Goal: Task Accomplishment & Management: Use online tool/utility

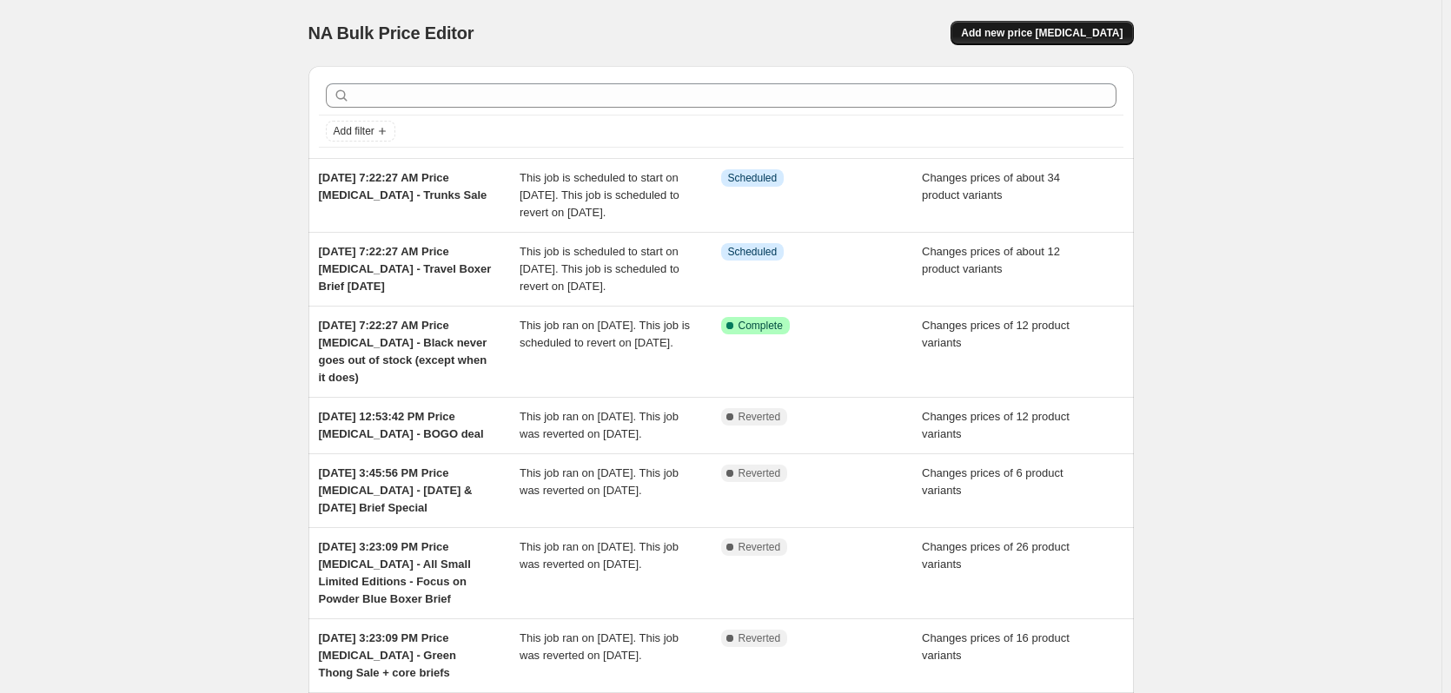
click at [1097, 32] on span "Add new price [MEDICAL_DATA]" at bounding box center [1042, 33] width 162 height 14
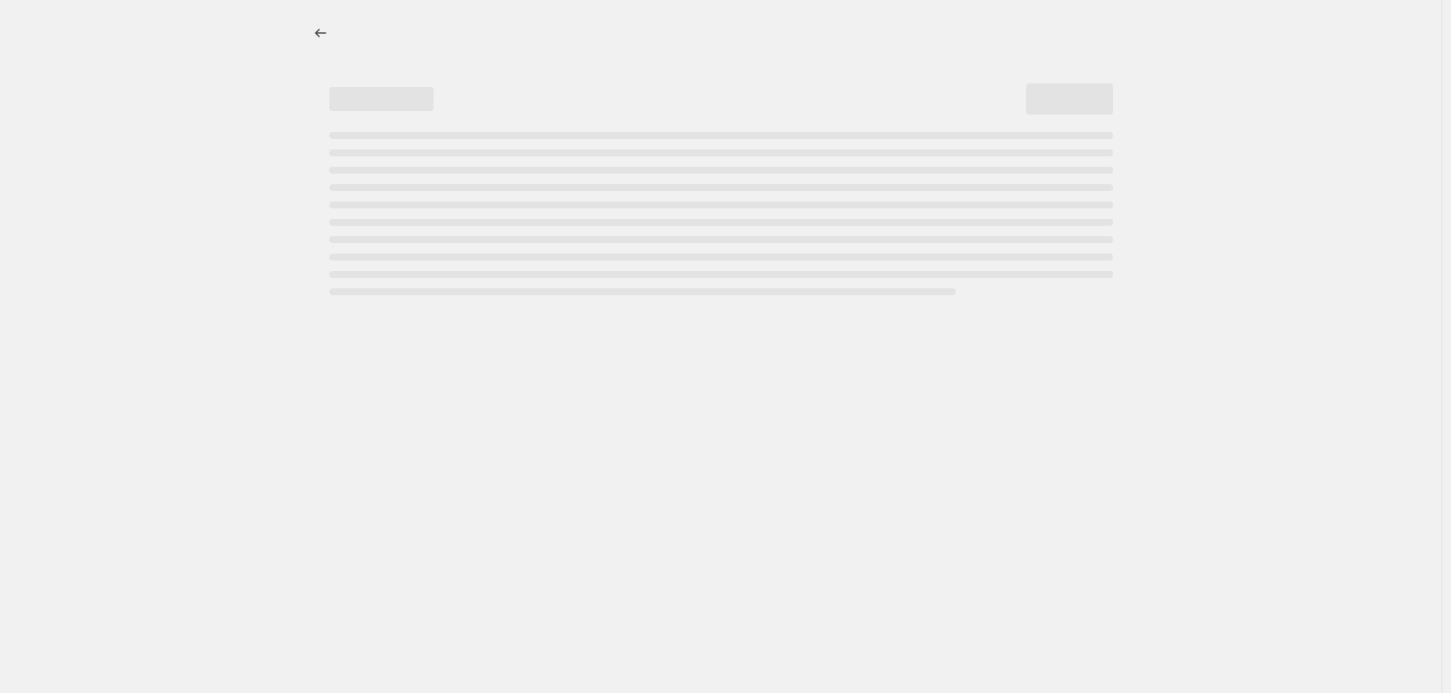
select select "percentage"
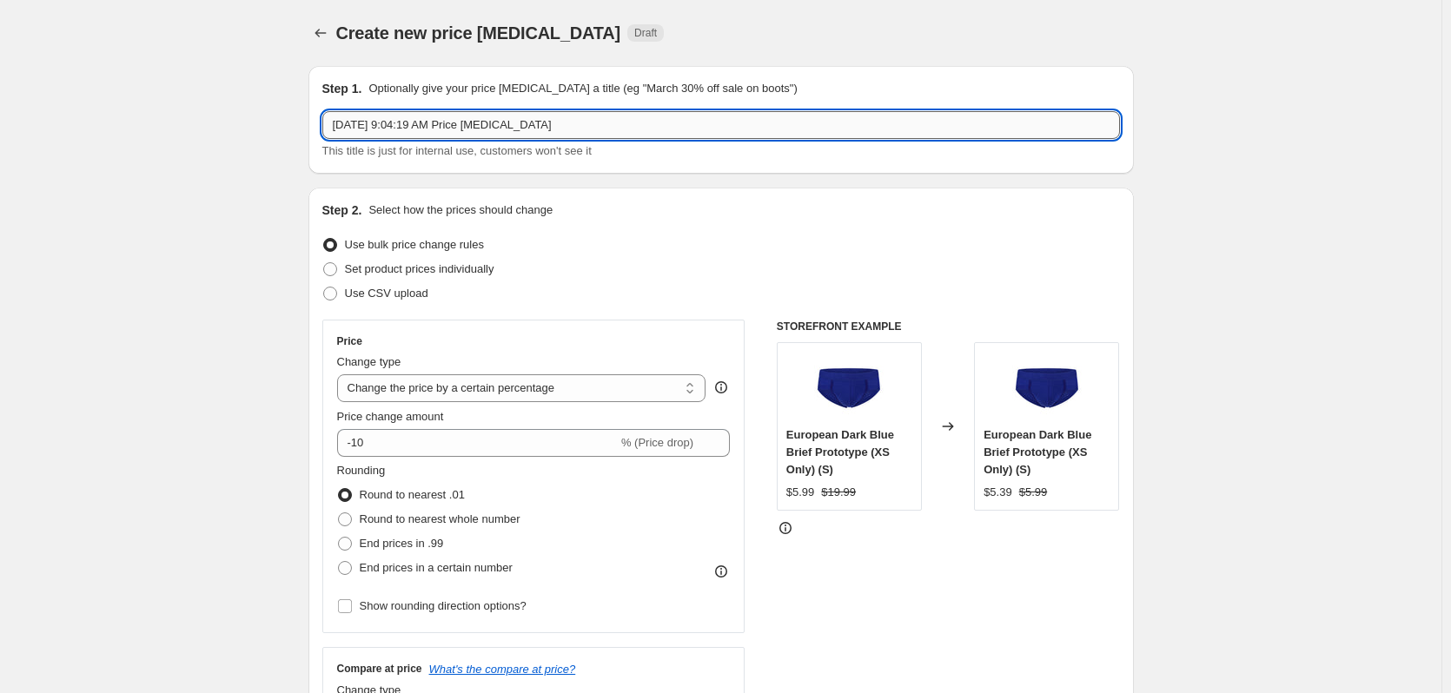
click at [580, 123] on input "[DATE] 9:04:19 AM Price [MEDICAL_DATA]" at bounding box center [721, 125] width 798 height 28
type input "[DATE] 9:04:19 AM Price [MEDICAL_DATA] - [DATE] deals - up to 50% off"
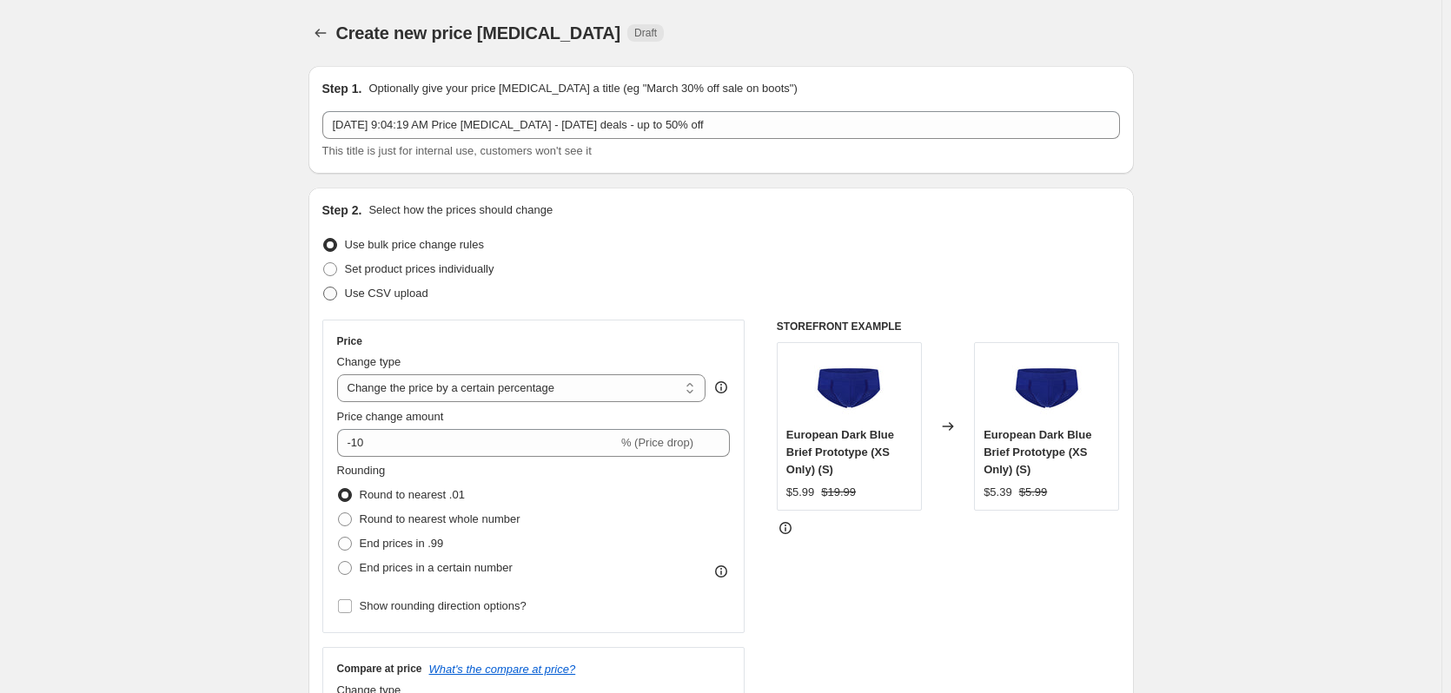
click at [408, 288] on span "Use CSV upload" at bounding box center [386, 293] width 83 height 13
click at [324, 288] on input "Use CSV upload" at bounding box center [323, 287] width 1 height 1
radio input "true"
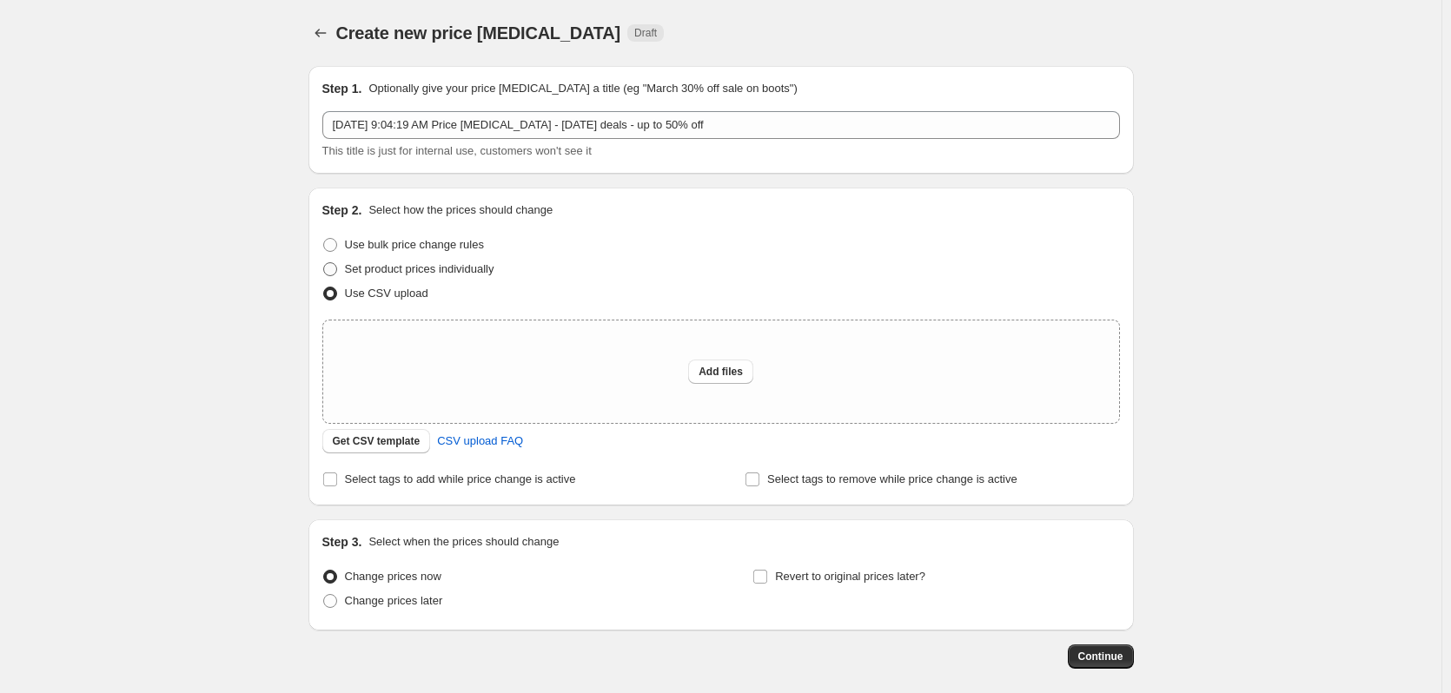
click at [416, 274] on span "Set product prices individually" at bounding box center [419, 268] width 149 height 13
click at [324, 263] on input "Set product prices individually" at bounding box center [323, 262] width 1 height 1
radio input "true"
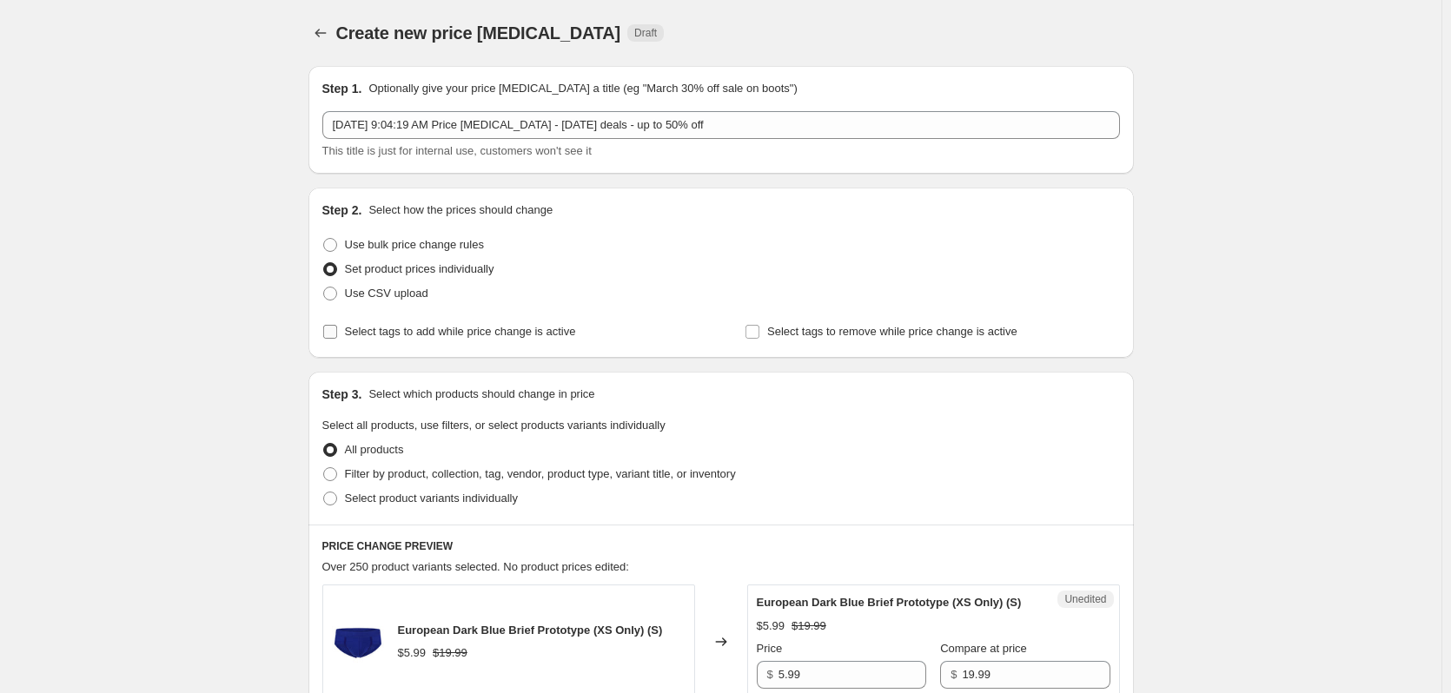
click at [460, 328] on span "Select tags to add while price change is active" at bounding box center [460, 331] width 231 height 13
click at [337, 328] on input "Select tags to add while price change is active" at bounding box center [330, 332] width 14 height 14
checkbox input "true"
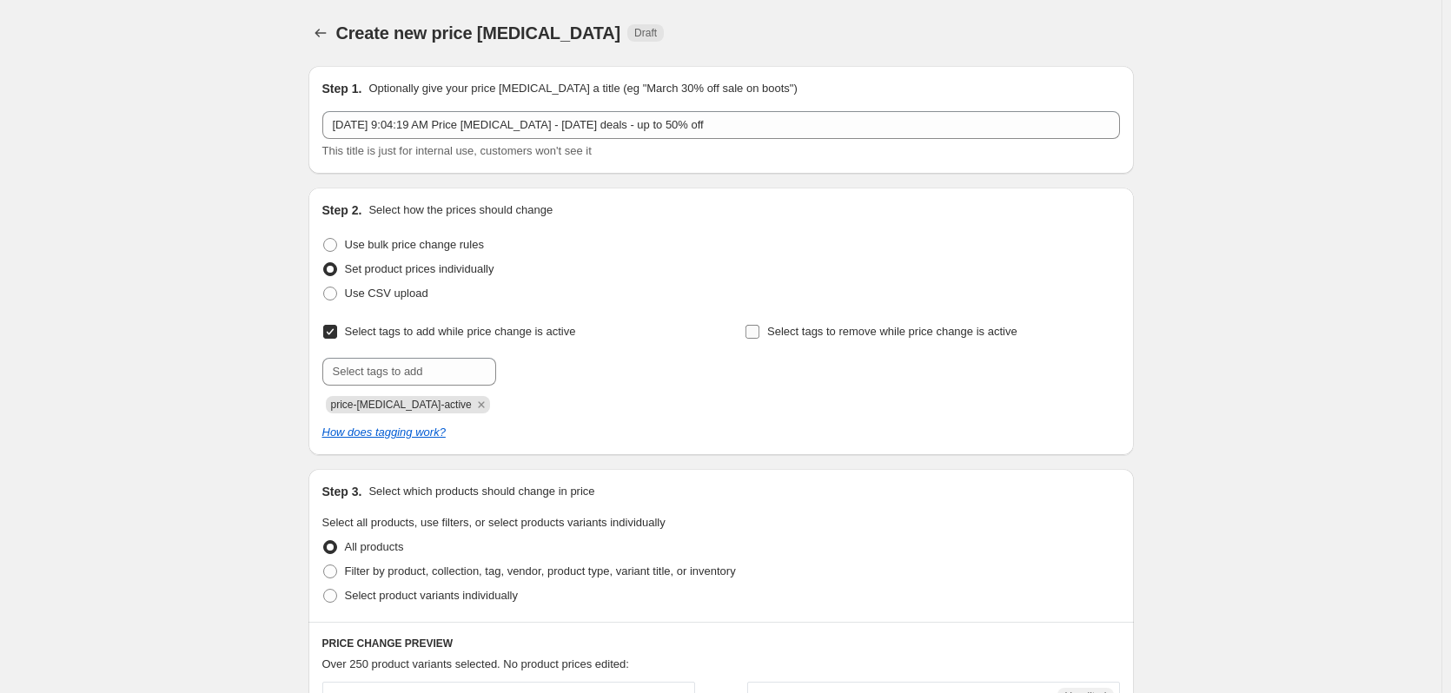
click at [812, 334] on span "Select tags to remove while price change is active" at bounding box center [892, 331] width 250 height 13
click at [759, 334] on input "Select tags to remove while price change is active" at bounding box center [753, 332] width 14 height 14
checkbox input "true"
click at [428, 366] on input "text" at bounding box center [409, 372] width 174 height 28
type input "s"
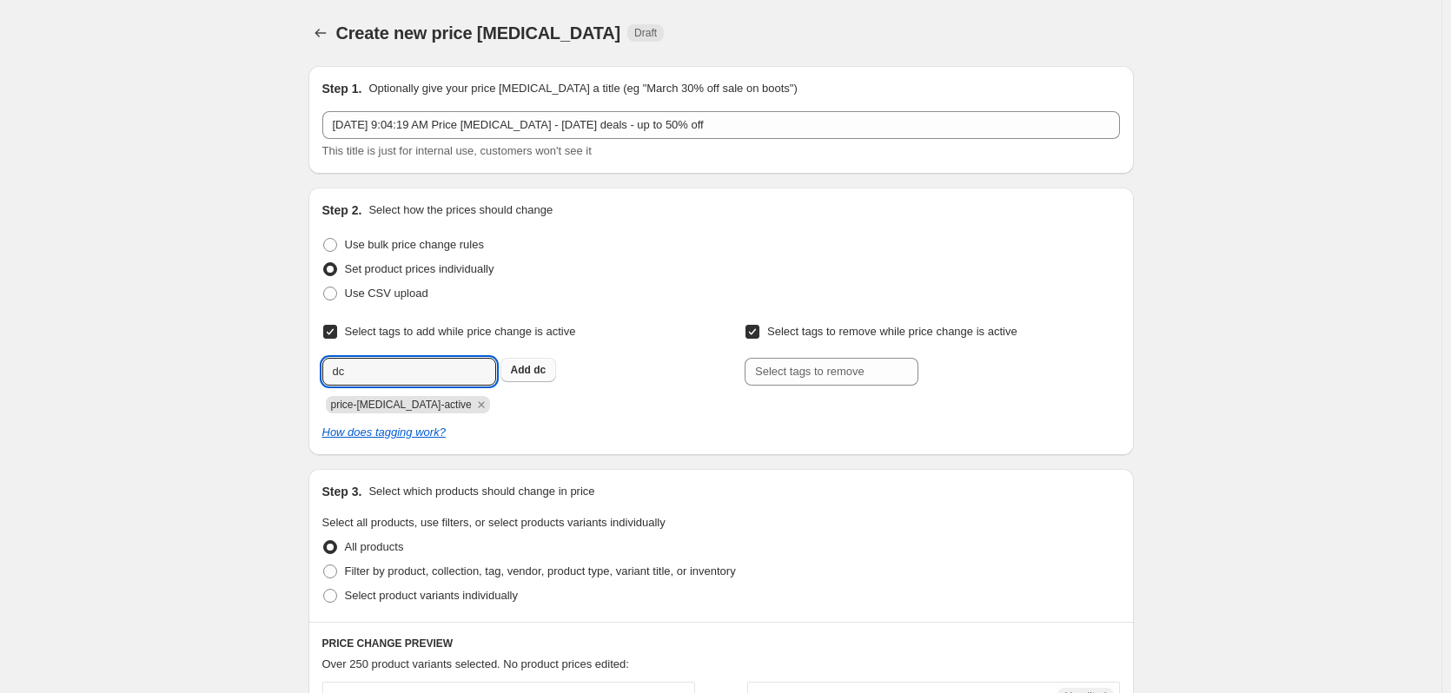
type input "dc"
click at [522, 370] on b "Add" at bounding box center [521, 370] width 20 height 12
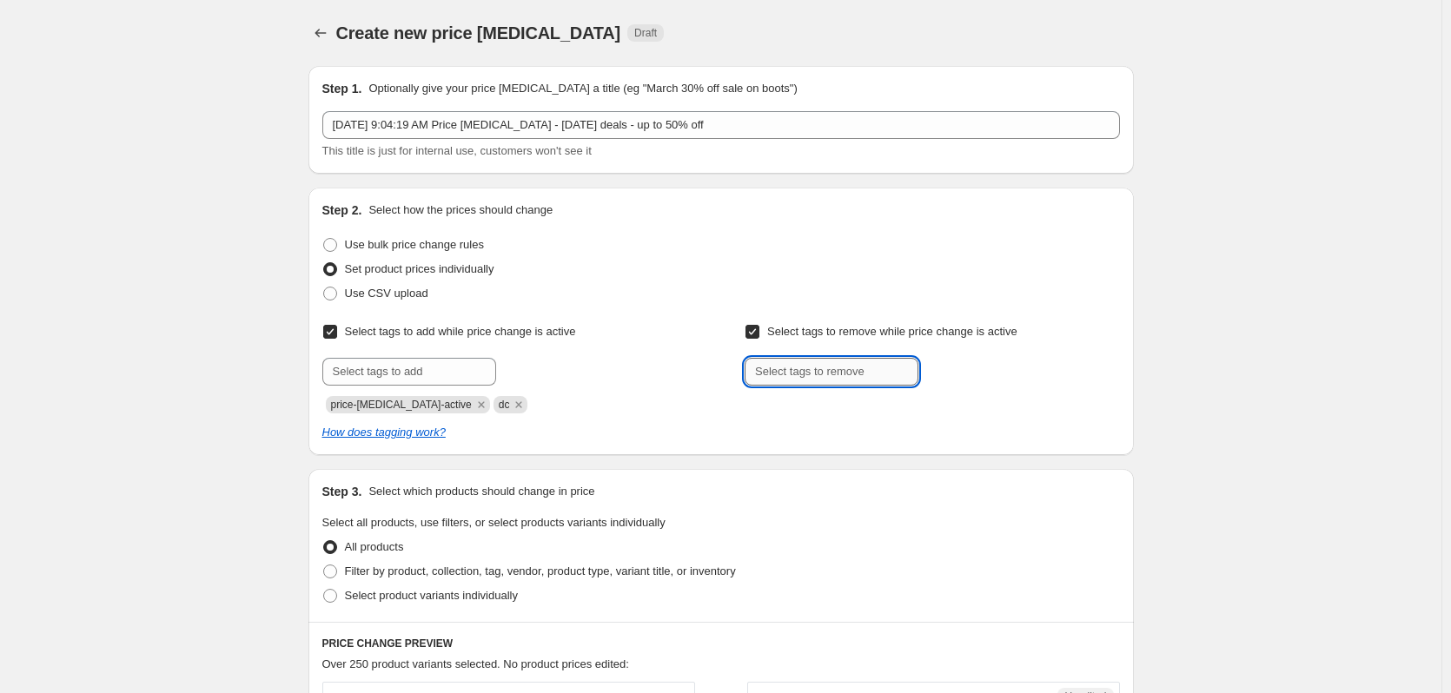
click at [846, 365] on input "text" at bounding box center [832, 372] width 174 height 28
type input "dc"
click at [957, 377] on button "Add dc" at bounding box center [951, 370] width 56 height 24
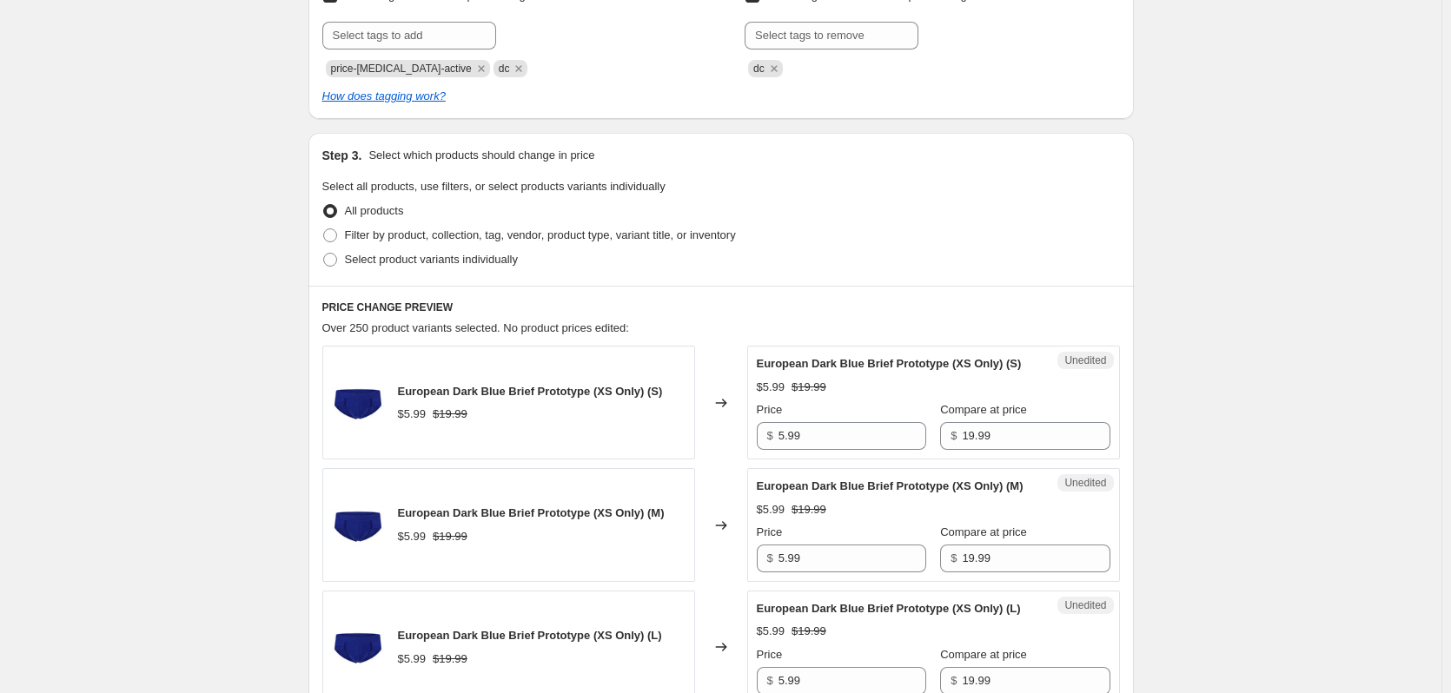
scroll to position [348, 0]
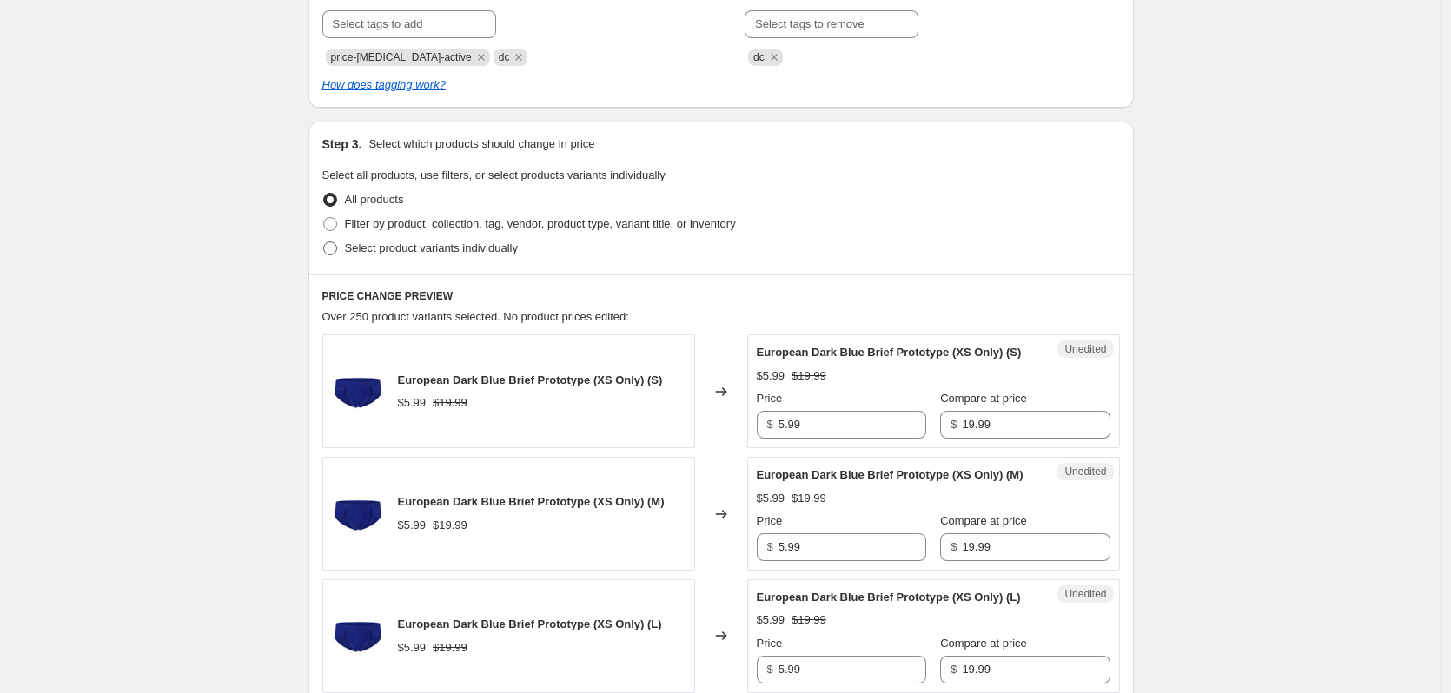
click at [431, 245] on span "Select product variants individually" at bounding box center [431, 248] width 173 height 13
click at [324, 242] on input "Select product variants individually" at bounding box center [323, 242] width 1 height 1
radio input "true"
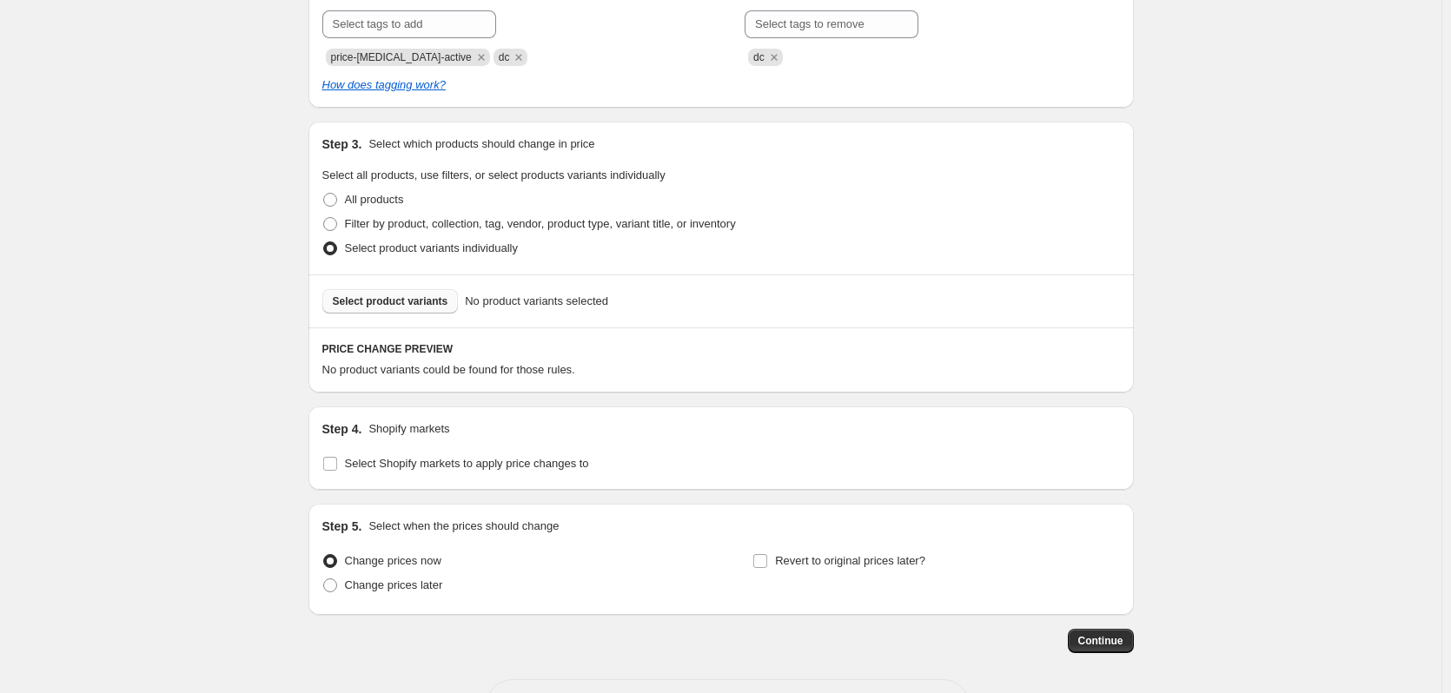
click at [400, 296] on span "Select product variants" at bounding box center [391, 302] width 116 height 14
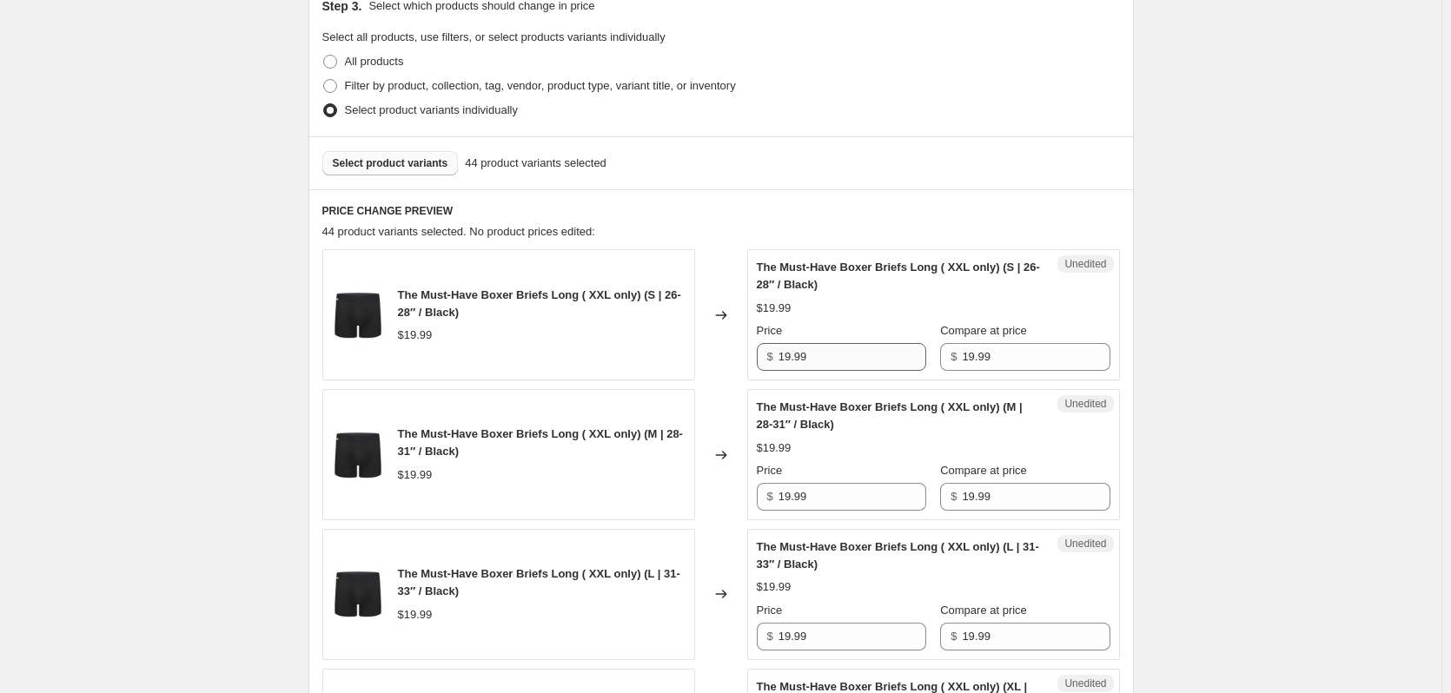
scroll to position [261, 0]
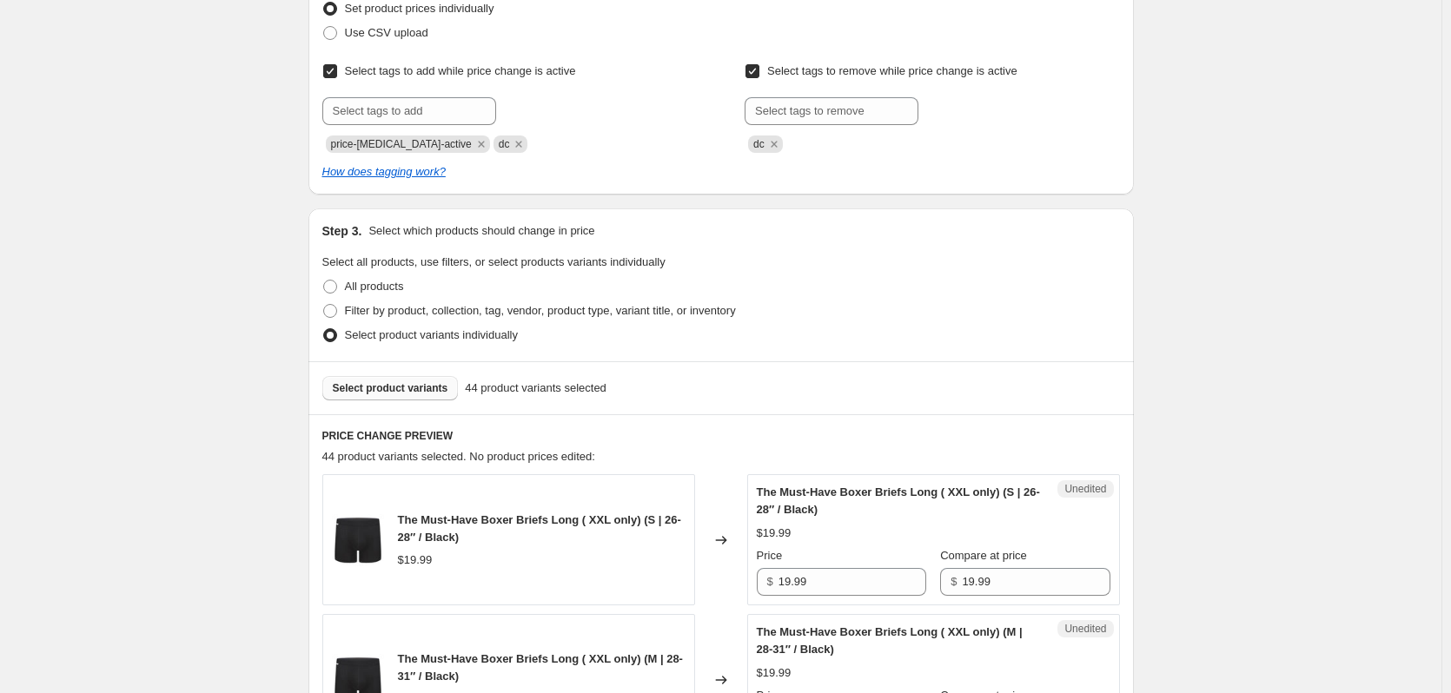
click at [369, 399] on button "Select product variants" at bounding box center [390, 388] width 136 height 24
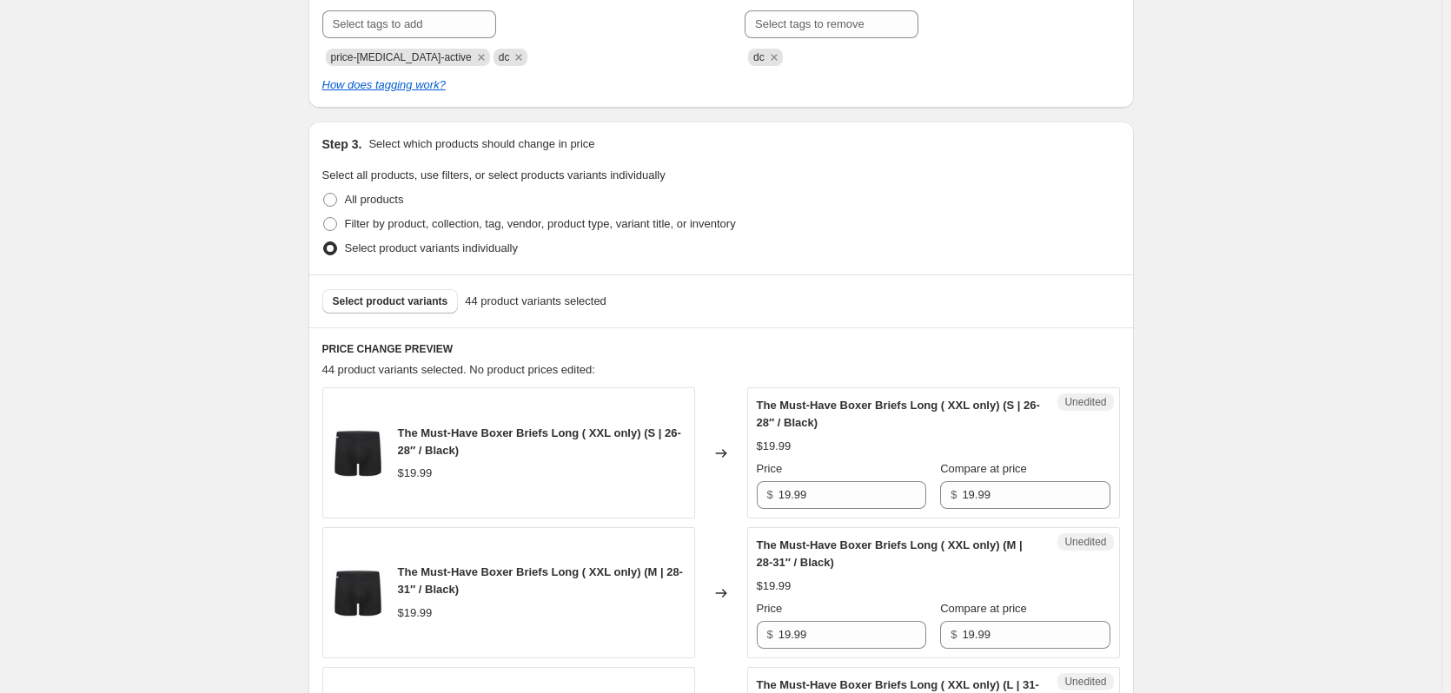
scroll to position [434, 0]
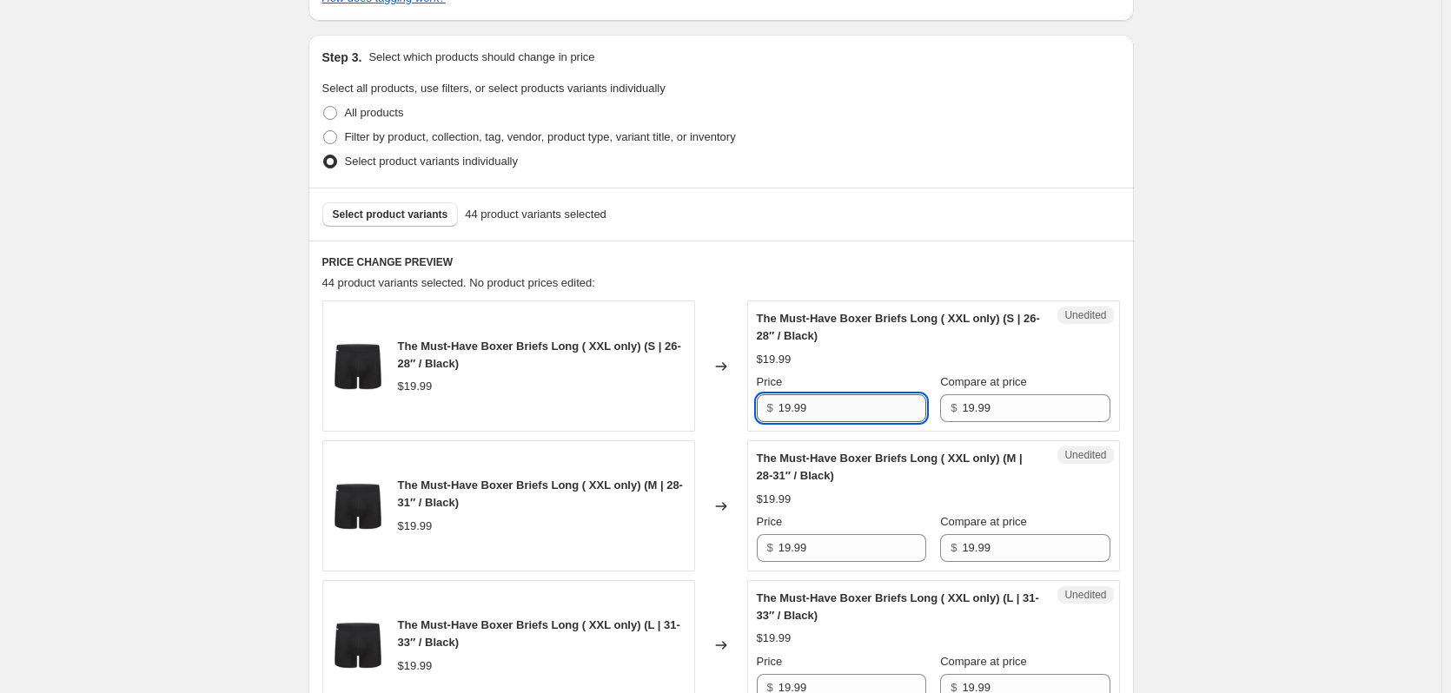
click at [864, 415] on input "19.99" at bounding box center [853, 409] width 148 height 28
type input "9.99"
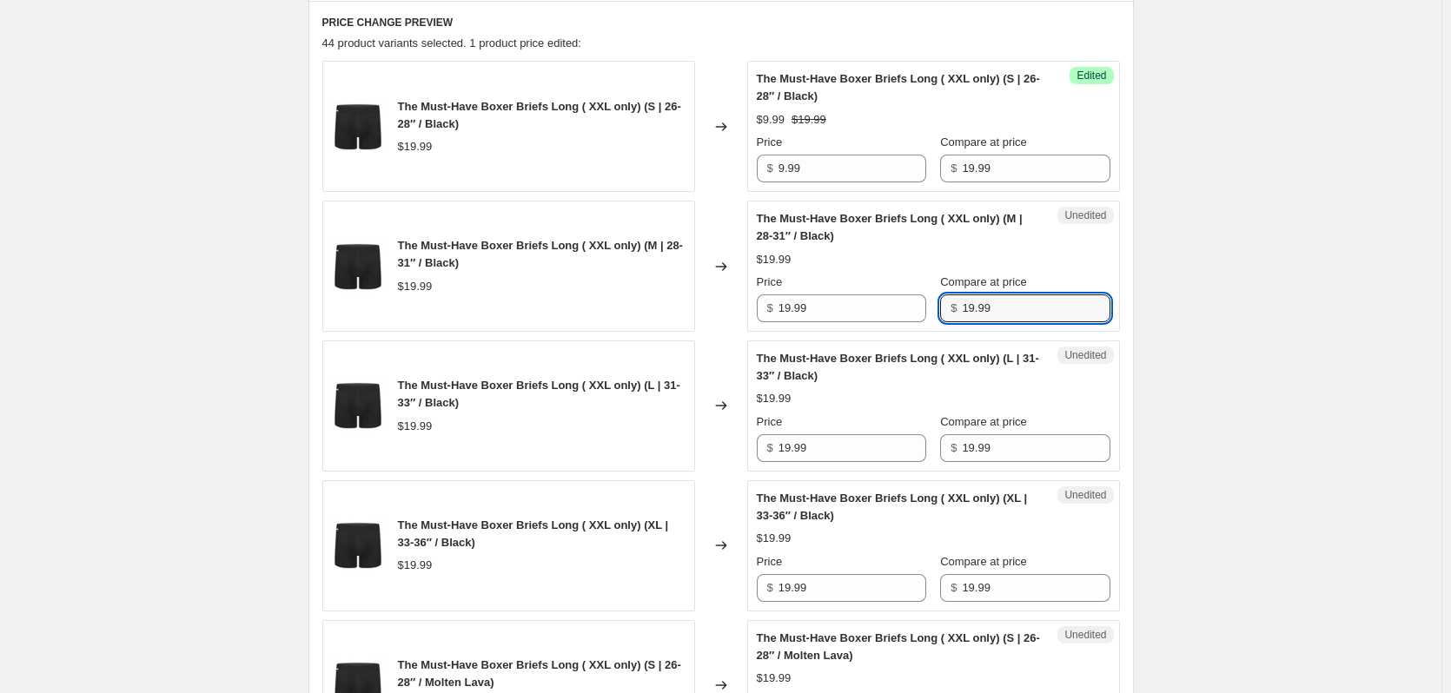
scroll to position [695, 0]
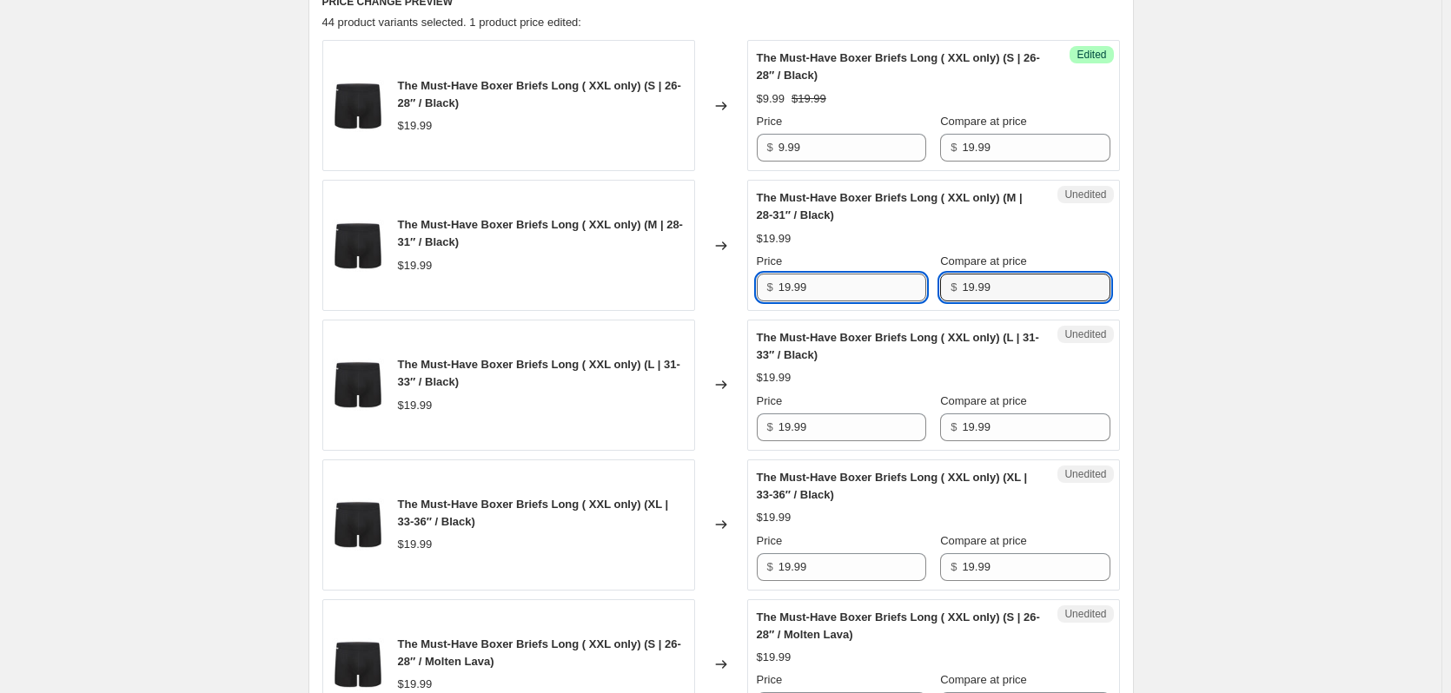
click at [833, 290] on input "19.99" at bounding box center [853, 288] width 148 height 28
type input "9.99"
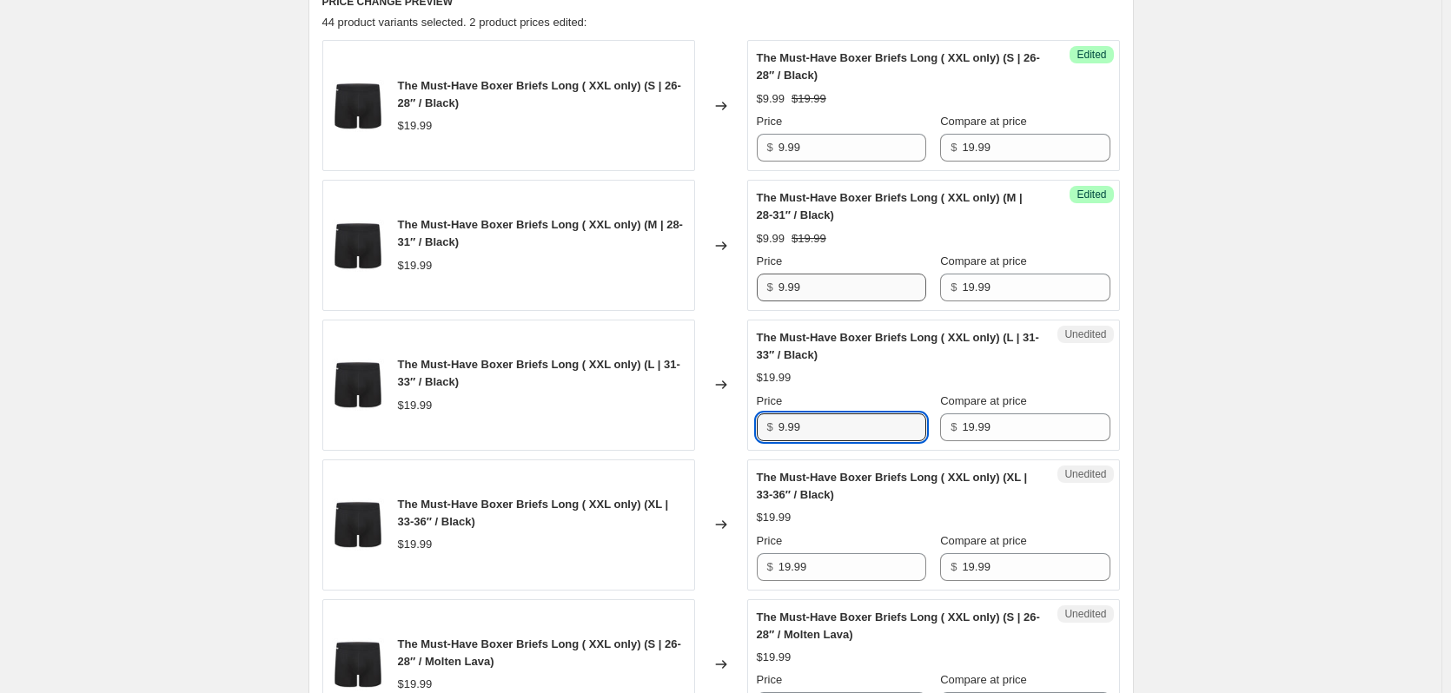
type input "9.99"
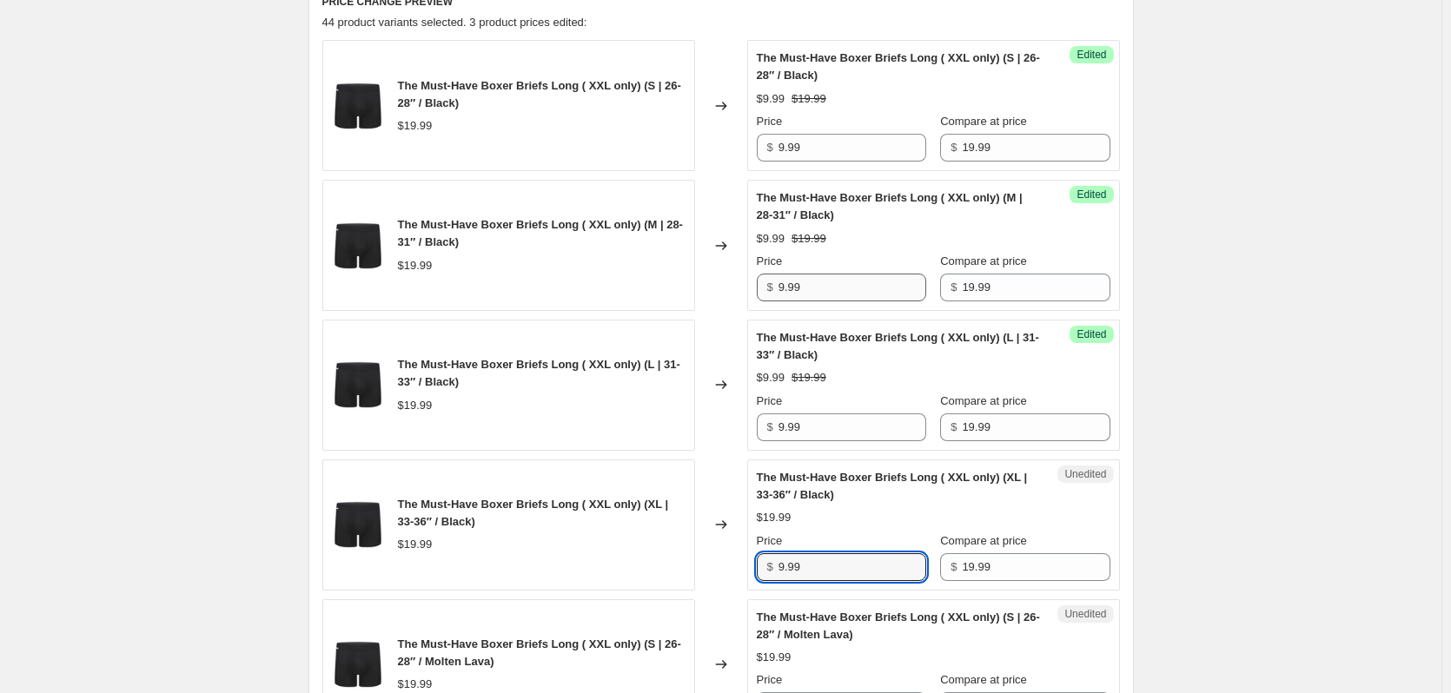
type input "9.99"
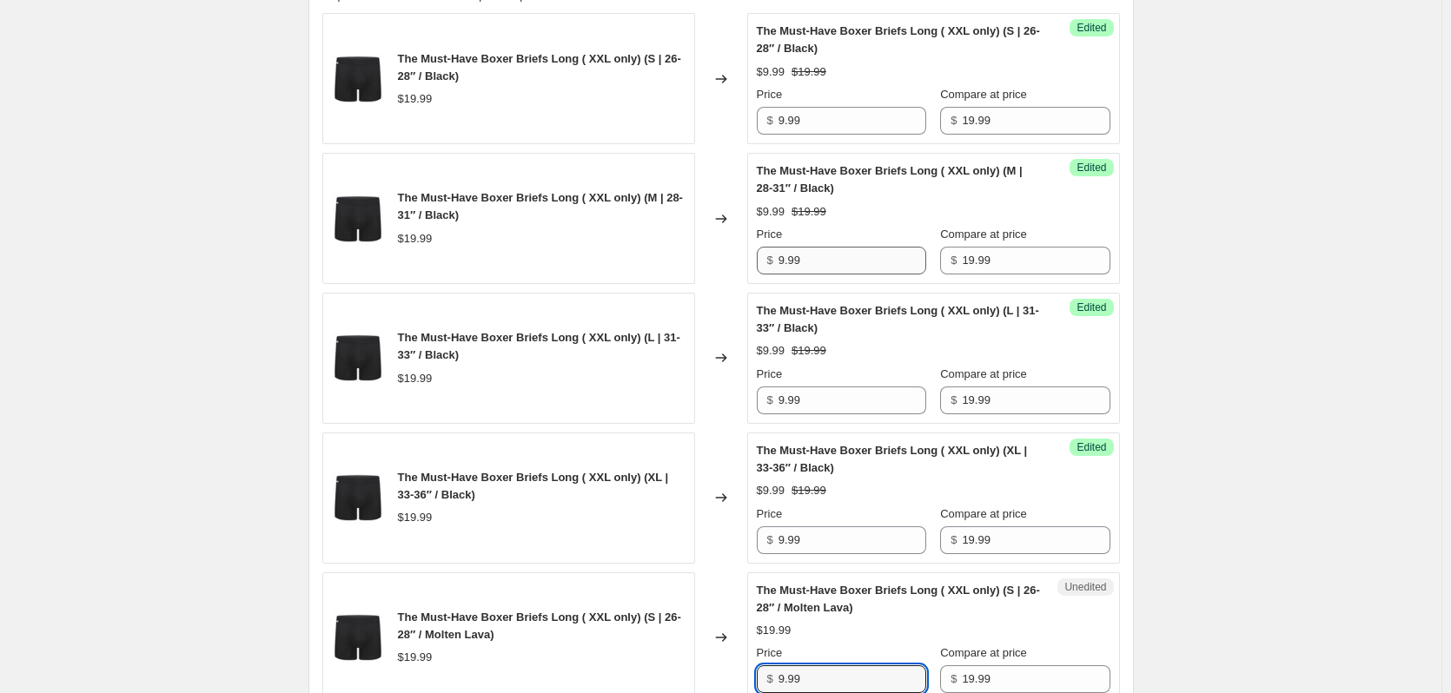
type input "9.99"
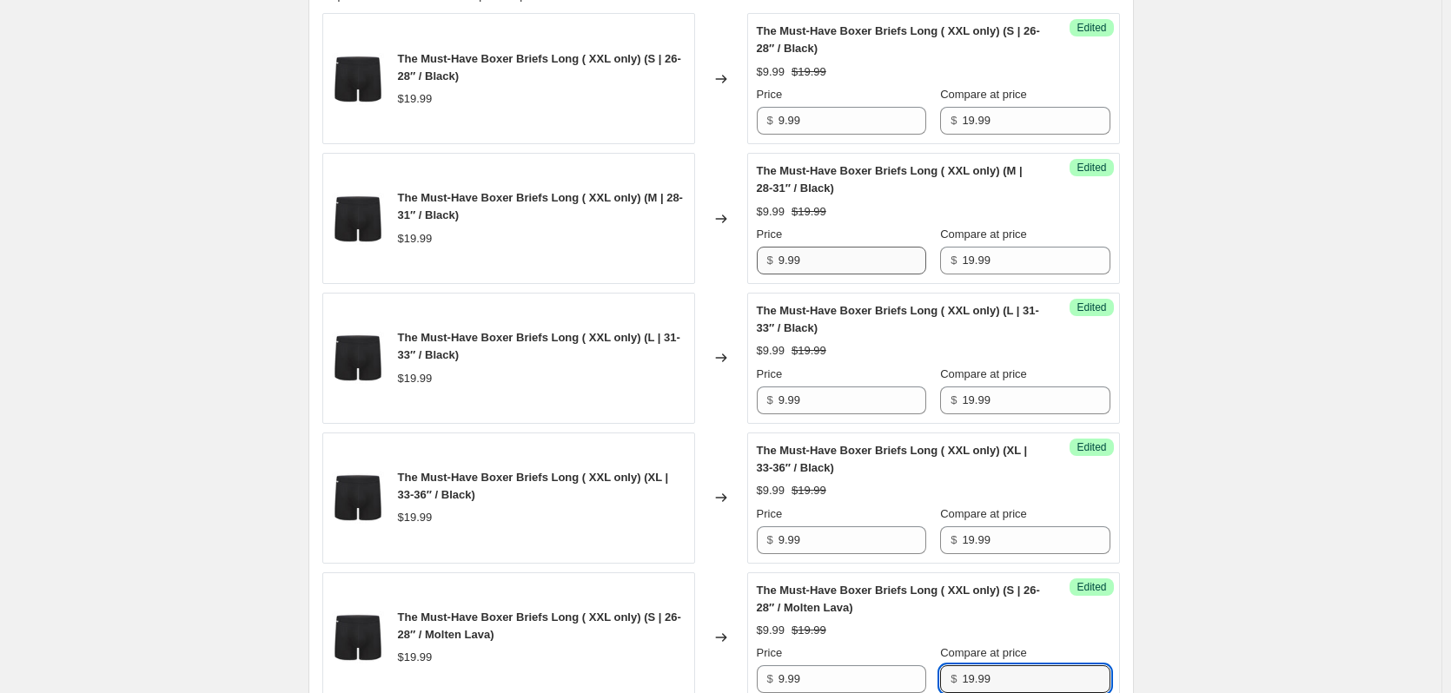
scroll to position [1195, 0]
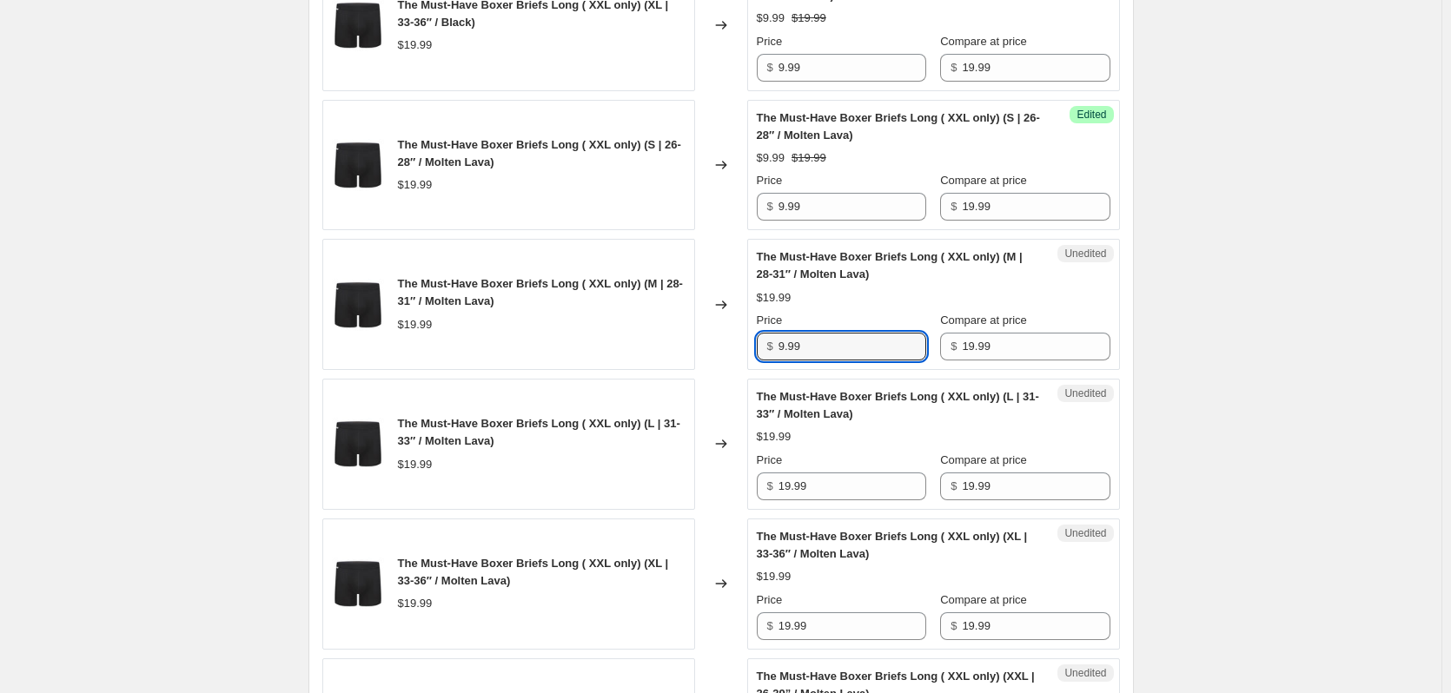
type input "9.99"
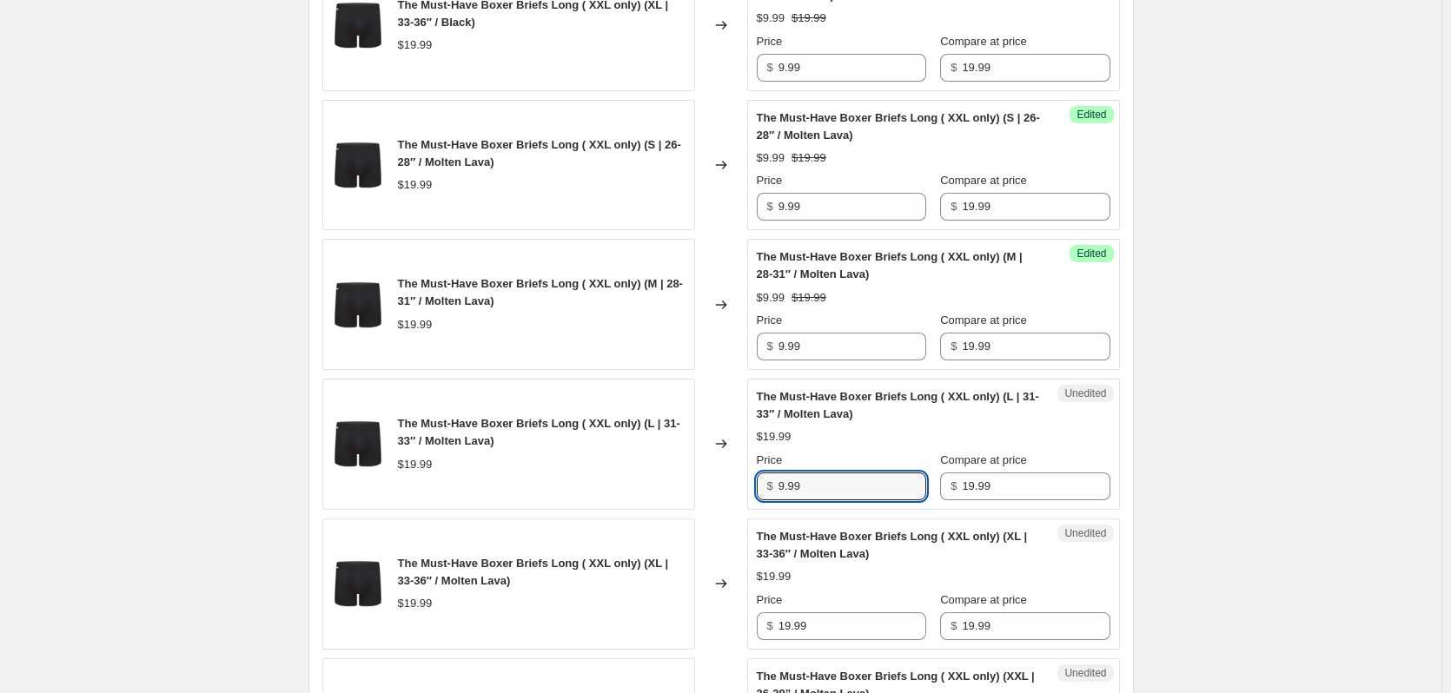
type input "9.99"
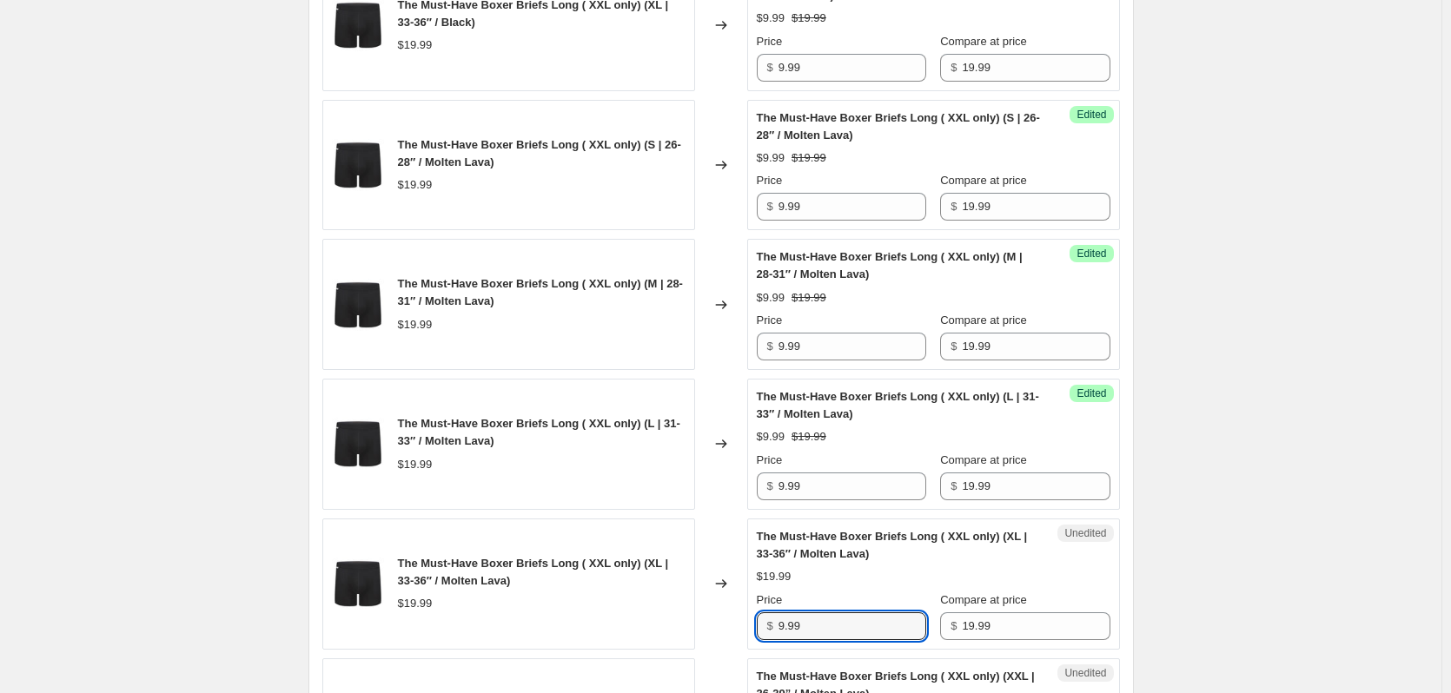
type input "9.99"
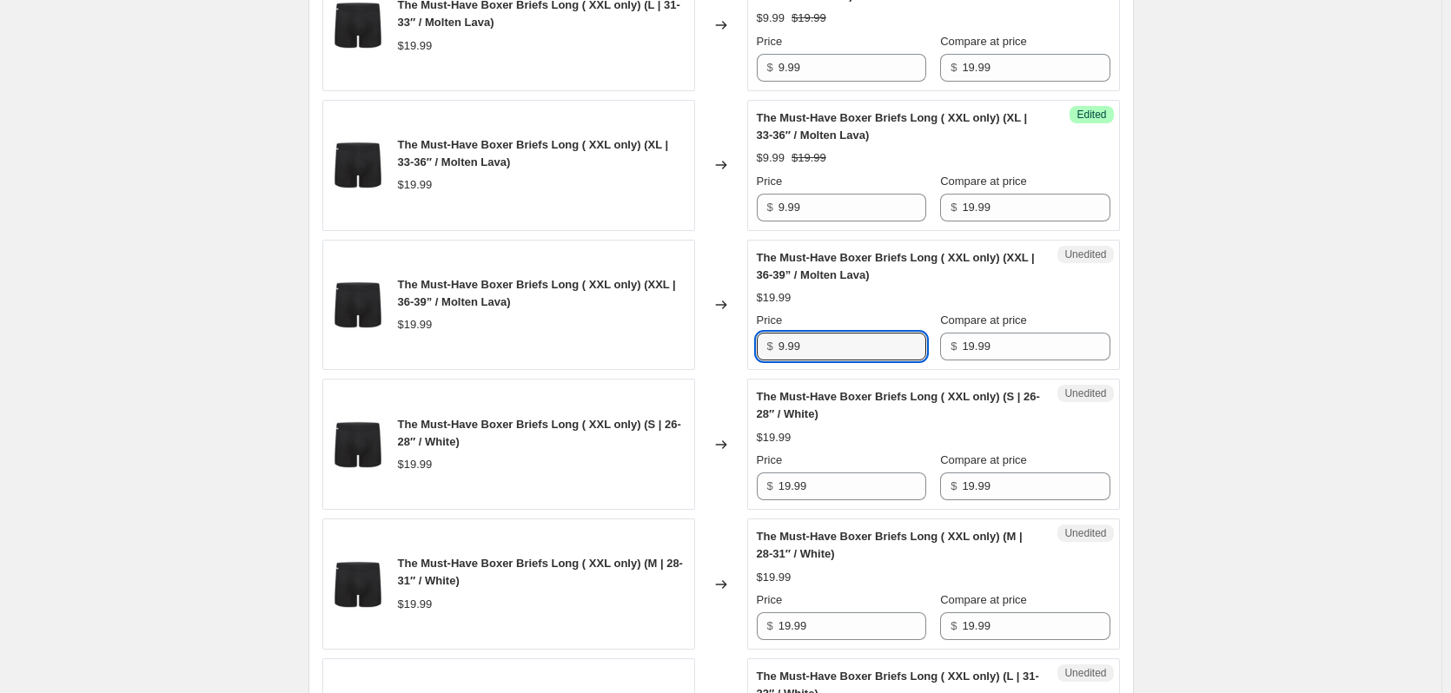
type input "9.99"
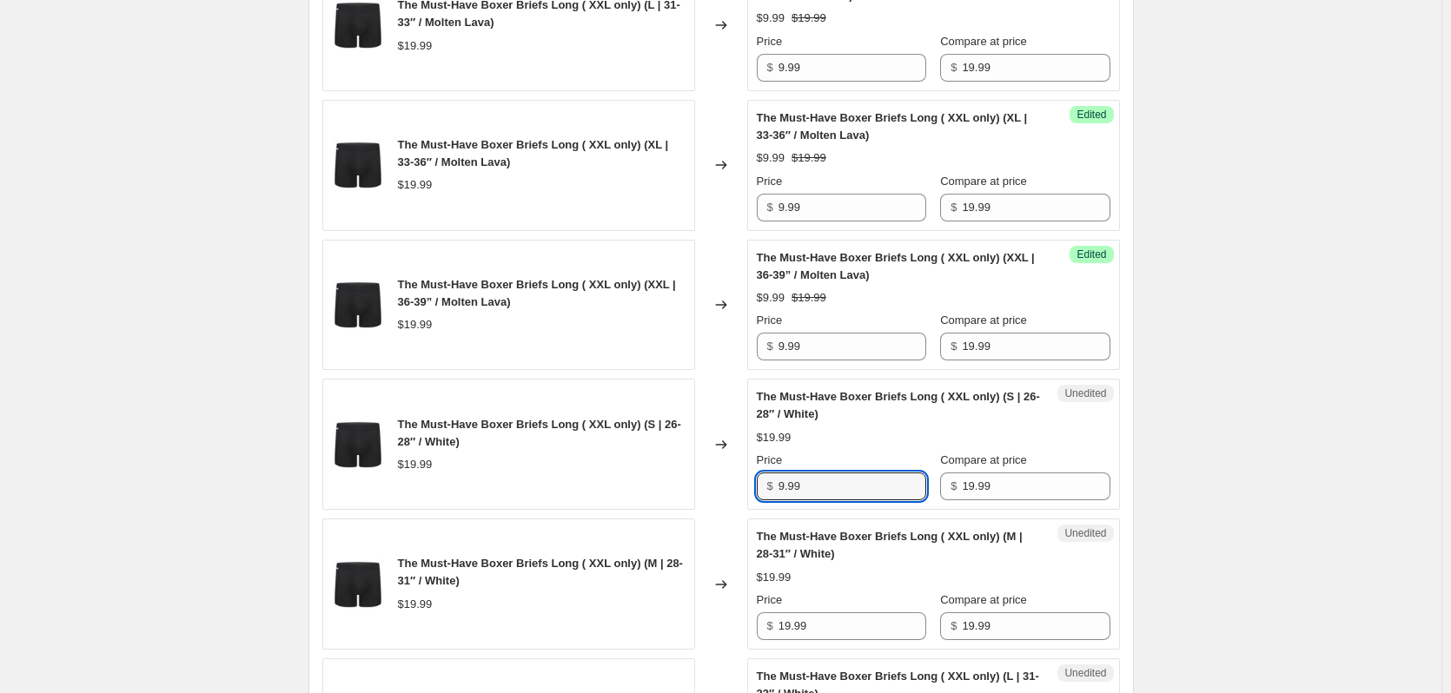
type input "9.99"
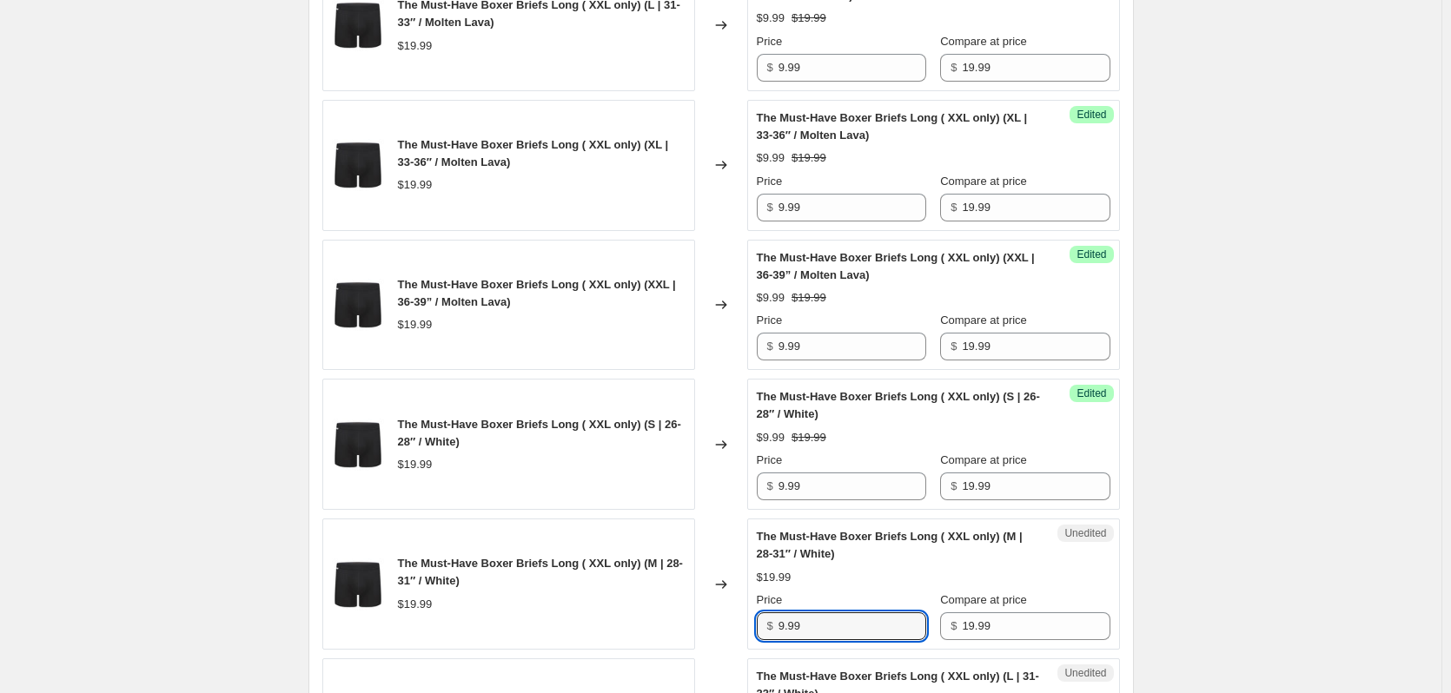
type input "9.99"
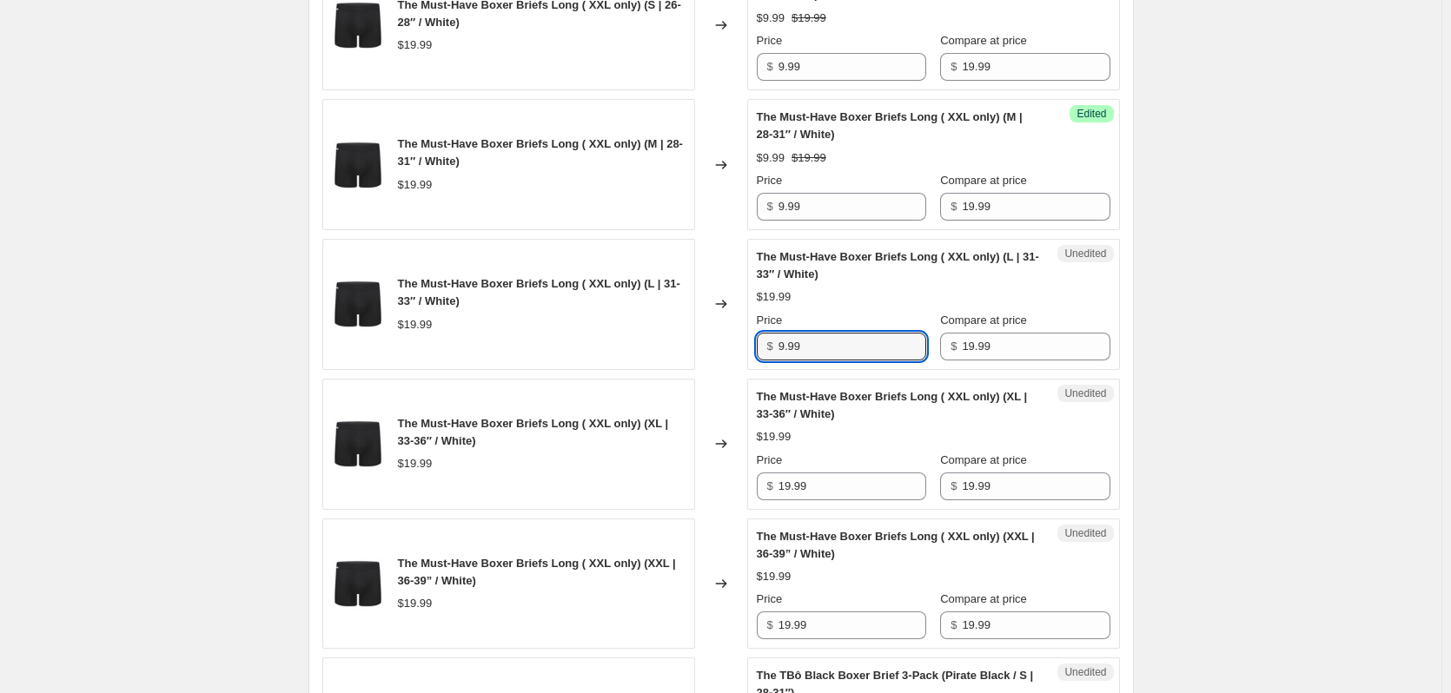
type input "9.99"
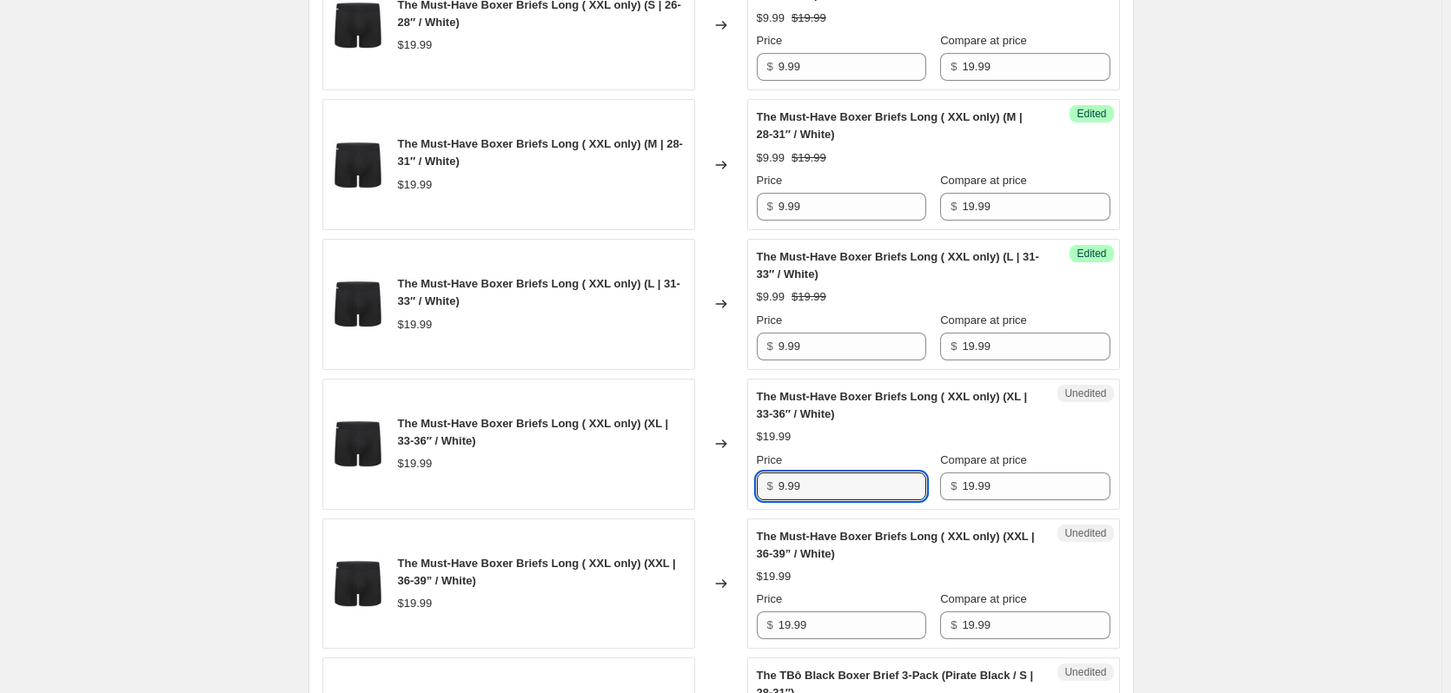
type input "9.99"
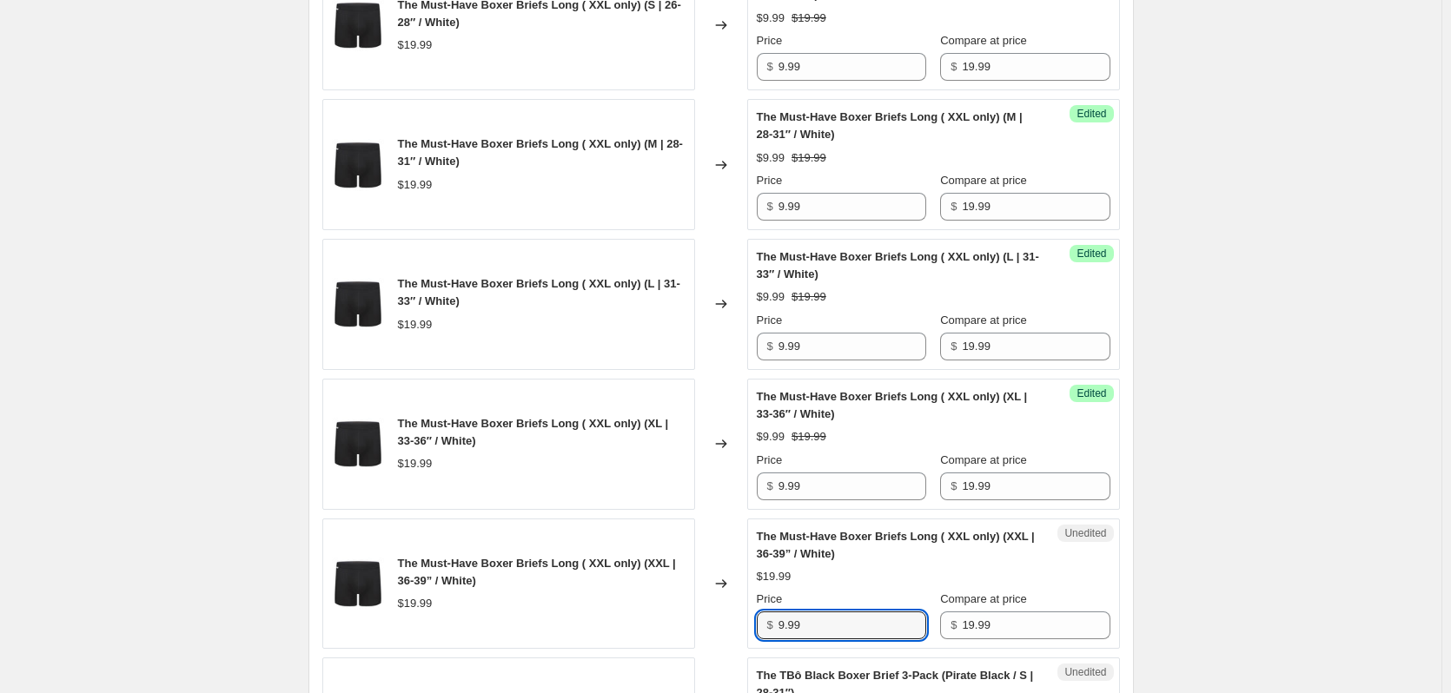
type input "9.99"
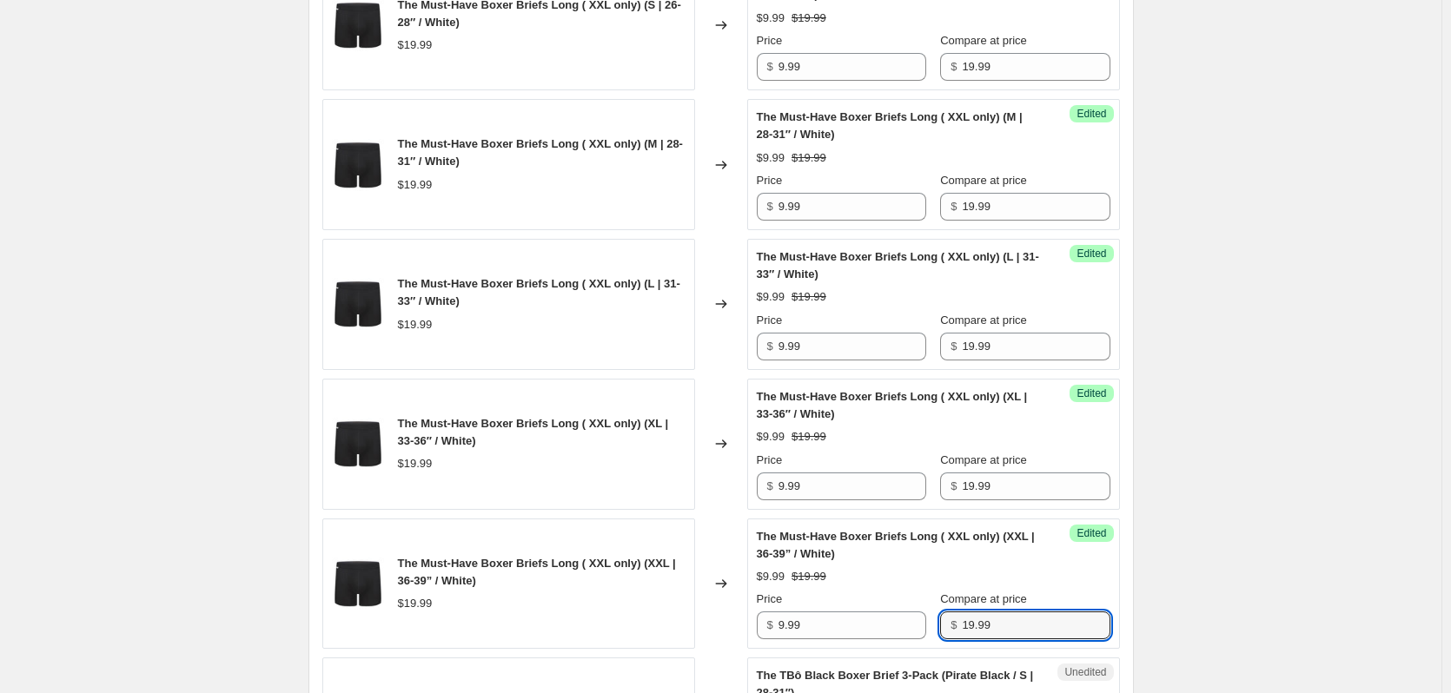
scroll to position [2452, 0]
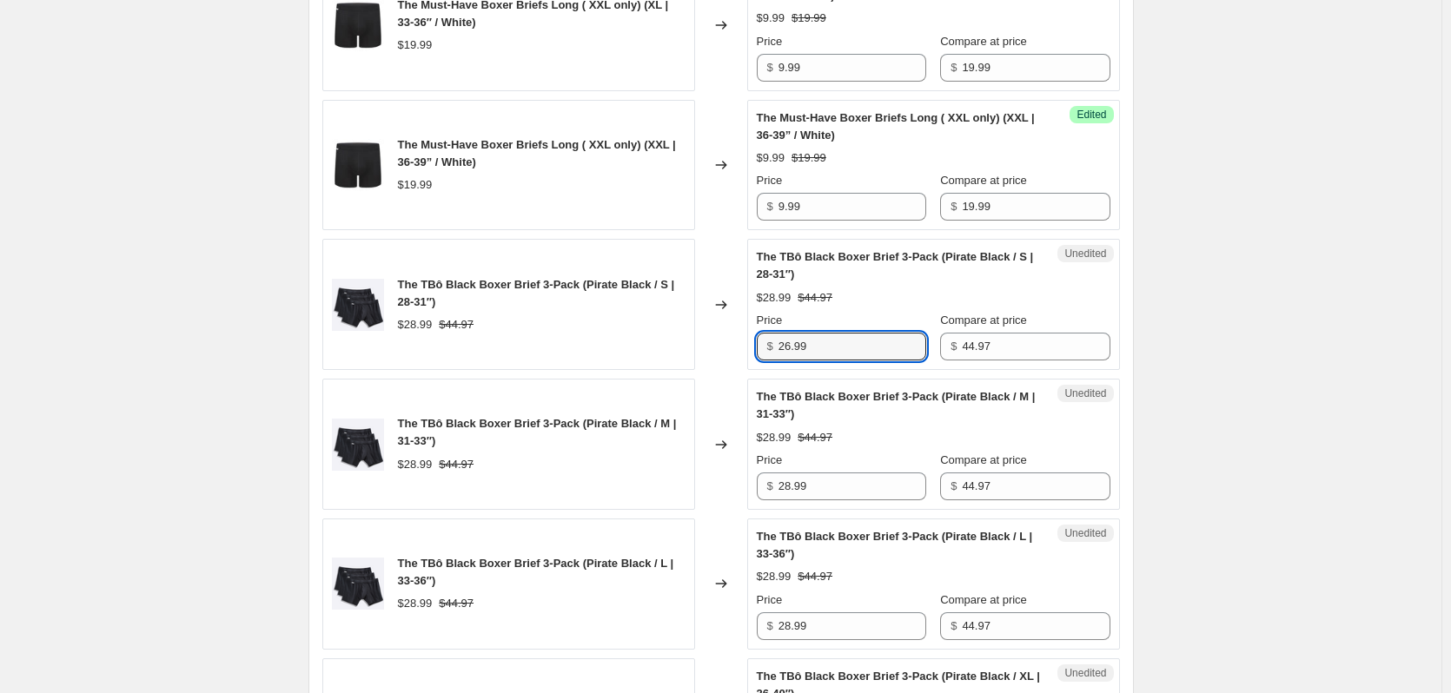
type input "26.99"
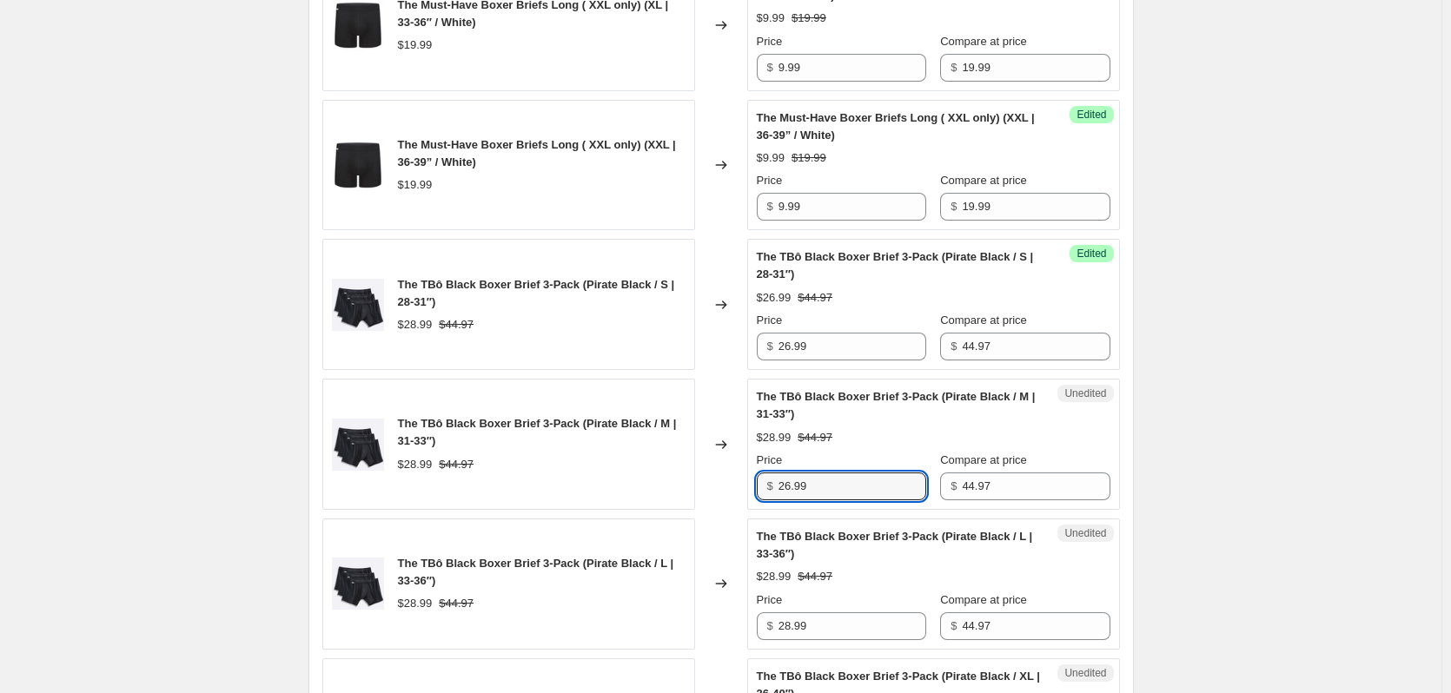
type input "26.99"
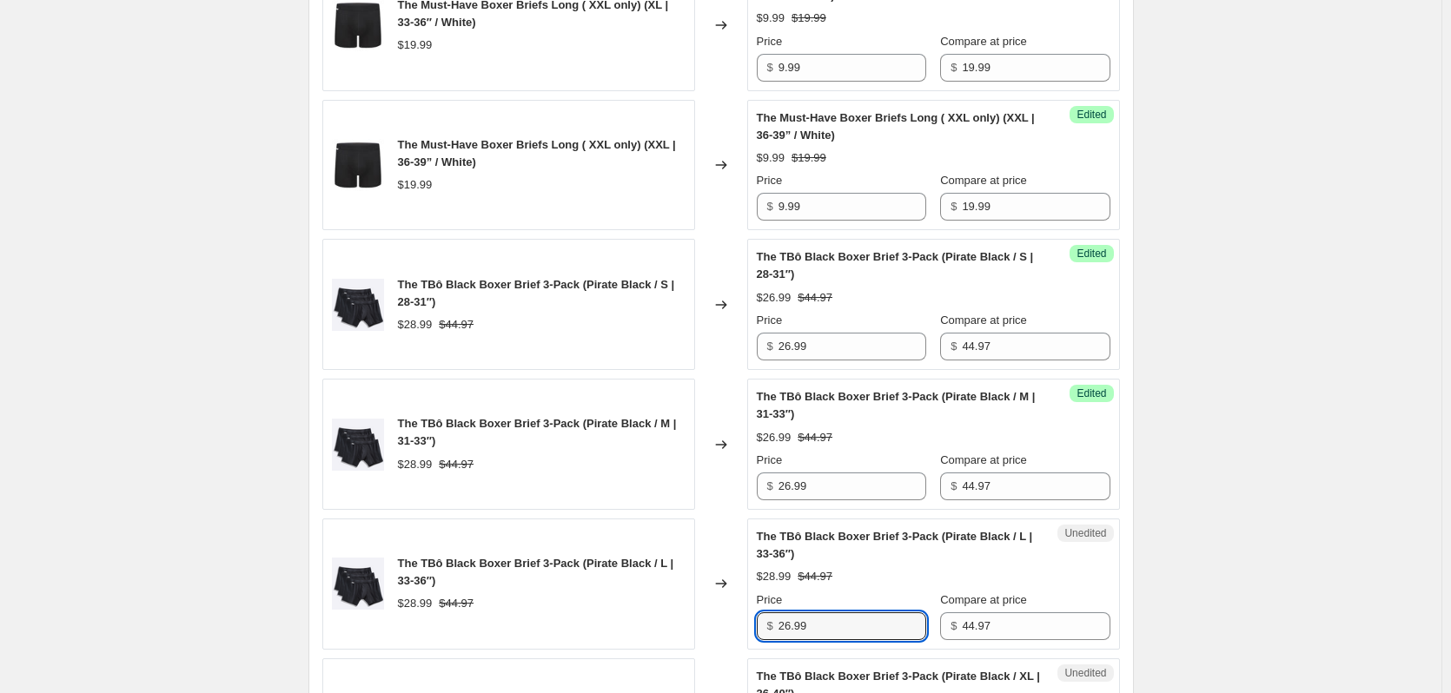
type input "26.99"
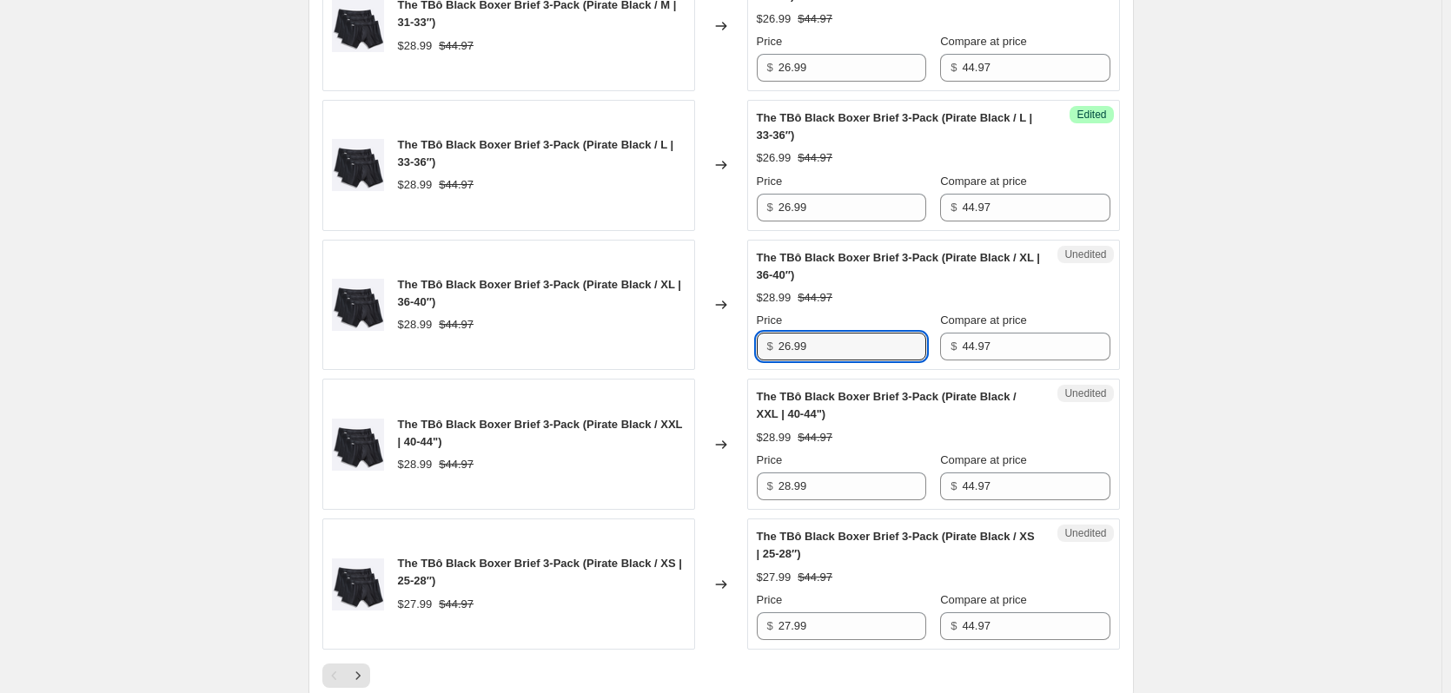
type input "26.99"
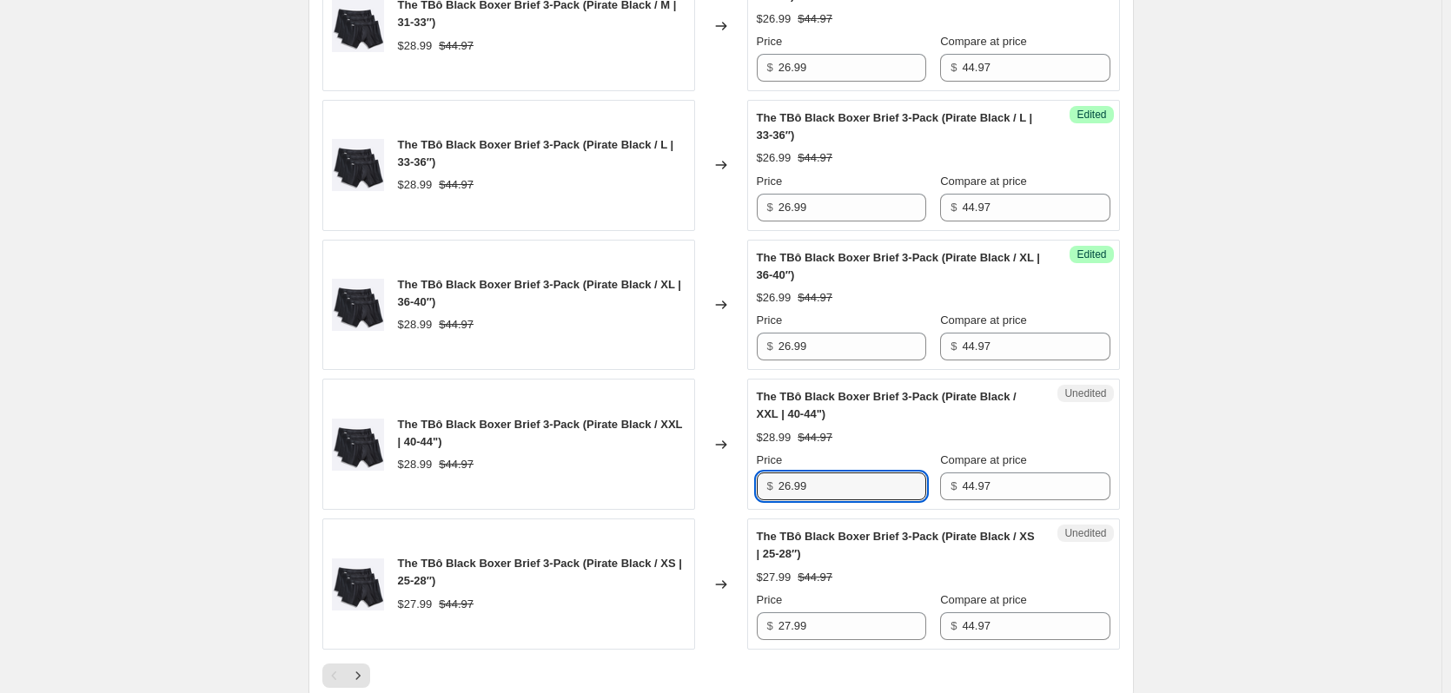
type input "26.99"
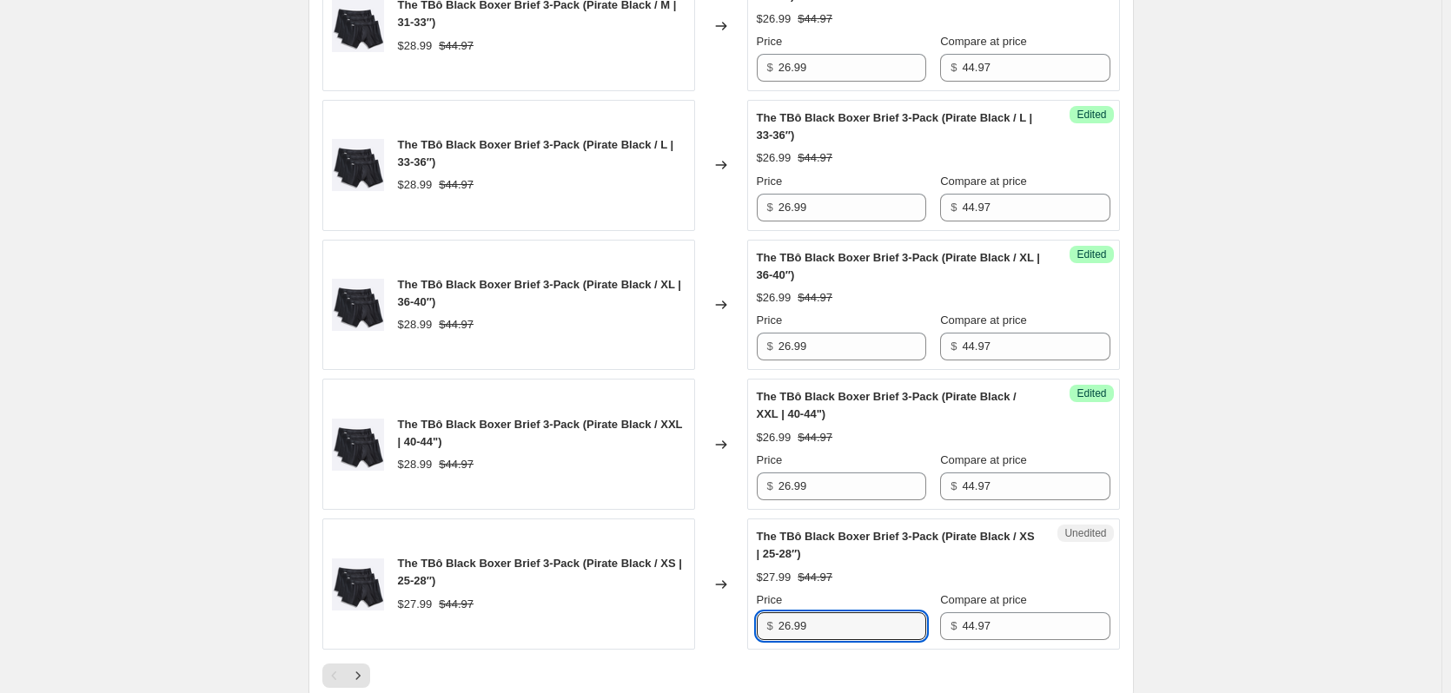
type input "26.99"
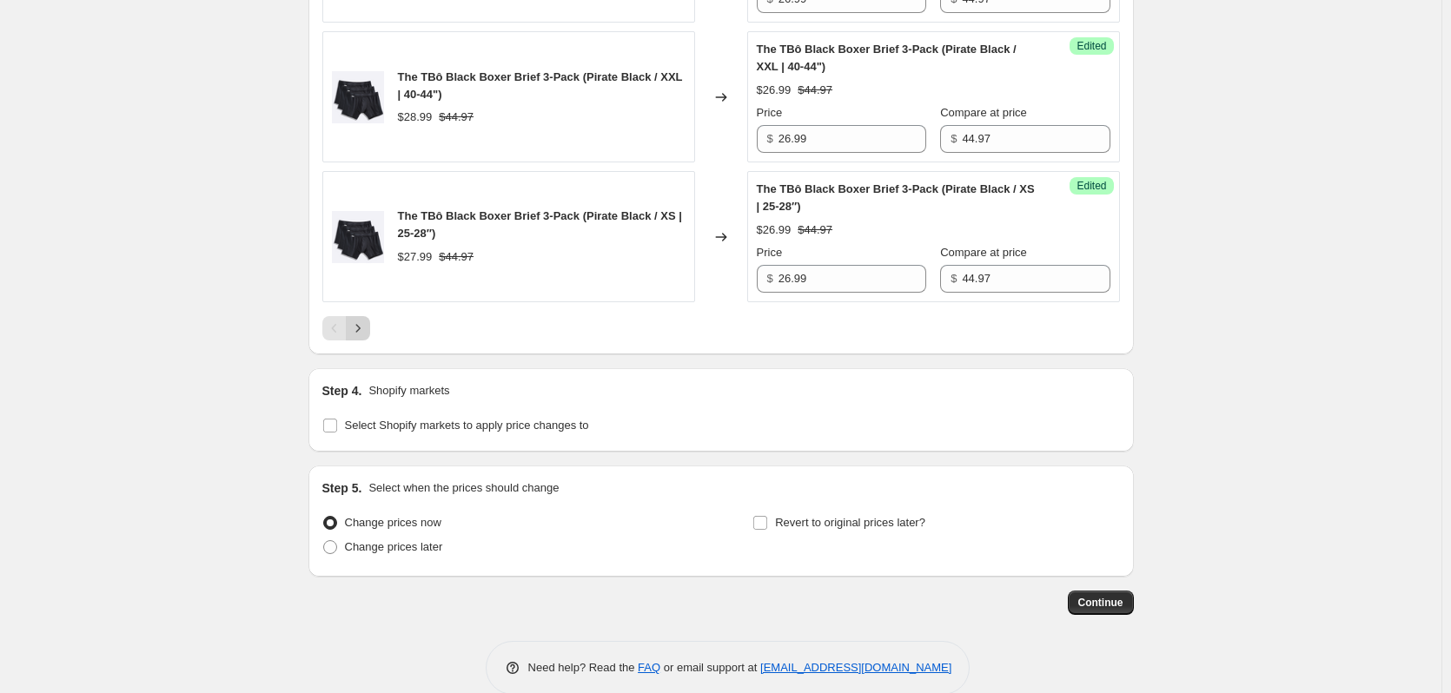
click at [367, 322] on icon "Next" at bounding box center [357, 328] width 17 height 17
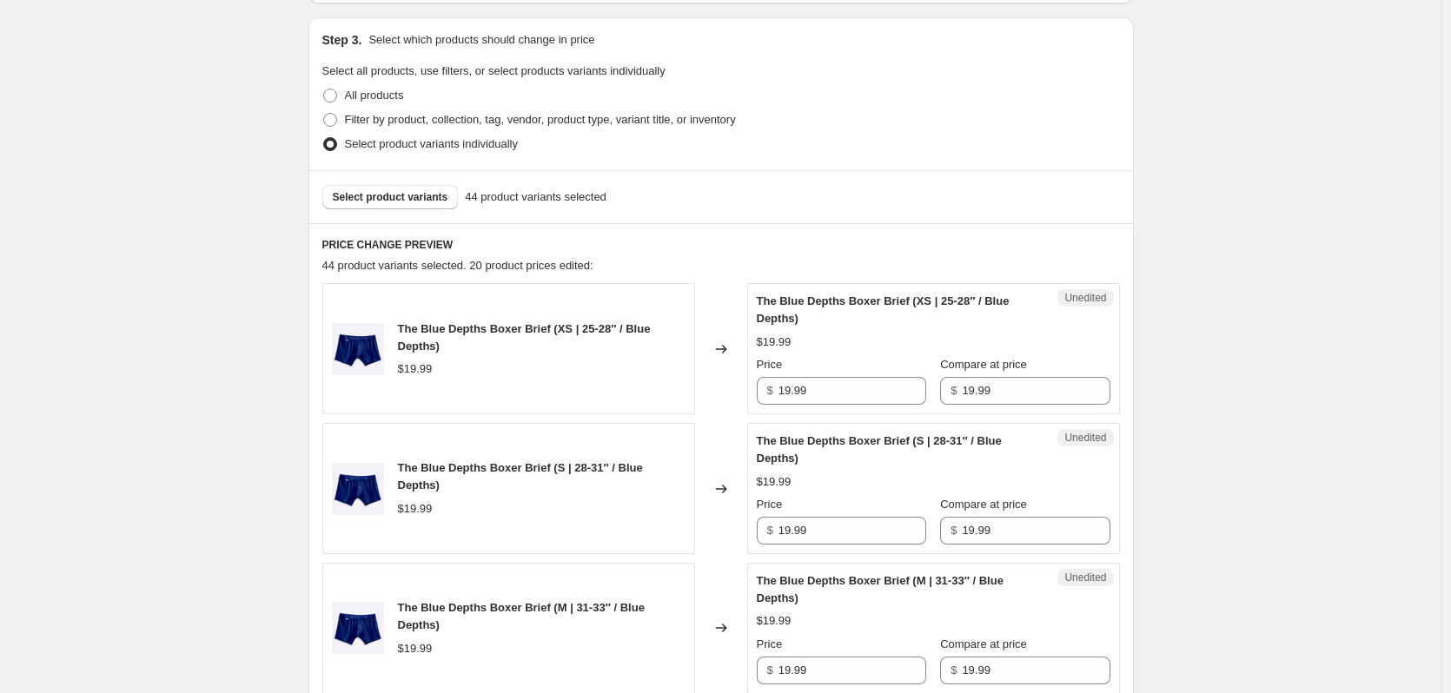
scroll to position [525, 0]
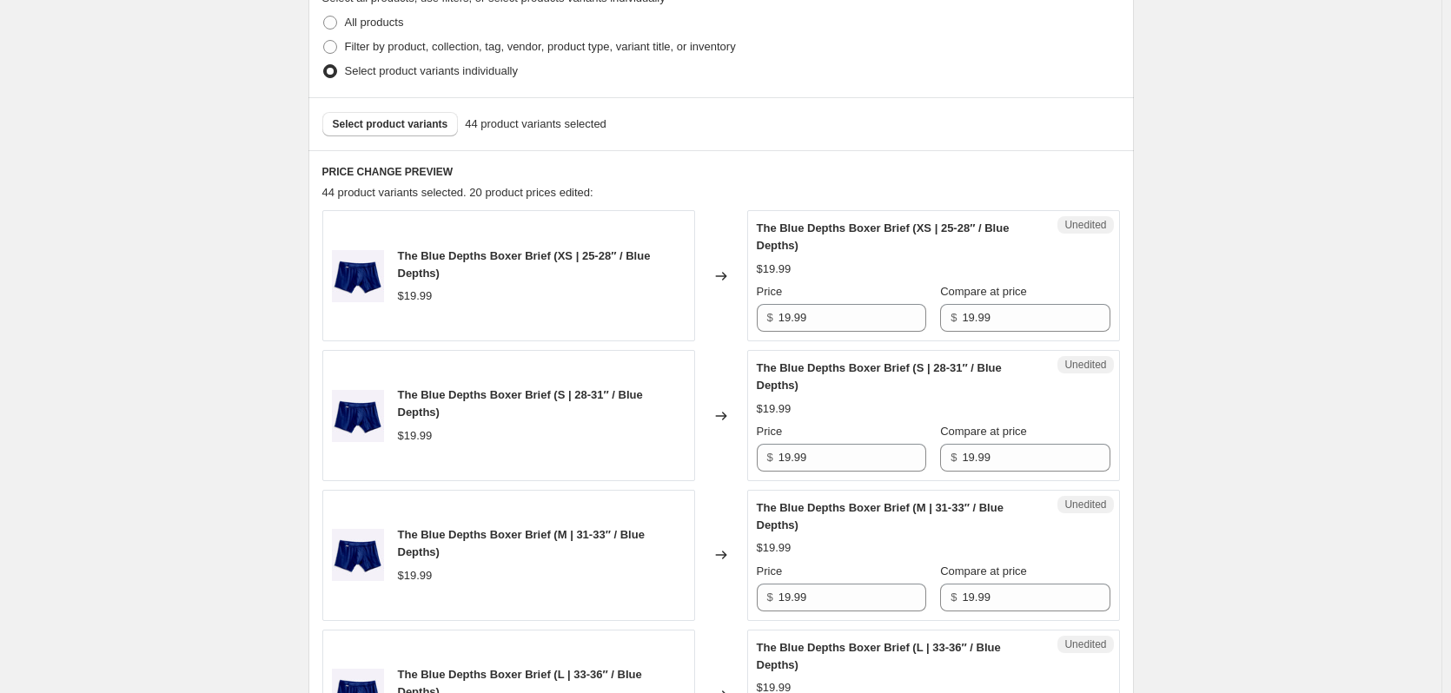
click at [835, 335] on div "Unedited The Blue Depths Boxer Brief (XS | 25-28″ / Blue Depths) $19.99 Price $…" at bounding box center [933, 275] width 373 height 131
click at [833, 322] on input "19.99" at bounding box center [853, 318] width 148 height 28
type input "9.99"
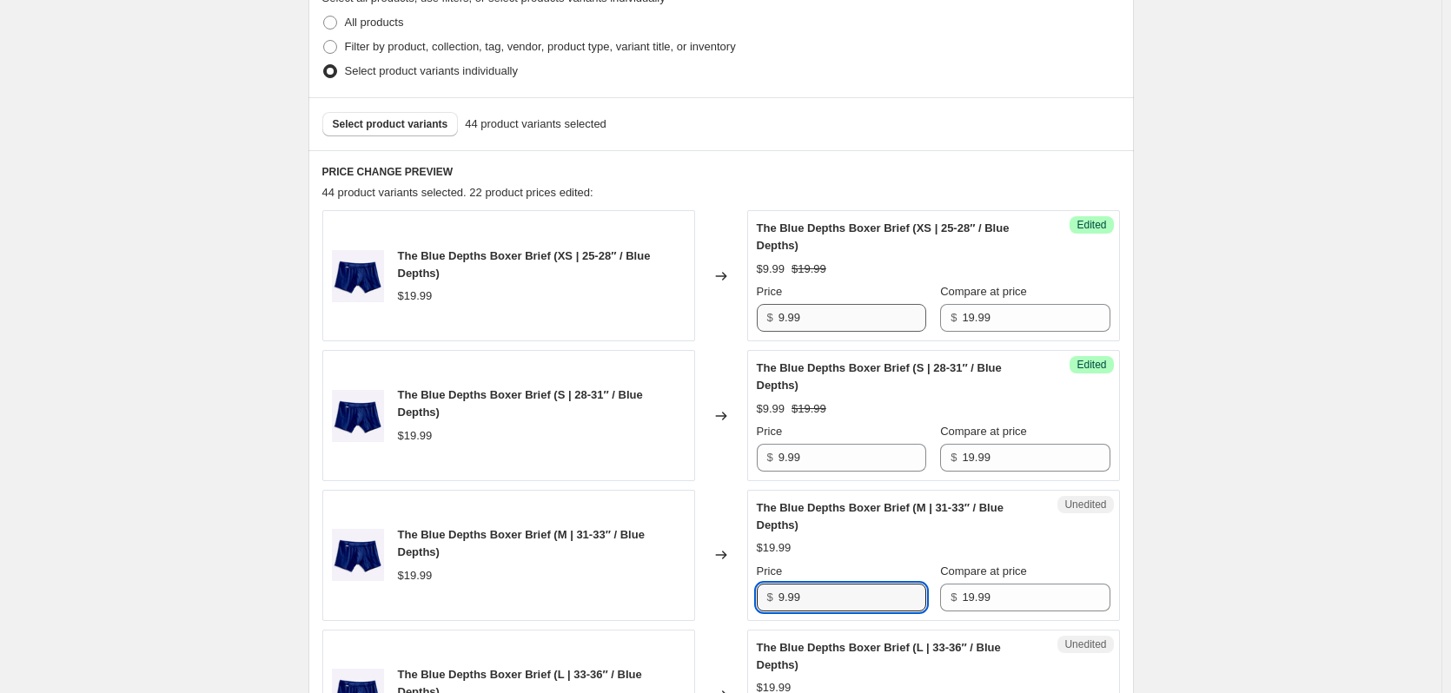
type input "9.99"
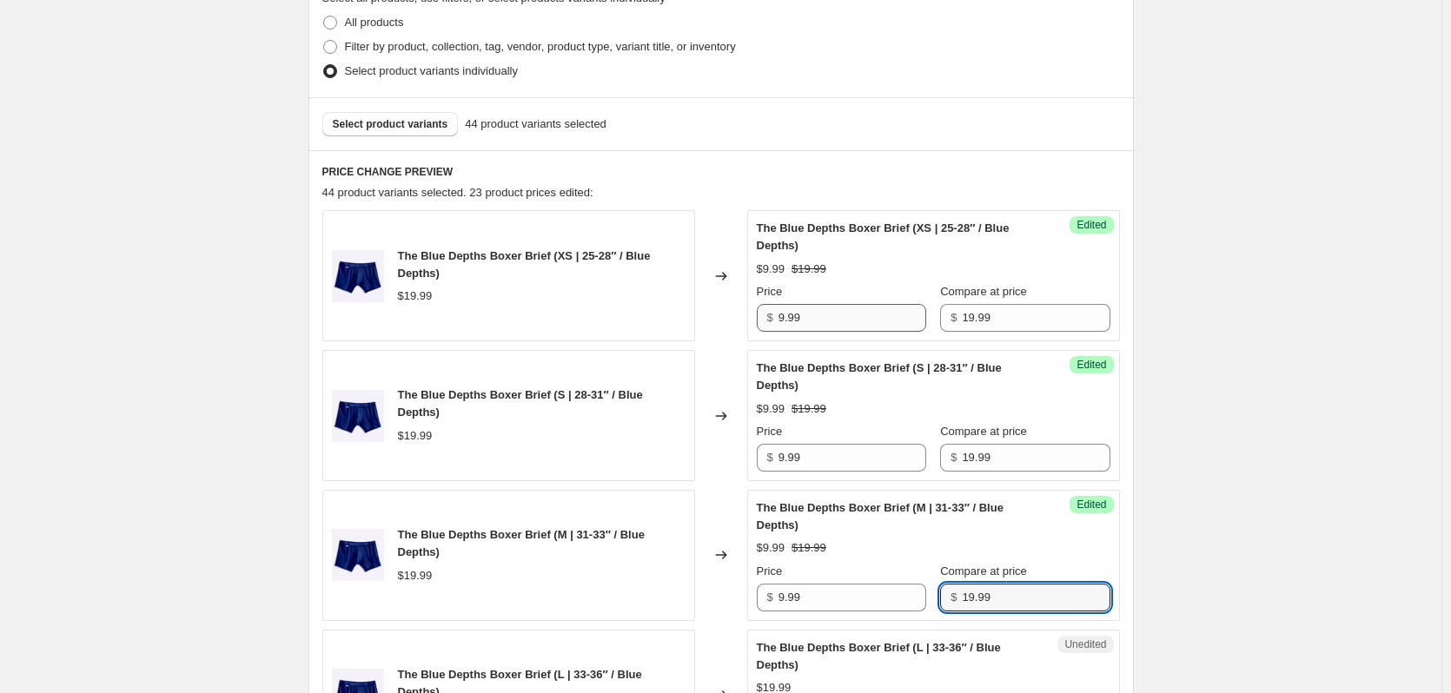
scroll to position [916, 0]
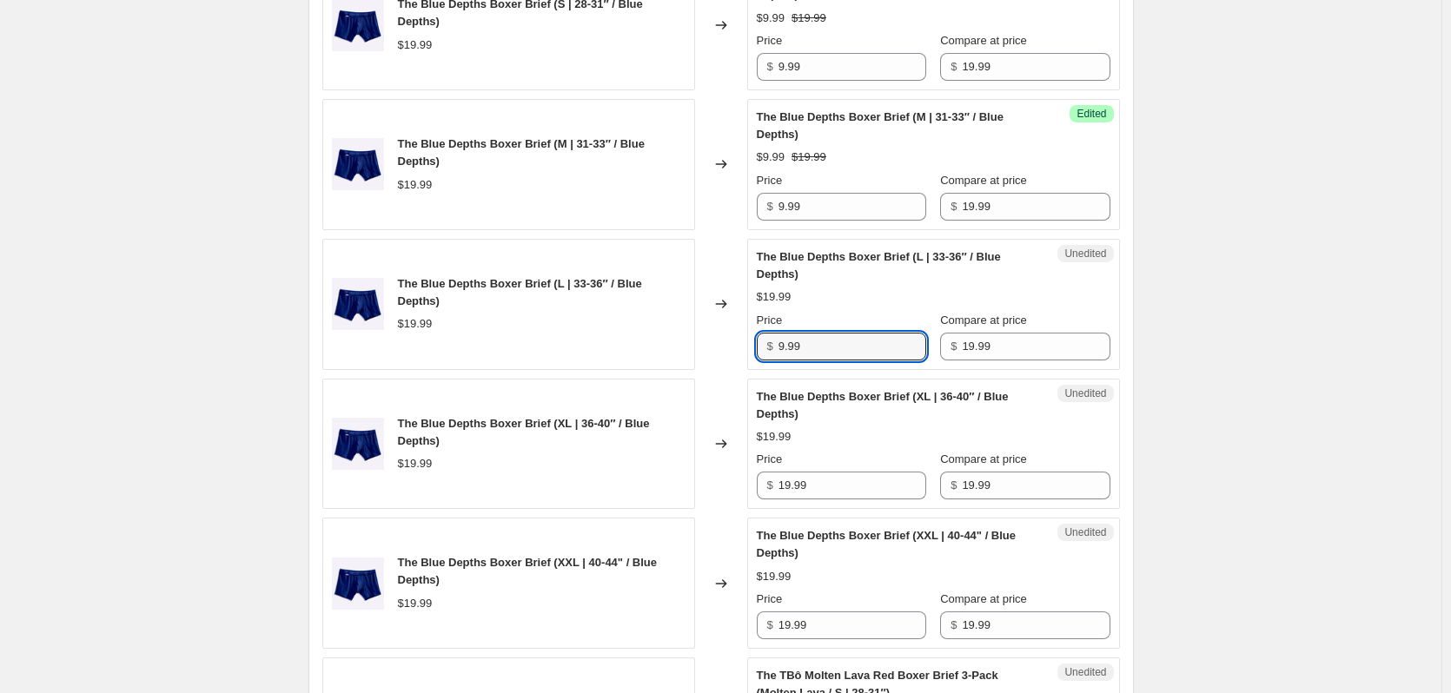
type input "9.99"
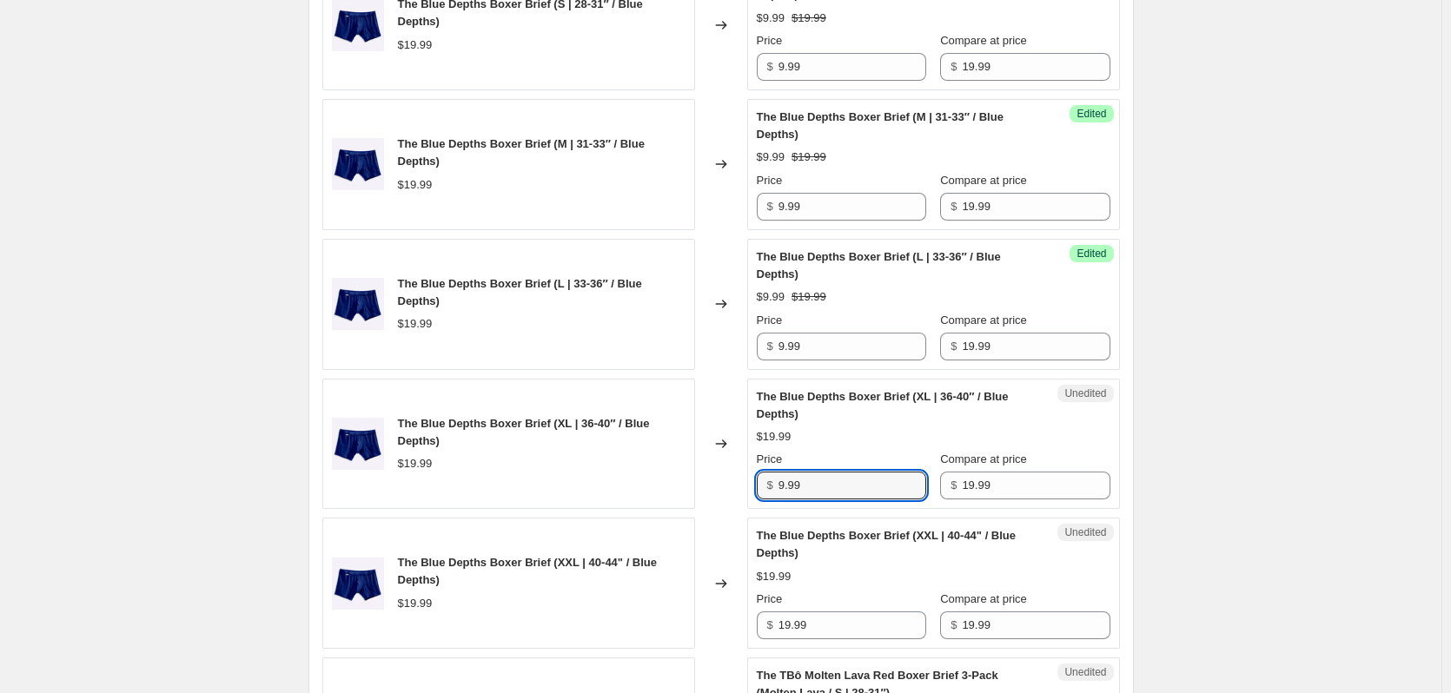
type input "9.99"
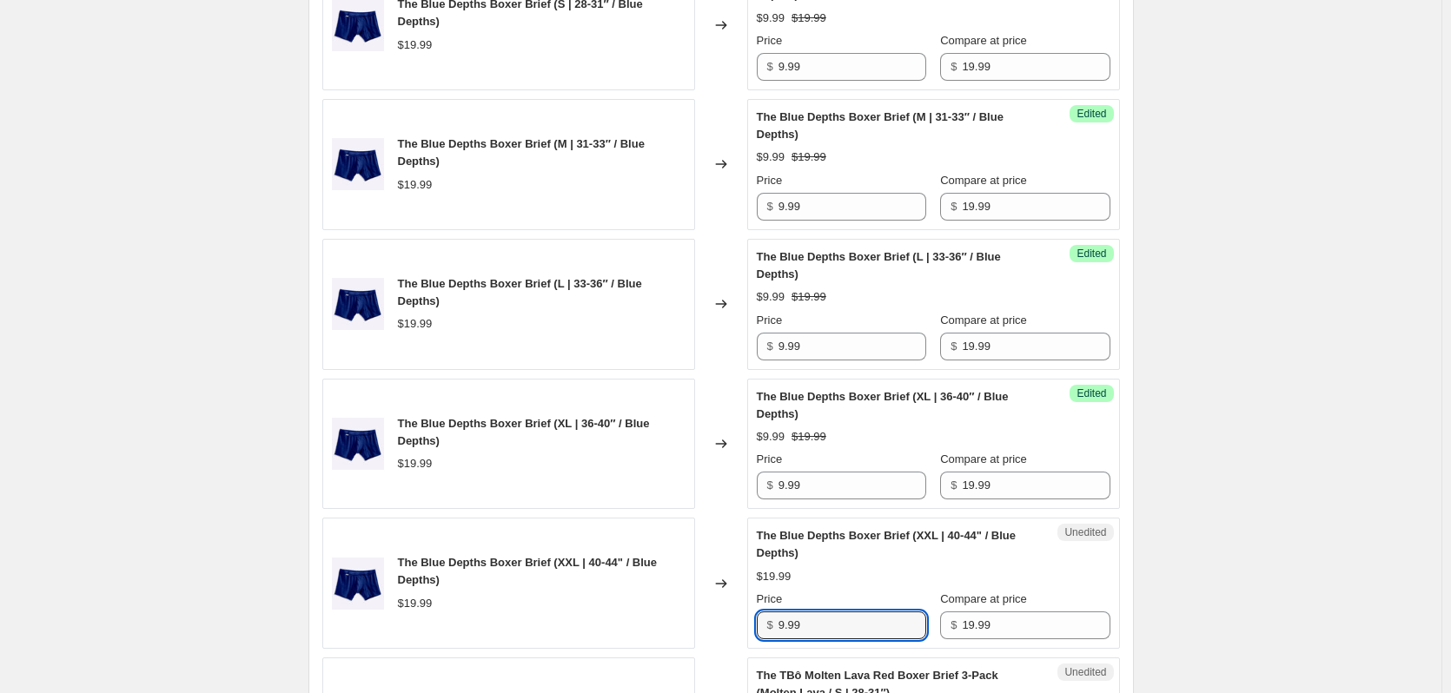
type input "9.99"
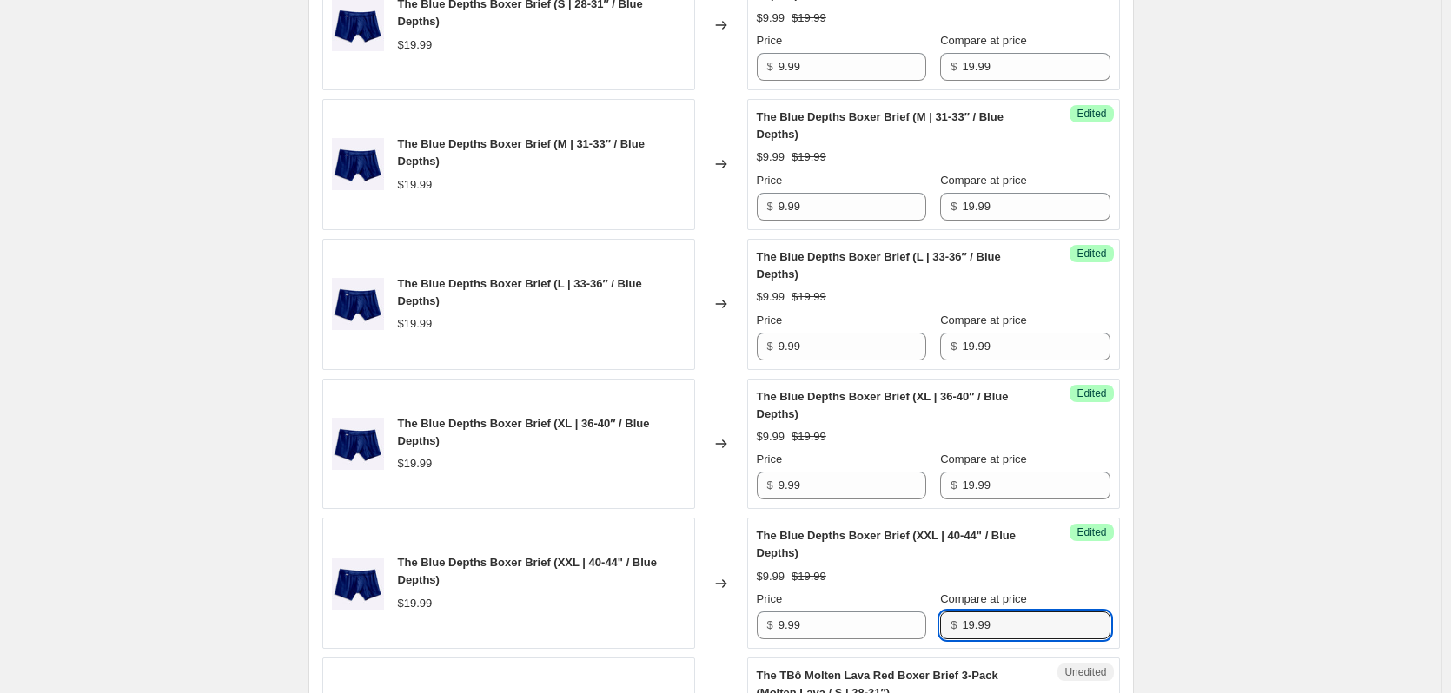
scroll to position [1335, 0]
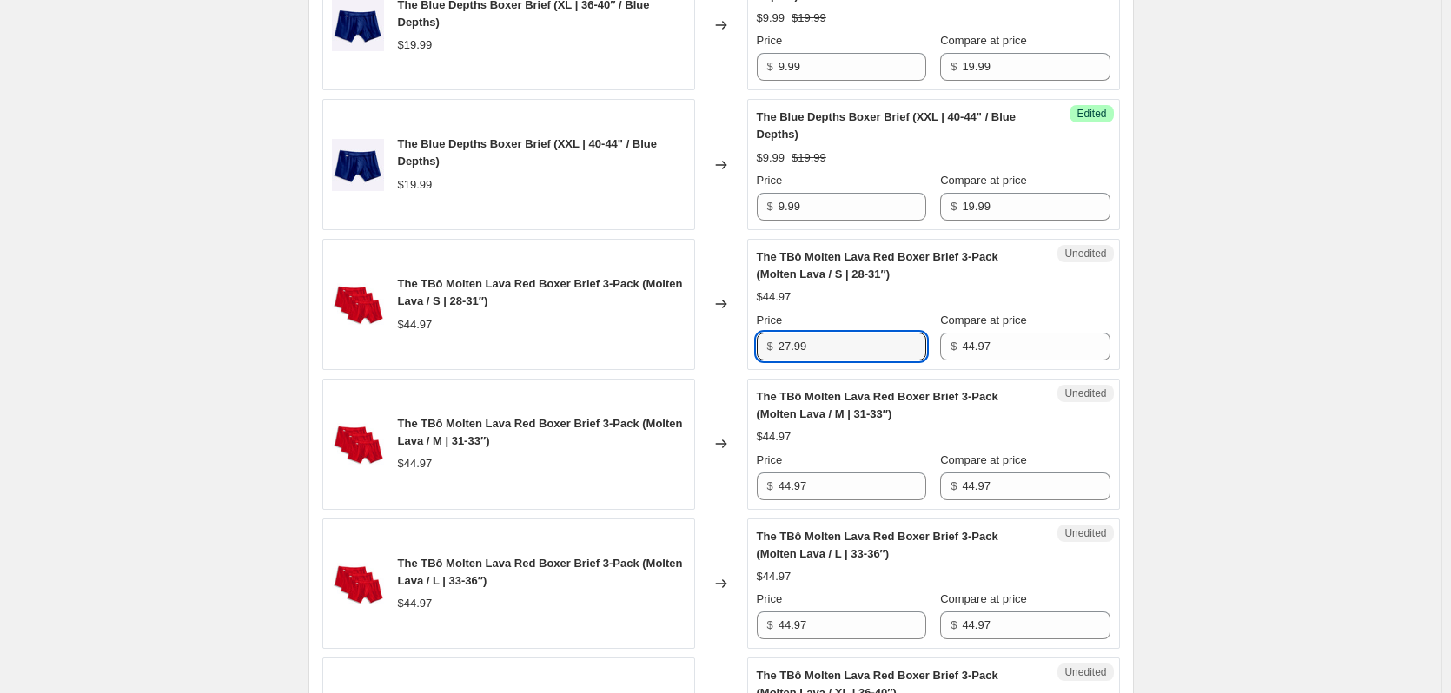
type input "27.99"
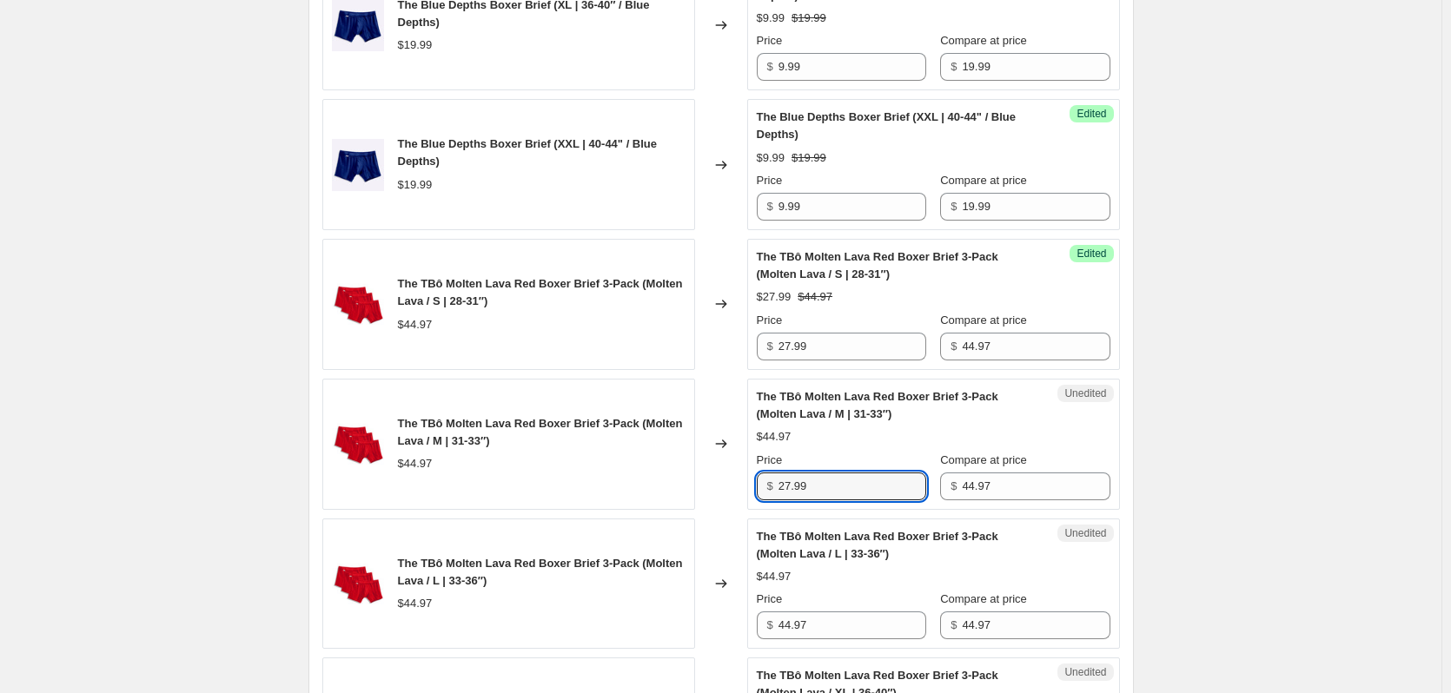
type input "27.99"
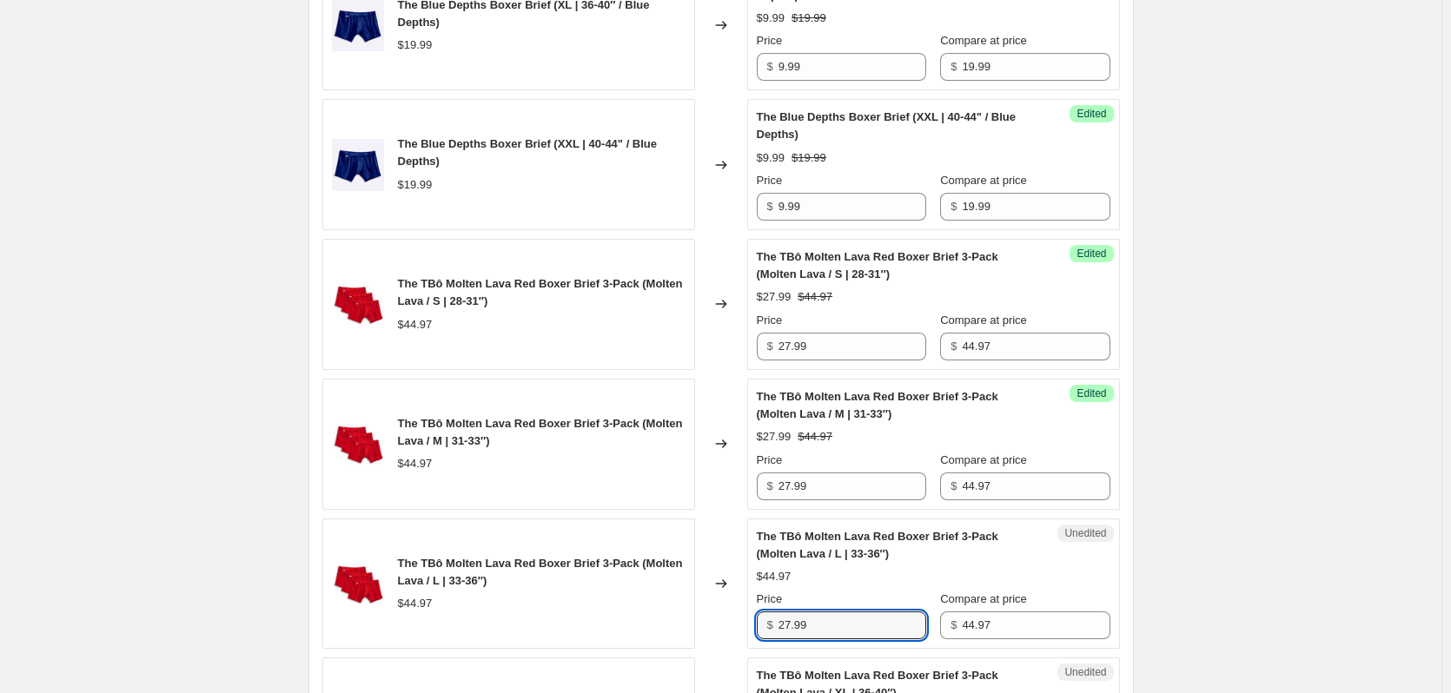
type input "27.99"
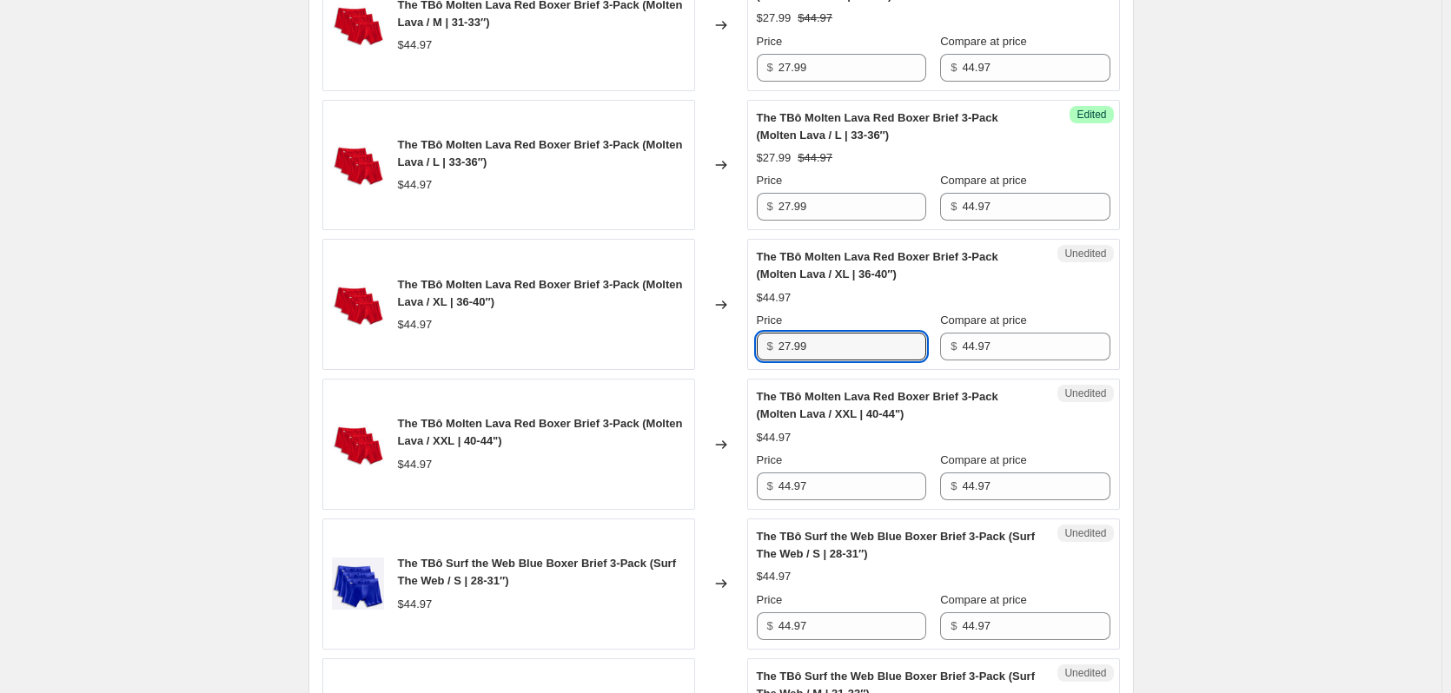
type input "27.99"
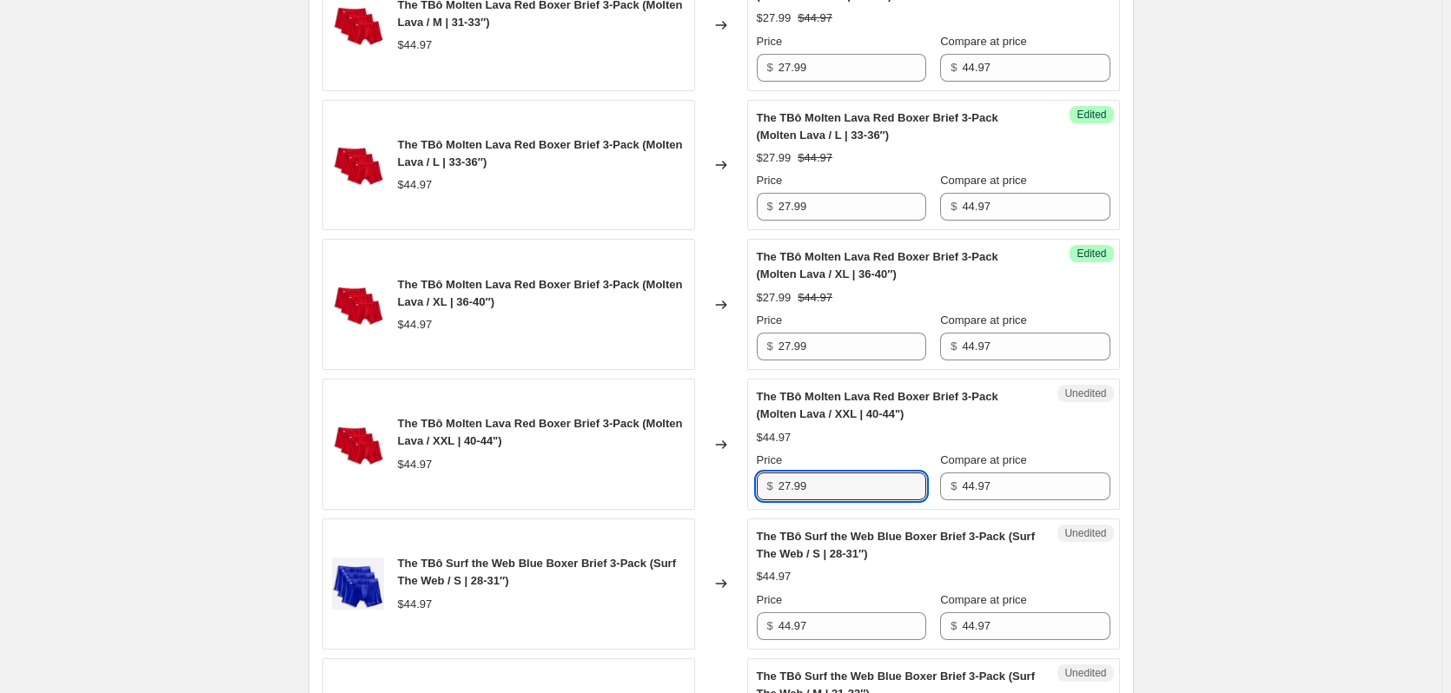
type input "27.99"
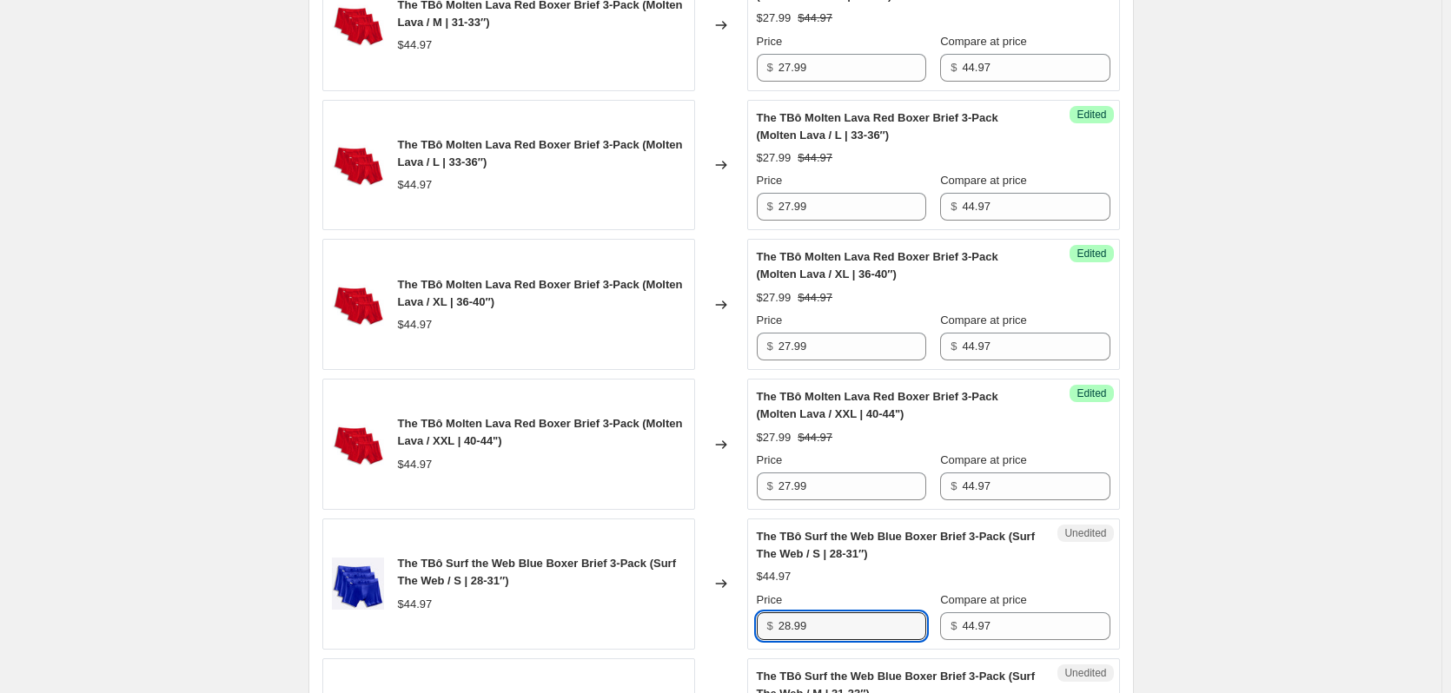
type input "28.99"
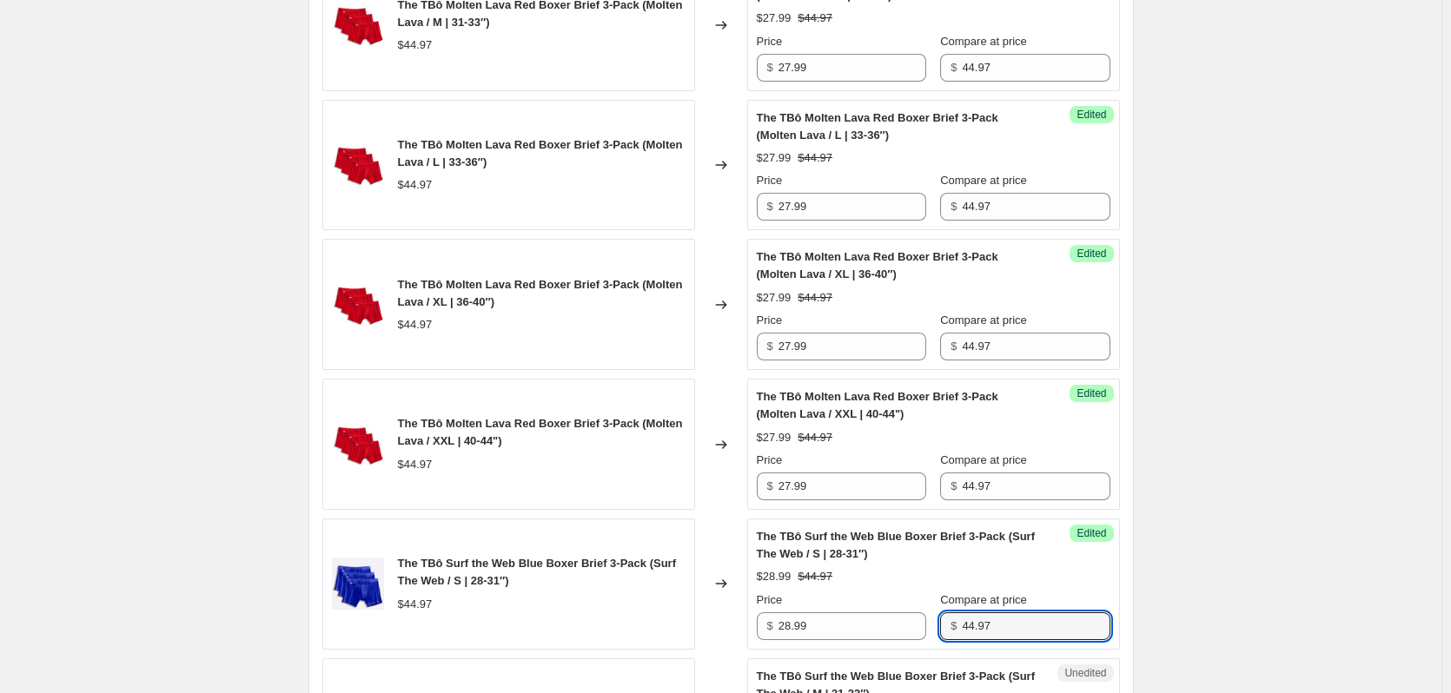
scroll to position [2173, 0]
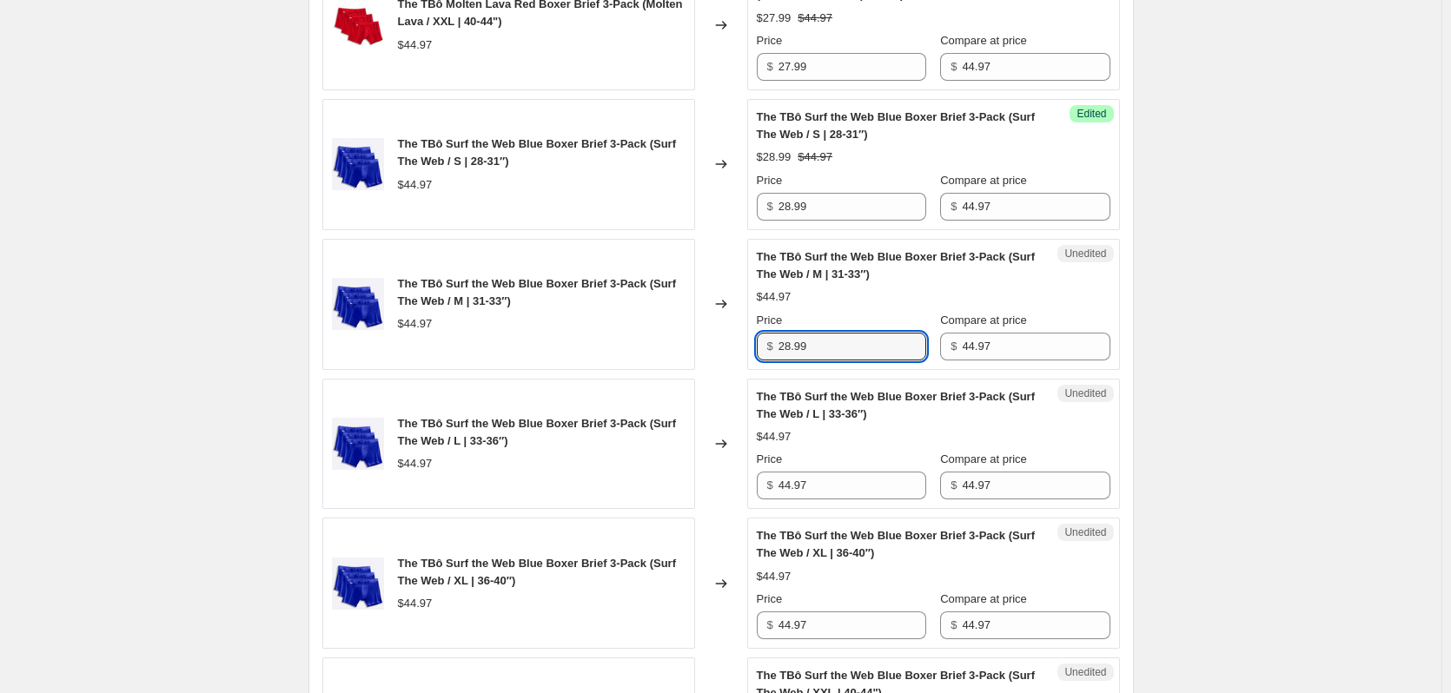
type input "28.99"
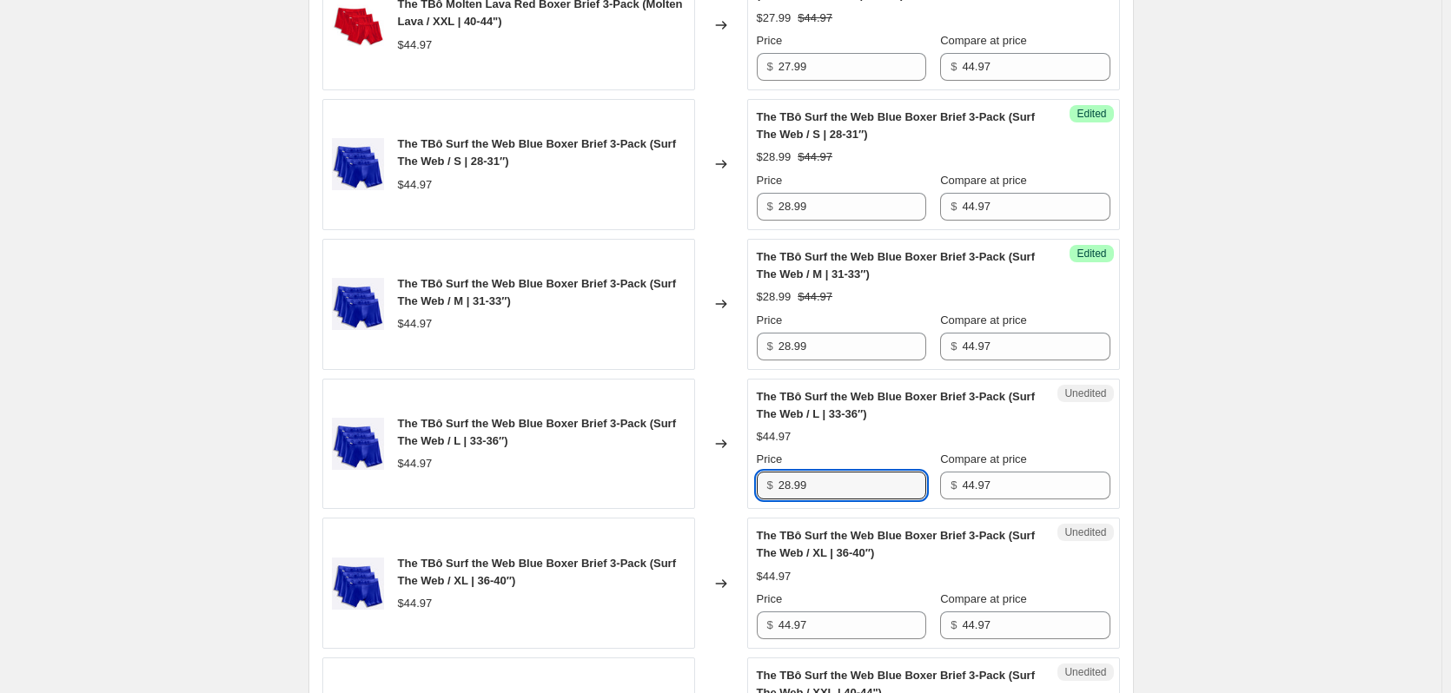
type input "28.99"
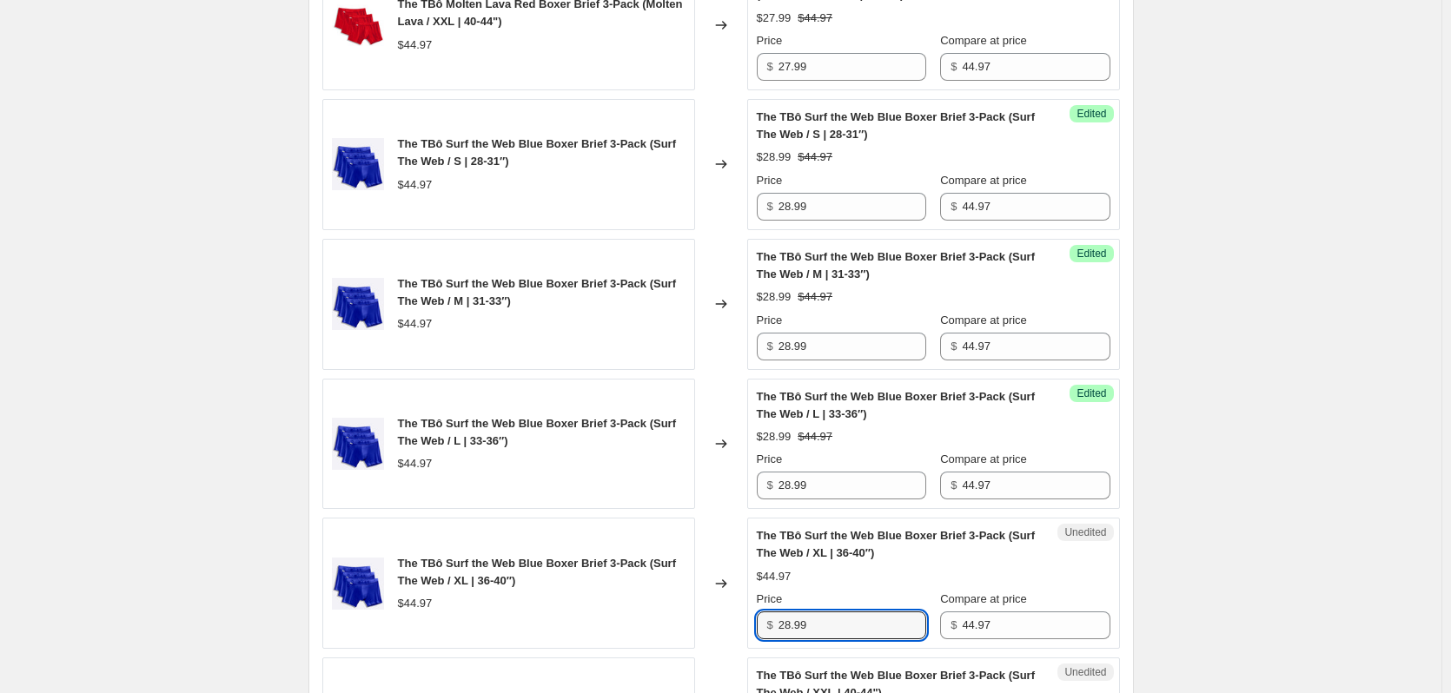
type input "28.99"
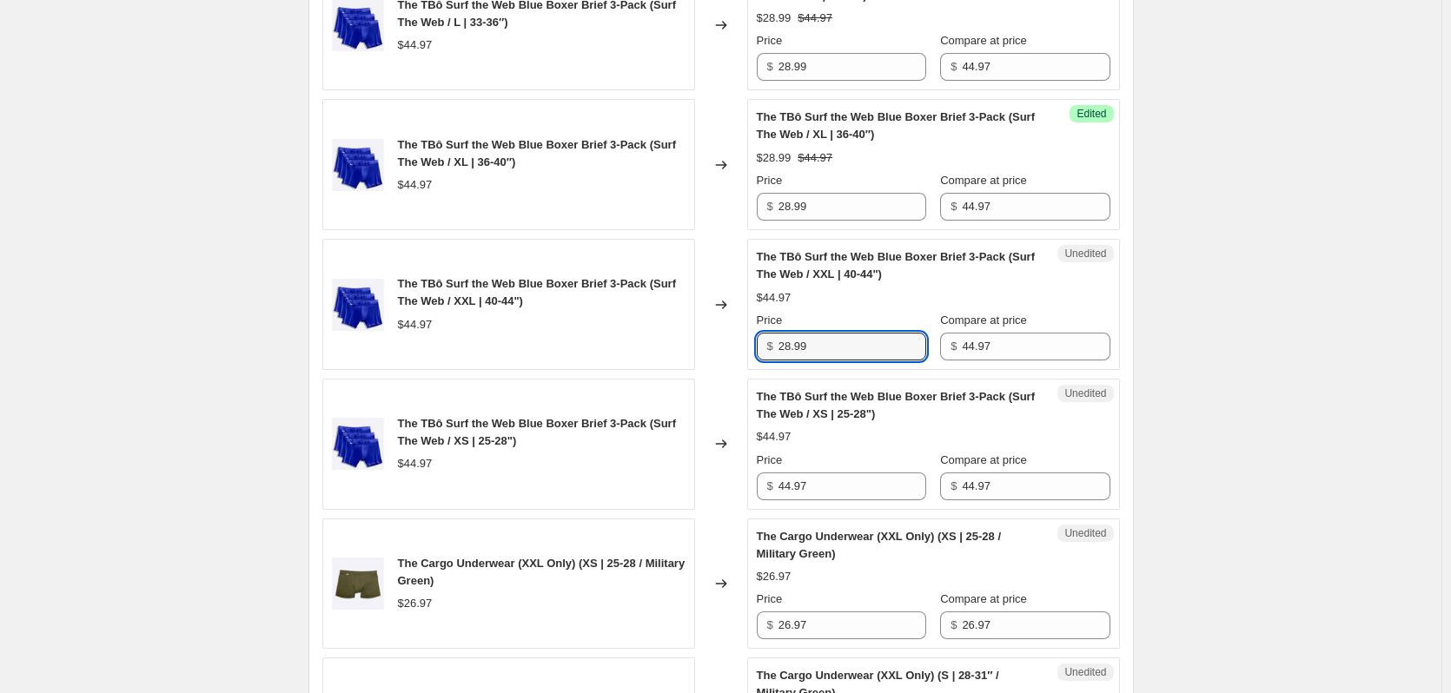
type input "28.99"
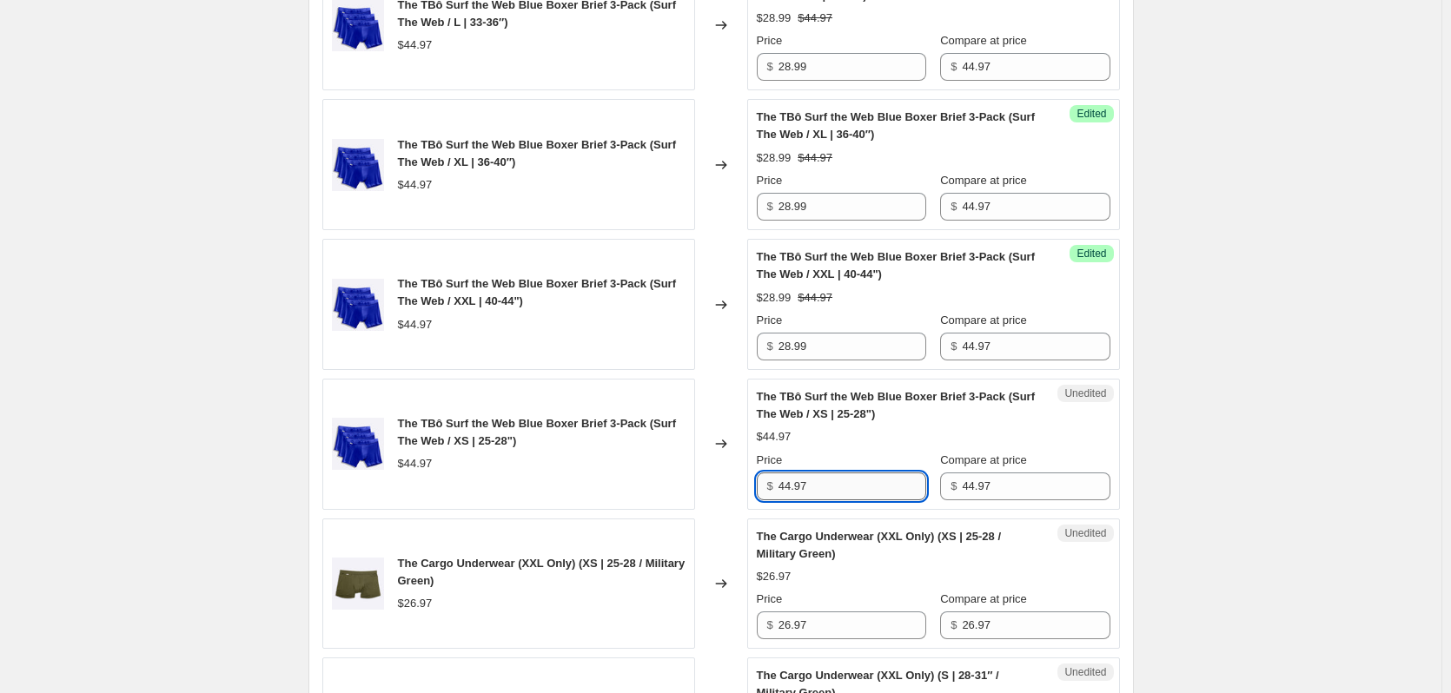
click at [841, 487] on input "44.97" at bounding box center [853, 487] width 148 height 28
type input "28.99"
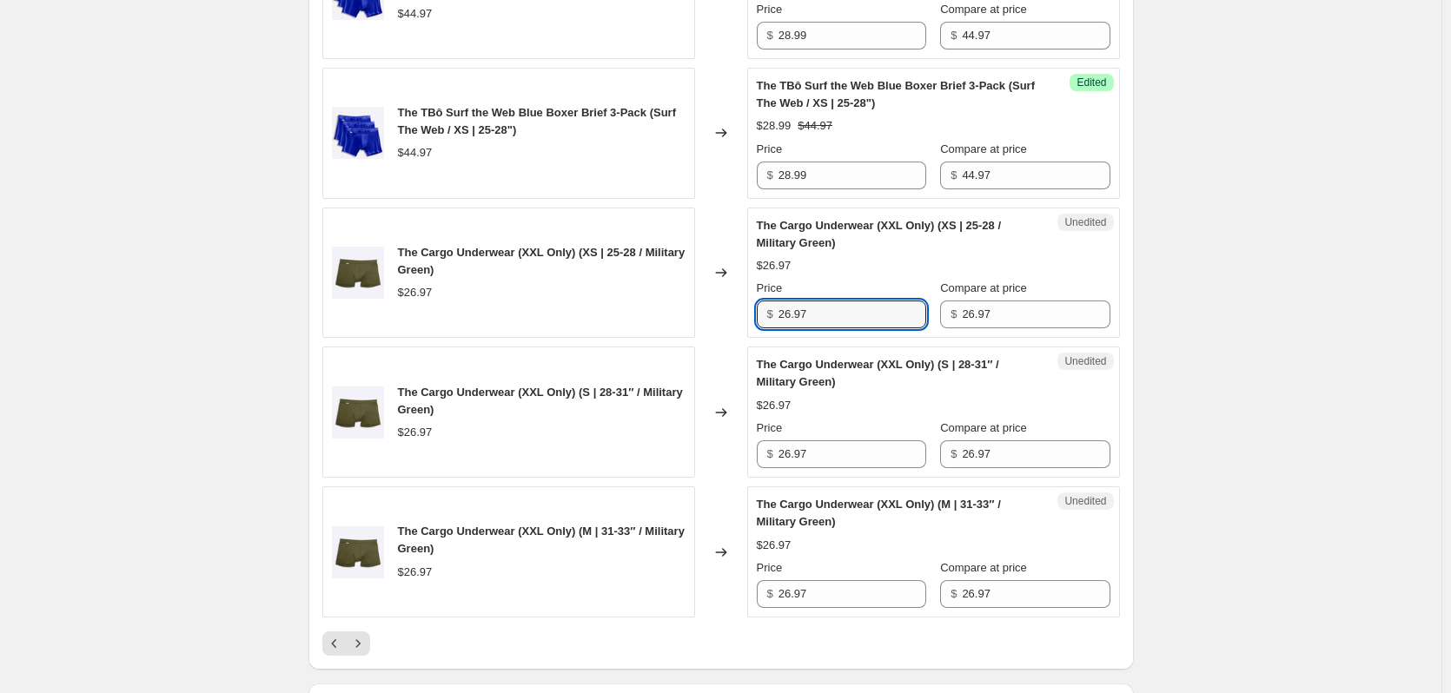
scroll to position [2940, 0]
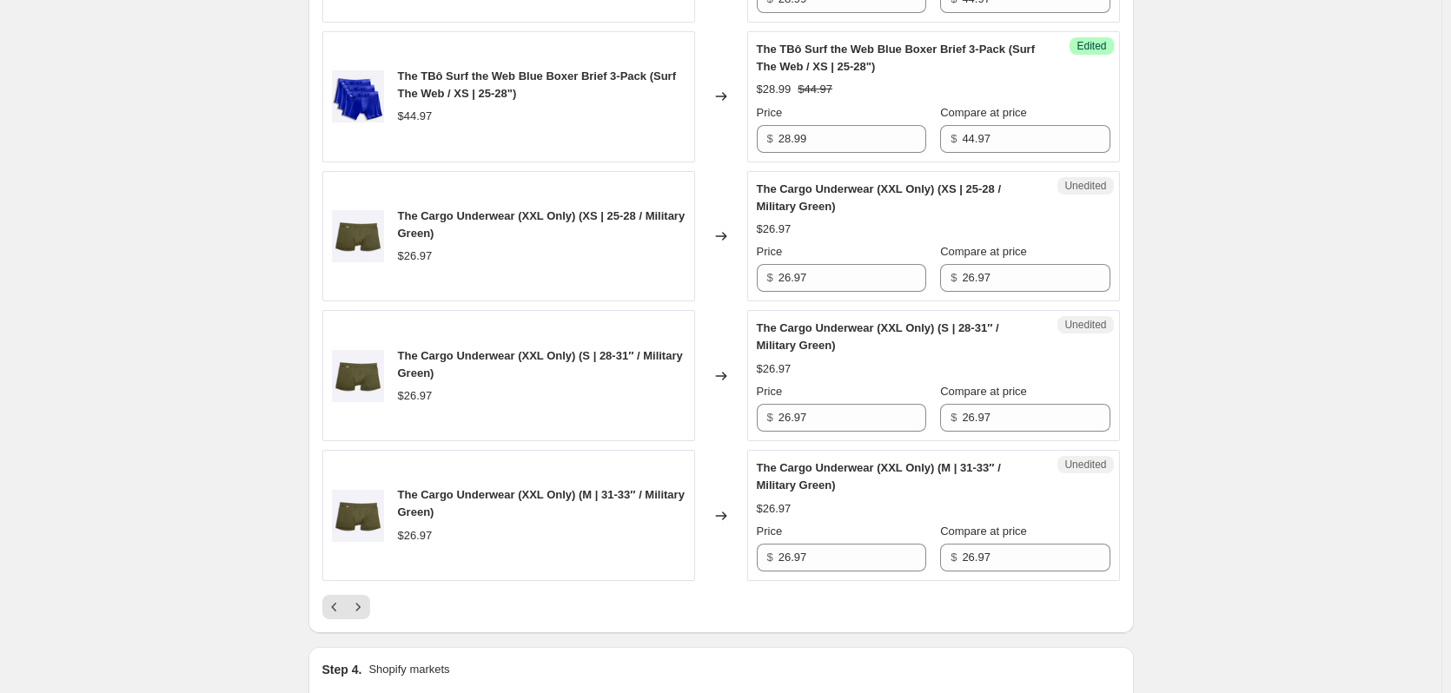
click at [832, 275] on input "26.97" at bounding box center [853, 278] width 148 height 28
click at [846, 278] on input "26.97" at bounding box center [853, 278] width 148 height 28
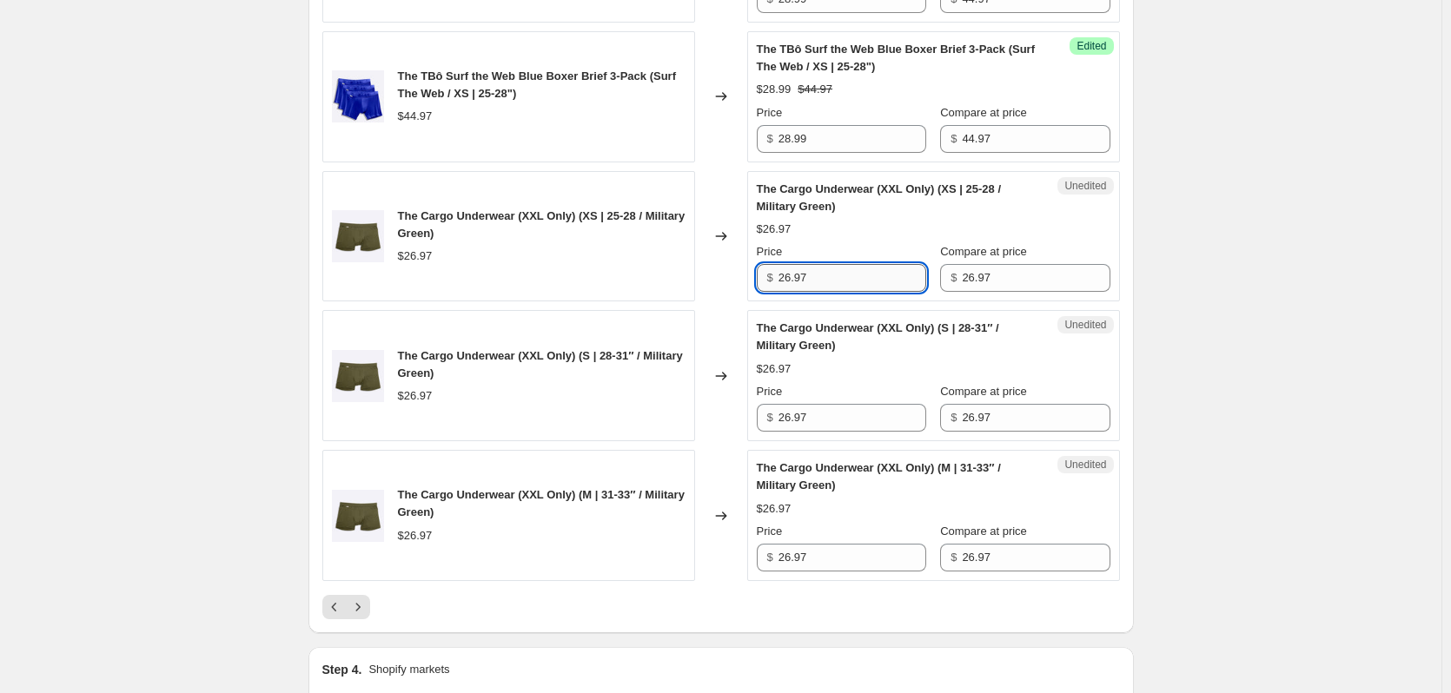
click at [846, 278] on input "26.97" at bounding box center [853, 278] width 148 height 28
type input "13.48"
click at [853, 434] on div "Unedited The Cargo Underwear (XXL Only) (S | 28-31″ / Military Green) $26.97 Pr…" at bounding box center [933, 375] width 373 height 131
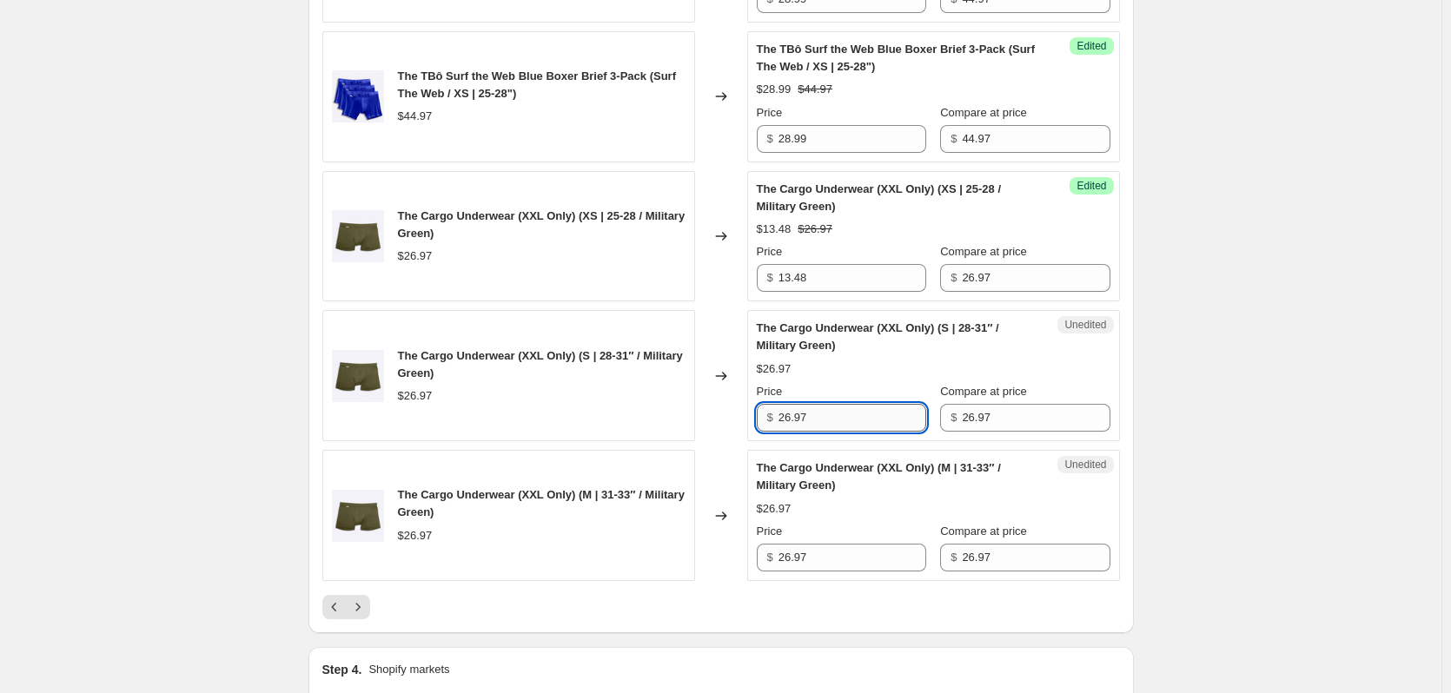
click at [846, 418] on input "26.97" at bounding box center [853, 418] width 148 height 28
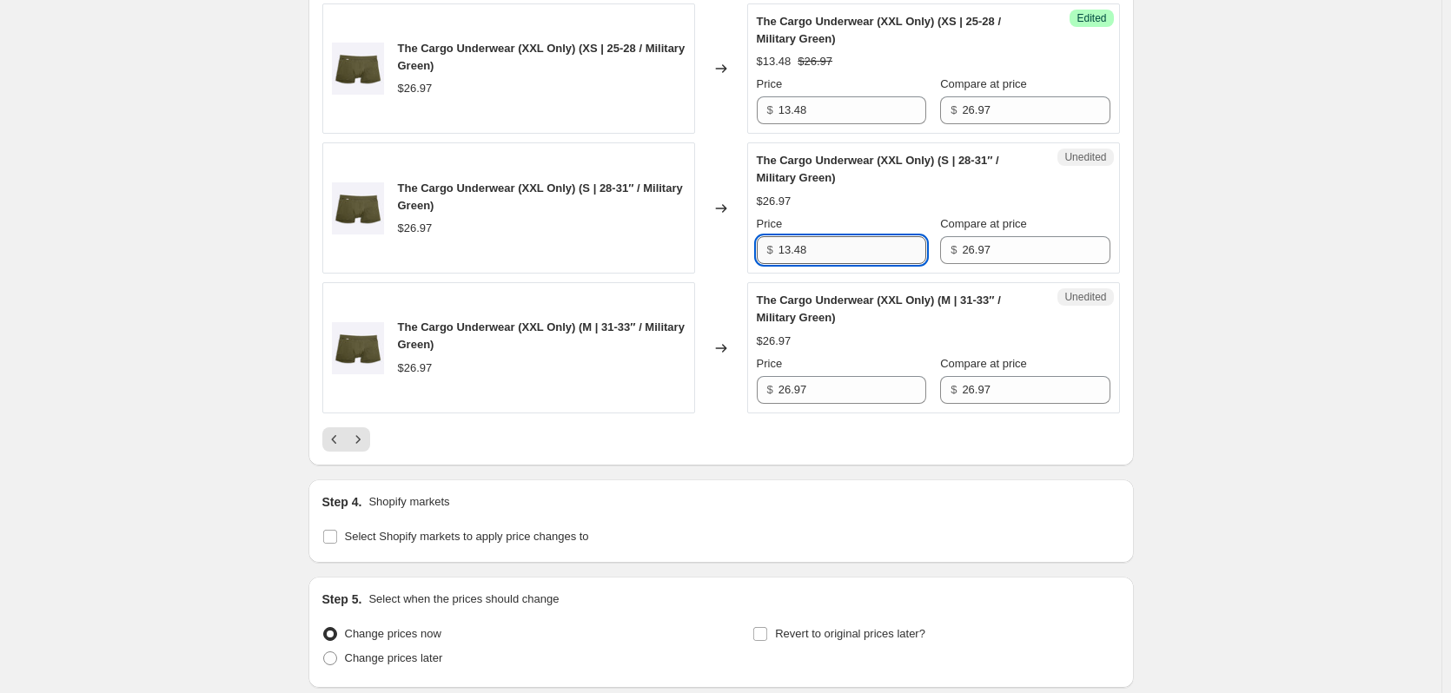
scroll to position [3114, 0]
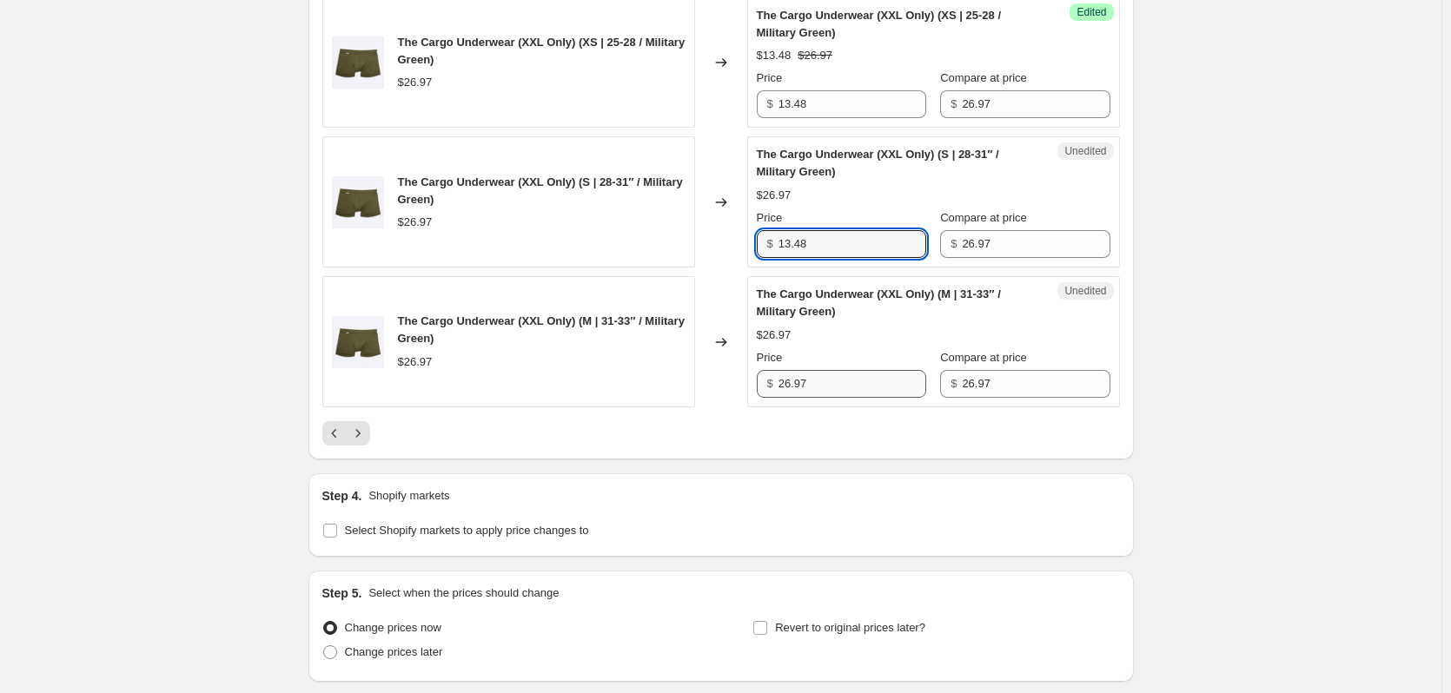
type input "13.48"
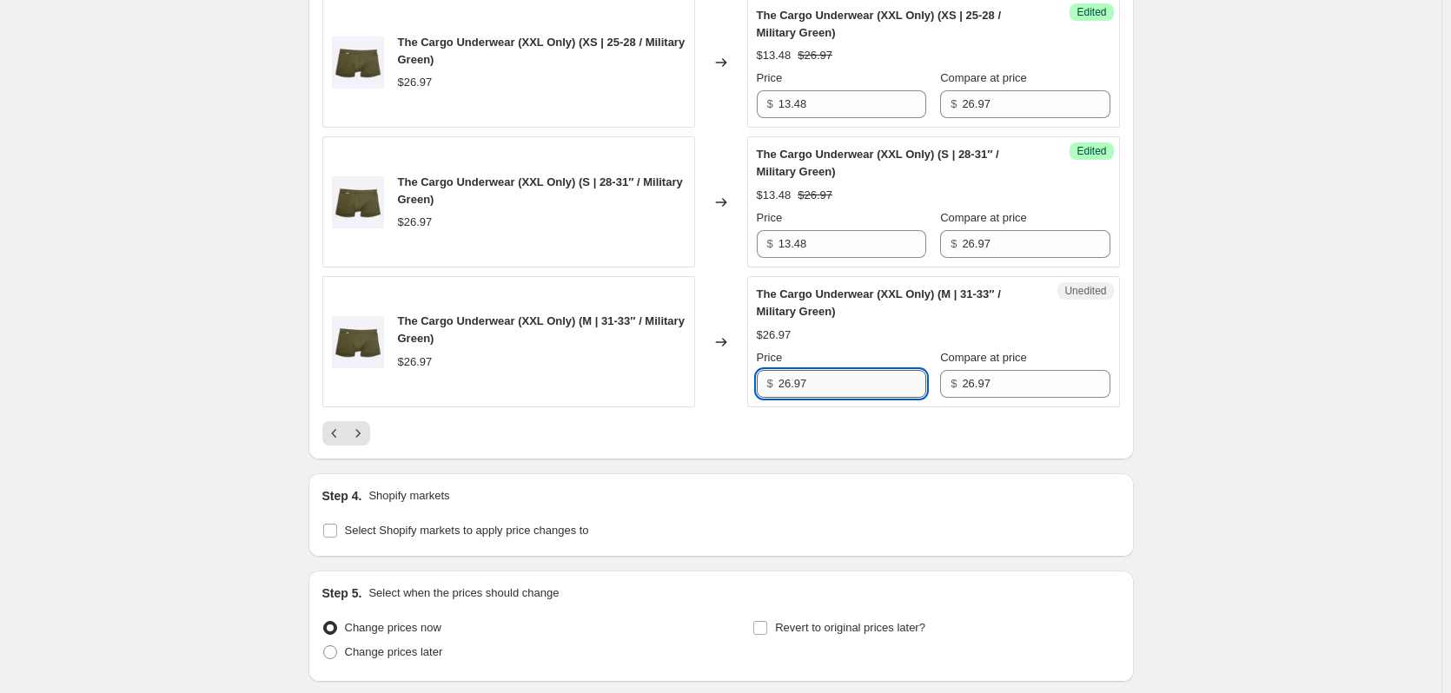
click at [852, 378] on input "26.97" at bounding box center [853, 384] width 148 height 28
type input "13.48"
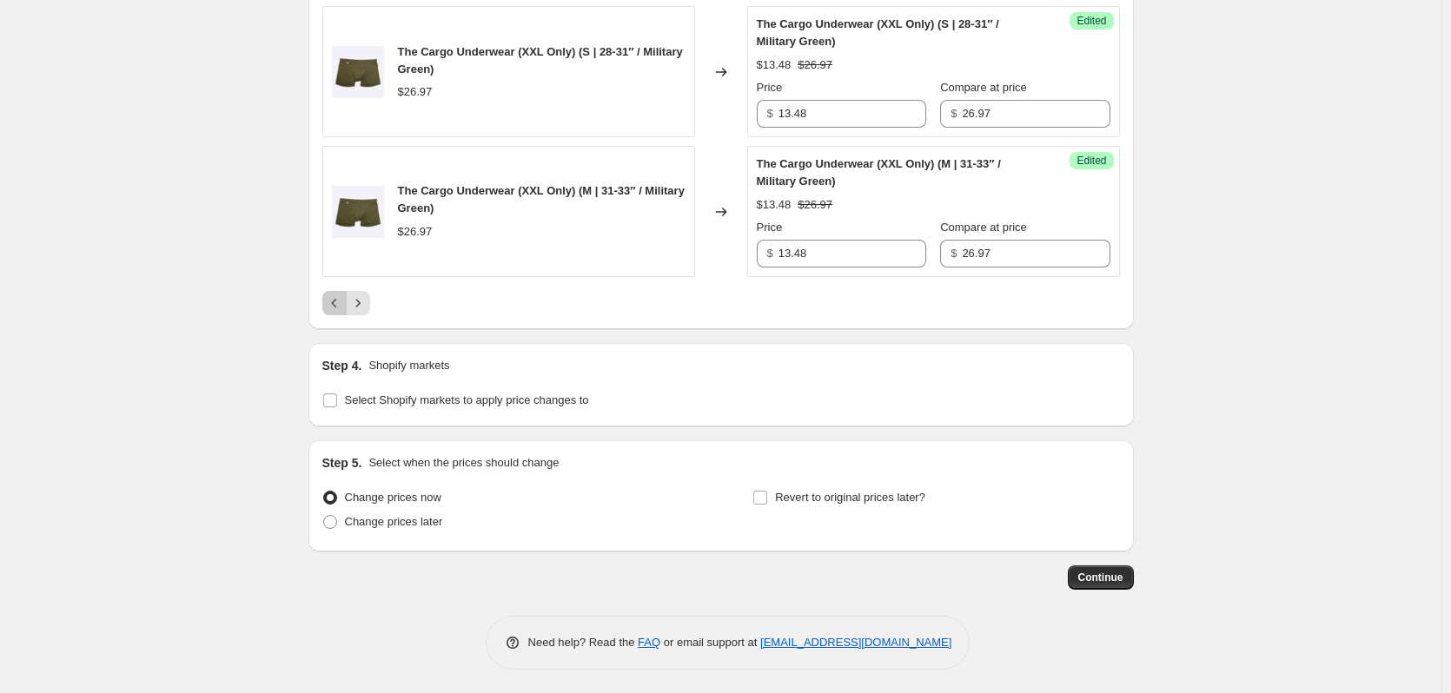
scroll to position [3246, 0]
click at [405, 522] on span "Change prices later" at bounding box center [394, 519] width 98 height 13
click at [324, 514] on input "Change prices later" at bounding box center [323, 513] width 1 height 1
radio input "true"
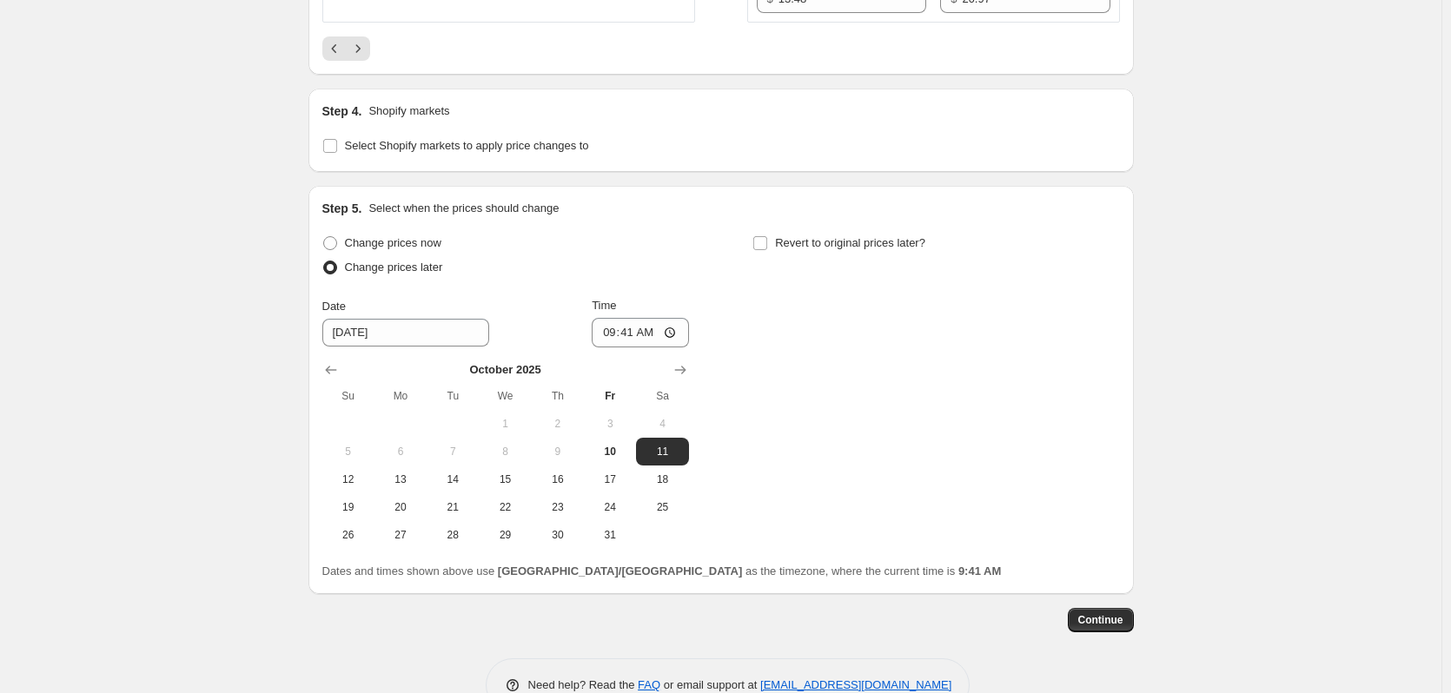
scroll to position [3507, 0]
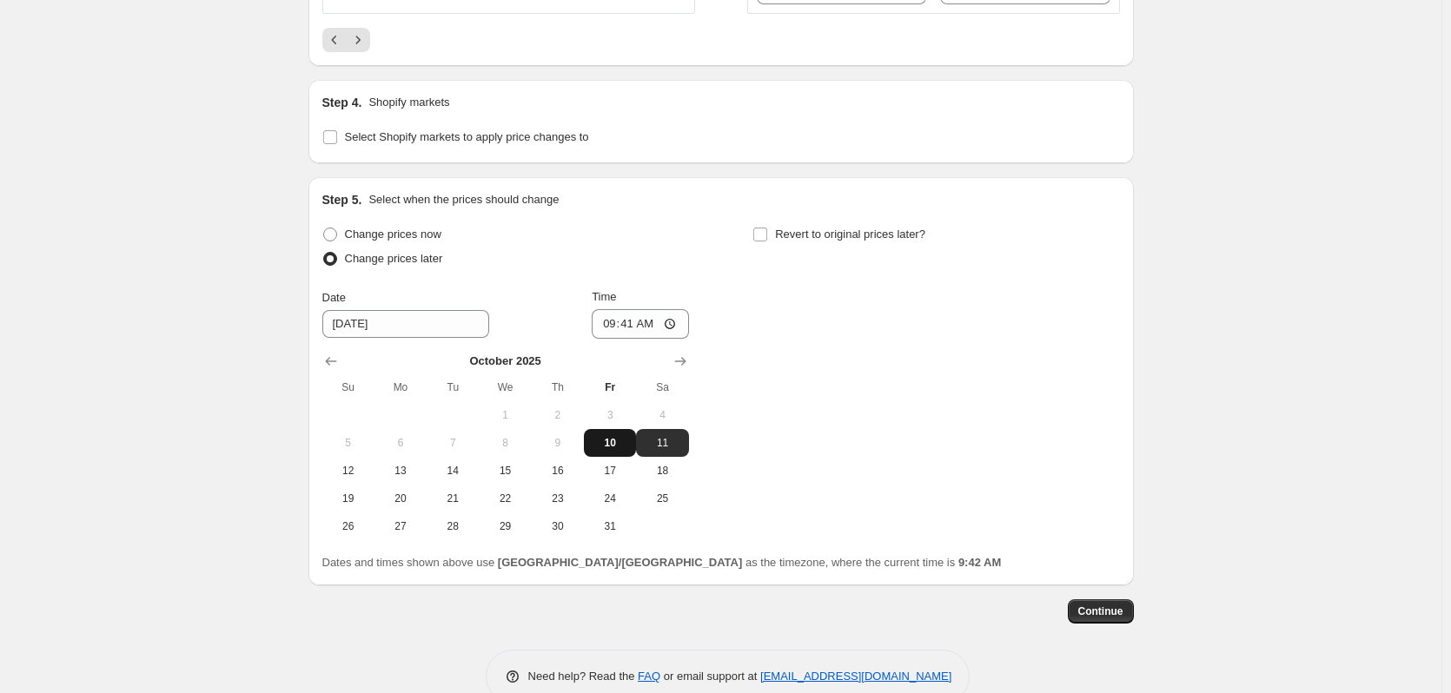
click at [609, 436] on span "10" at bounding box center [610, 443] width 38 height 14
type input "[DATE]"
click at [641, 325] on input "09:41" at bounding box center [640, 324] width 97 height 30
type input "14:30"
click at [892, 243] on span "Revert to original prices later?" at bounding box center [850, 234] width 150 height 17
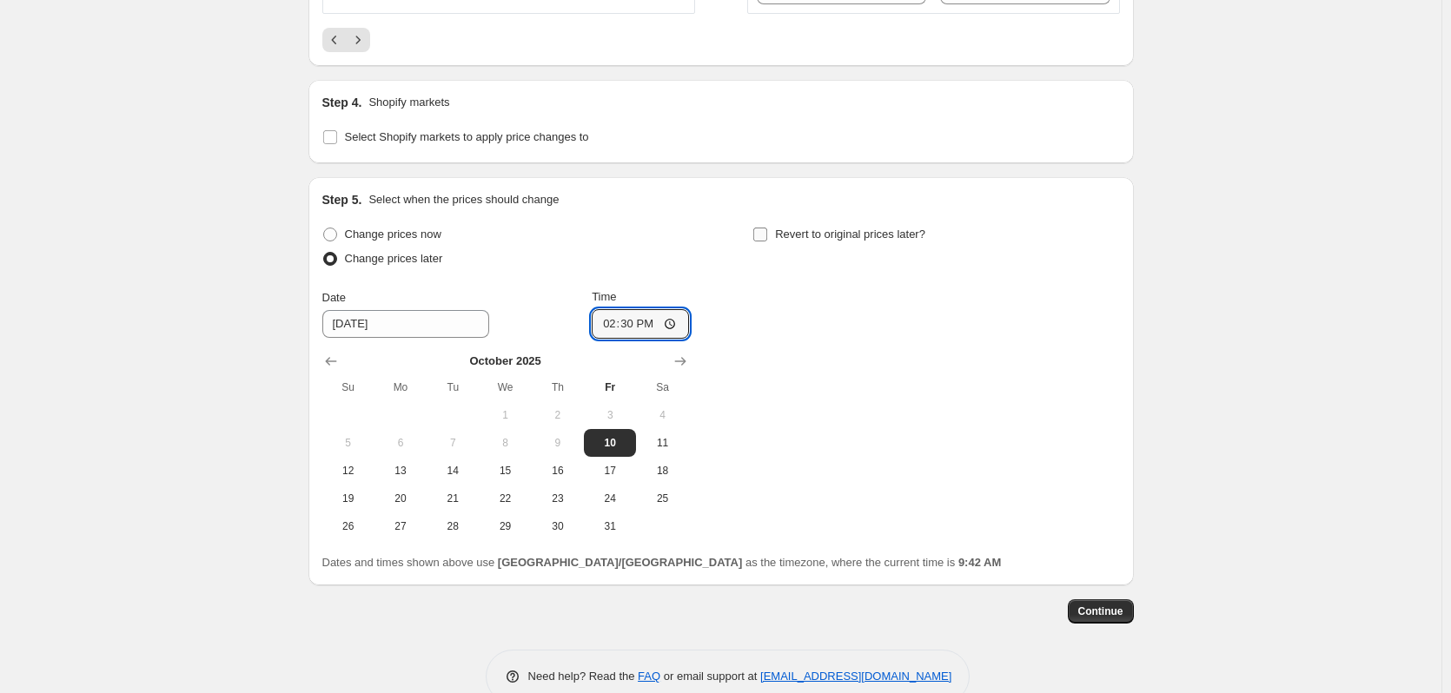
click at [767, 242] on input "Revert to original prices later?" at bounding box center [760, 235] width 14 height 14
checkbox input "true"
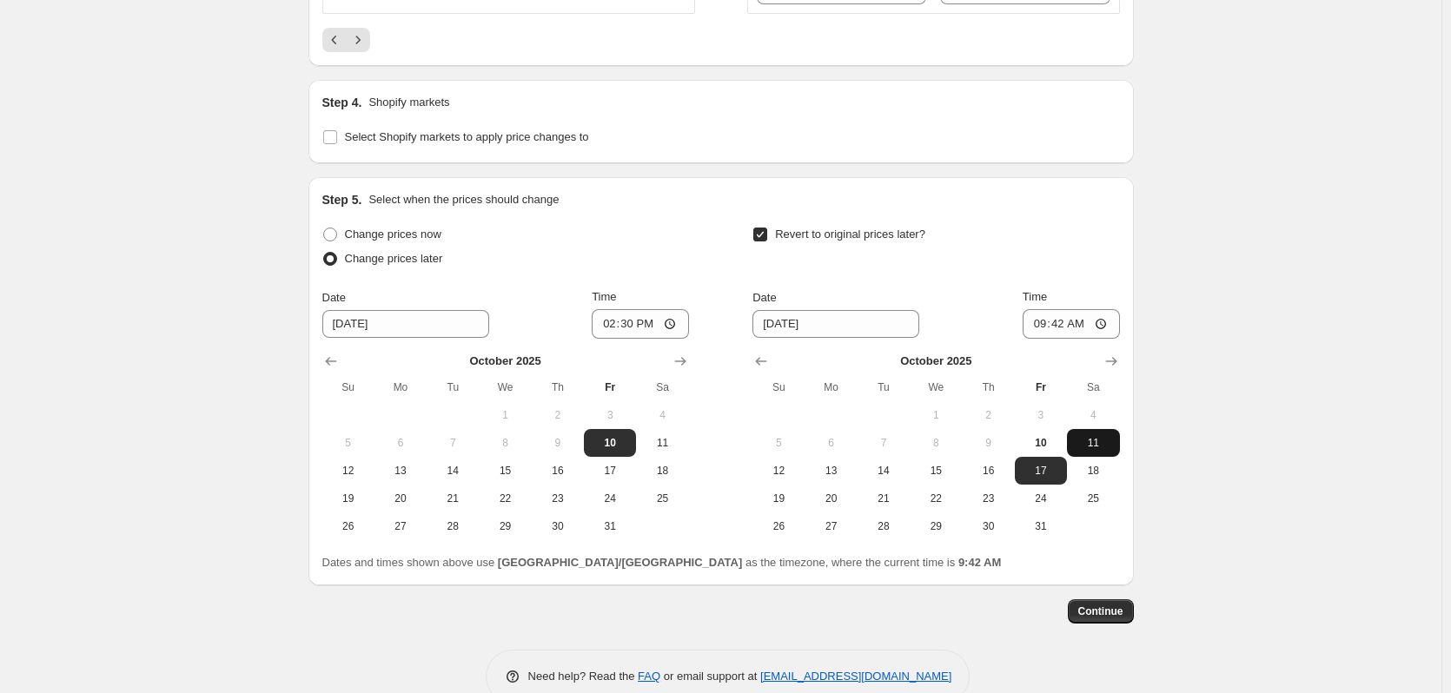
click at [1106, 437] on span "11" at bounding box center [1093, 443] width 38 height 14
type input "[DATE]"
click at [1074, 325] on input "09:42" at bounding box center [1071, 324] width 97 height 30
type input "16:00"
